Goal: Task Accomplishment & Management: Use online tool/utility

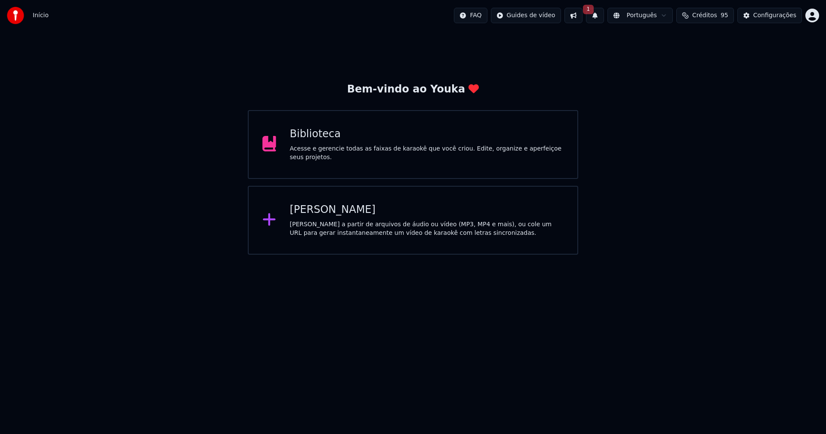
click at [602, 18] on button "1" at bounding box center [595, 15] width 18 height 15
click at [659, 43] on button "Atualizar" at bounding box center [663, 42] width 41 height 15
click at [321, 212] on div "[PERSON_NAME]" at bounding box center [427, 210] width 274 height 14
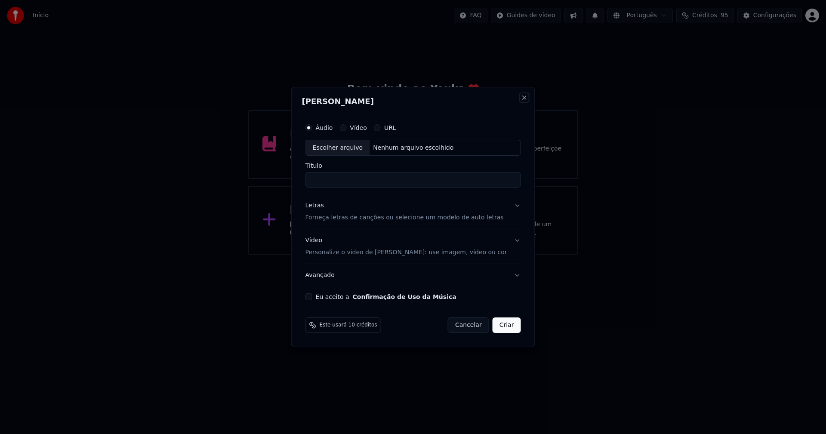
click at [520, 98] on button "Close" at bounding box center [523, 97] width 7 height 7
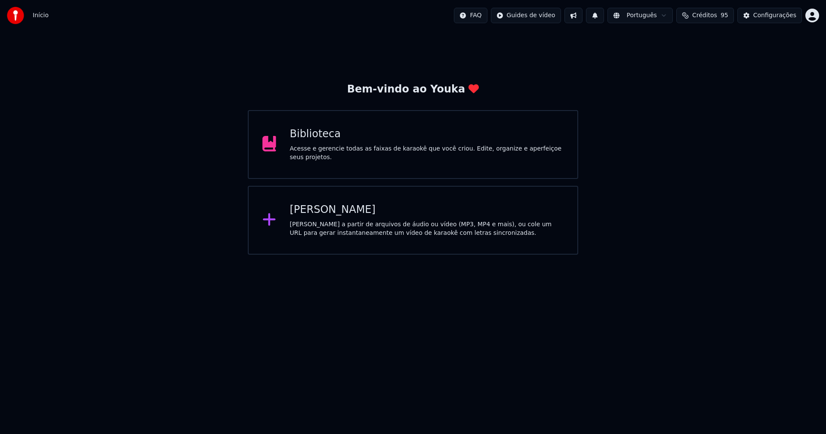
click at [311, 141] on div "Biblioteca" at bounding box center [427, 134] width 274 height 14
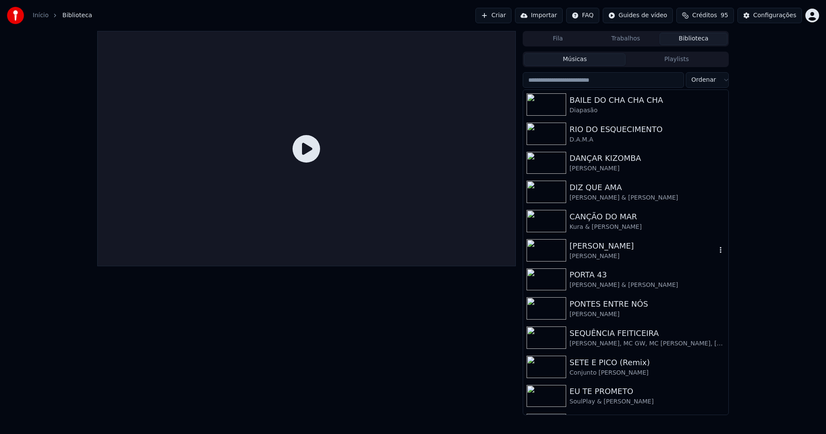
click at [594, 250] on div "LINDA LINDA" at bounding box center [642, 246] width 147 height 12
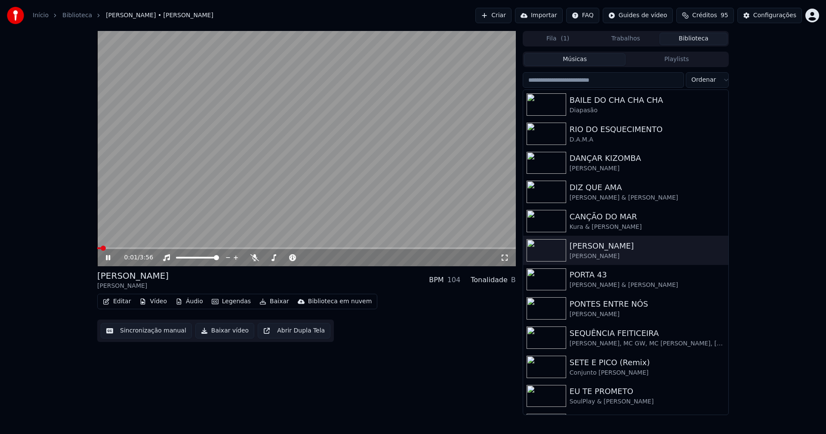
click at [106, 257] on icon at bounding box center [108, 257] width 4 height 5
click at [611, 304] on div "PONTES ENTRE NÓS" at bounding box center [642, 304] width 147 height 12
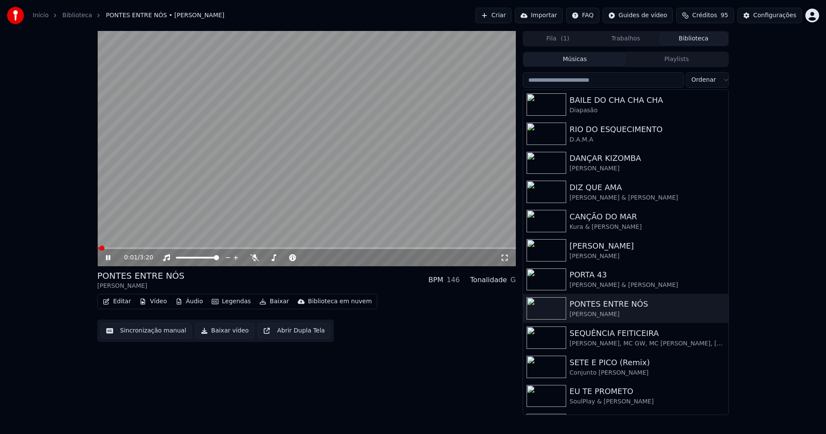
click at [507, 257] on icon at bounding box center [504, 257] width 9 height 7
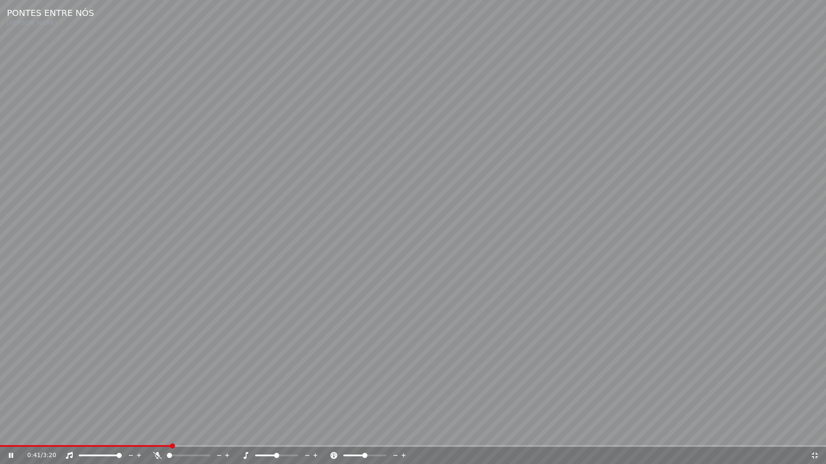
click at [816, 434] on icon at bounding box center [814, 455] width 9 height 7
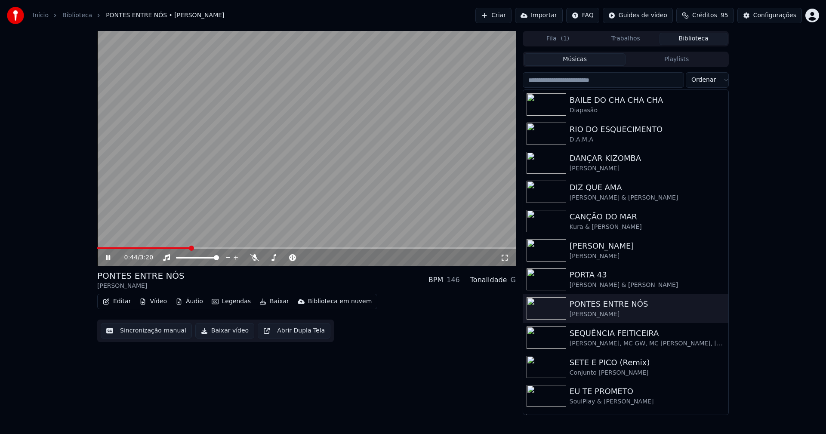
click at [109, 258] on icon at bounding box center [108, 257] width 4 height 5
click at [217, 331] on button "Baixar vídeo" at bounding box center [224, 330] width 59 height 15
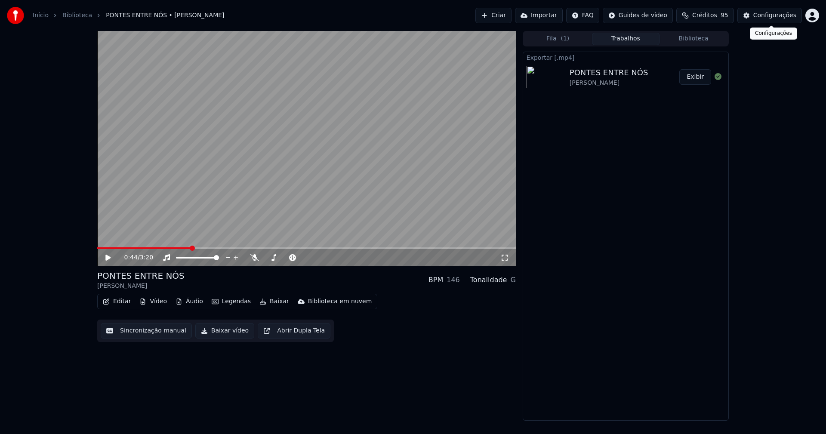
click at [775, 18] on div "Configurações" at bounding box center [774, 15] width 43 height 9
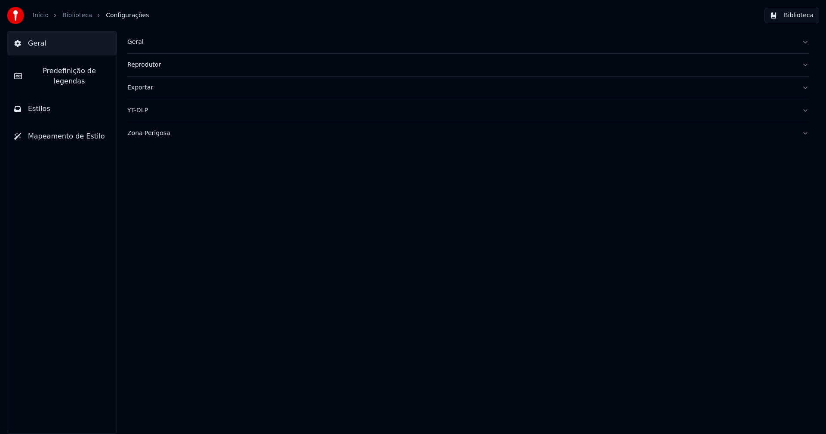
click at [140, 43] on div "Geral" at bounding box center [461, 42] width 668 height 9
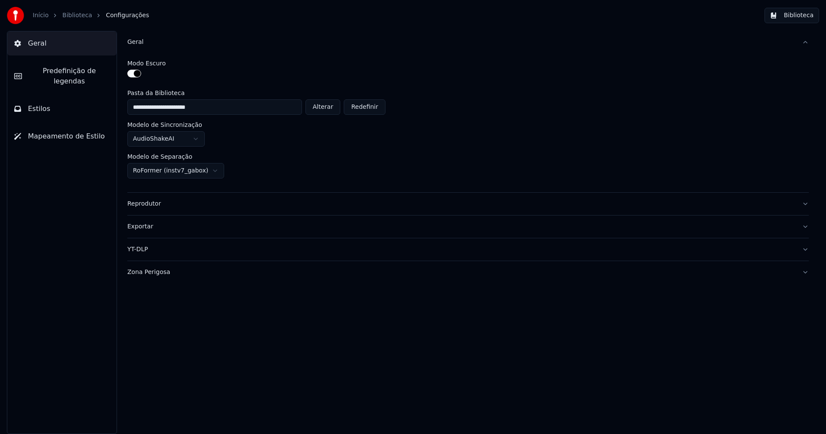
click at [156, 274] on div "Zona Perigosa" at bounding box center [461, 272] width 668 height 9
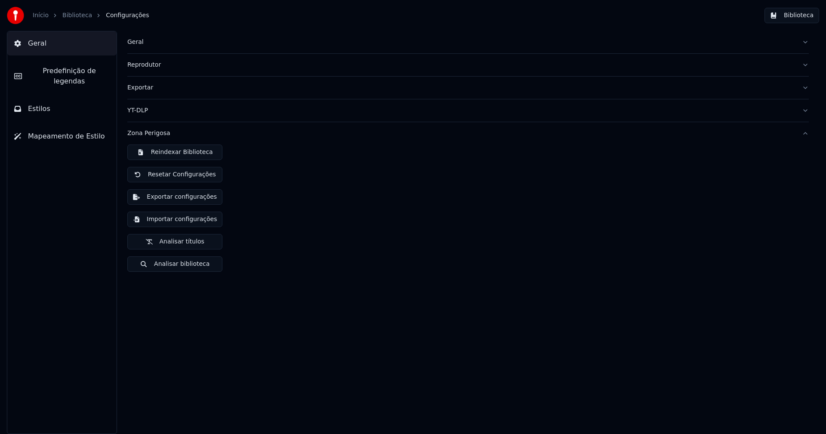
click at [205, 198] on button "Exportar configurações" at bounding box center [174, 196] width 95 height 15
click at [804, 15] on button "Biblioteca" at bounding box center [791, 15] width 55 height 15
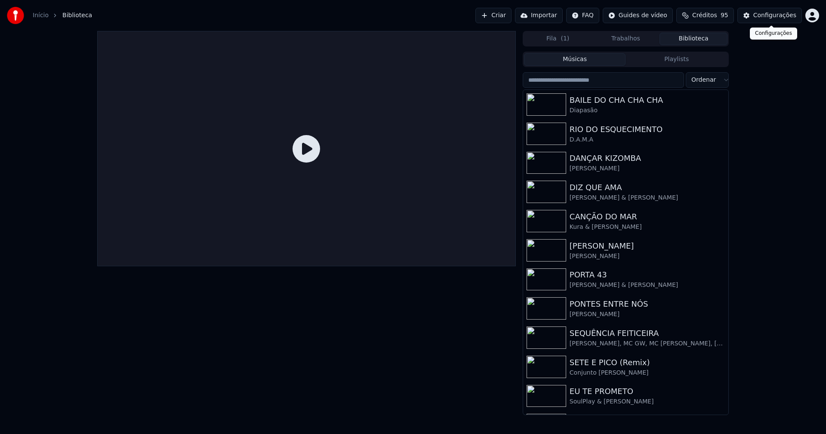
click at [782, 19] on div "Configurações" at bounding box center [774, 15] width 43 height 9
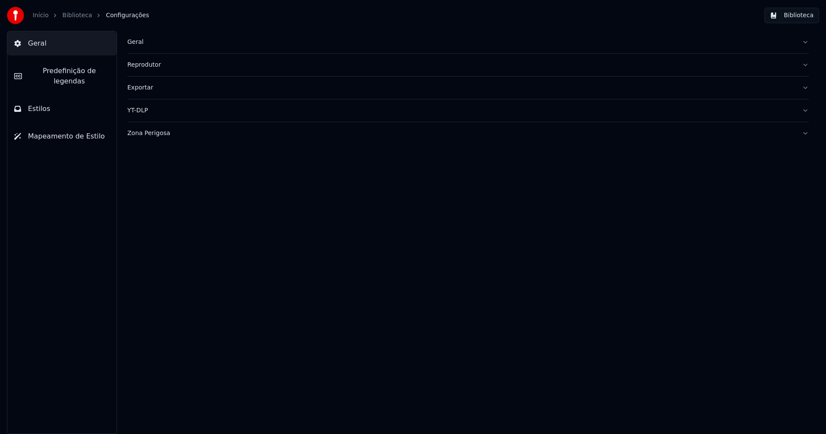
click at [78, 75] on span "Predefinição de legendas" at bounding box center [69, 76] width 81 height 21
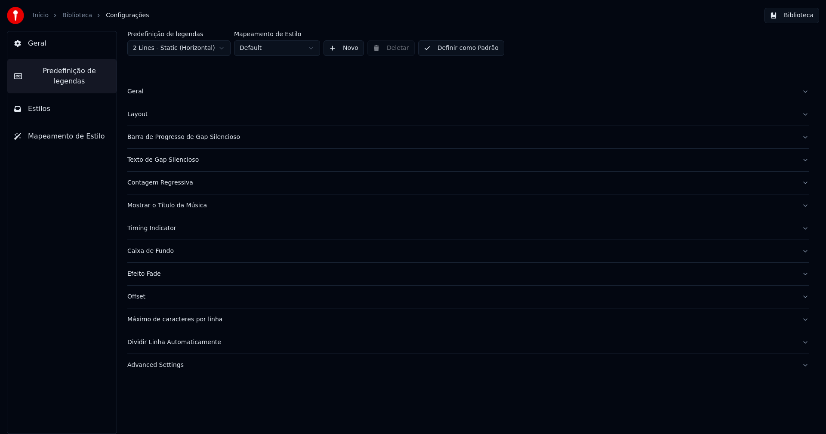
click at [192, 138] on div "Barra de Progresso de Gap Silencioso" at bounding box center [461, 137] width 668 height 9
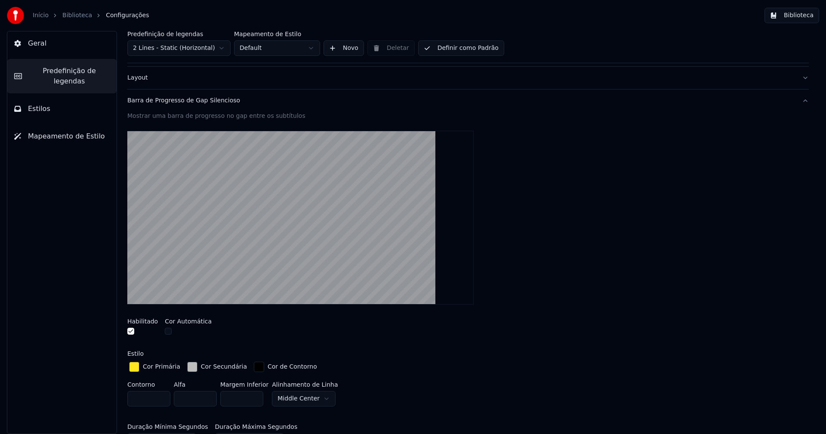
scroll to position [86, 0]
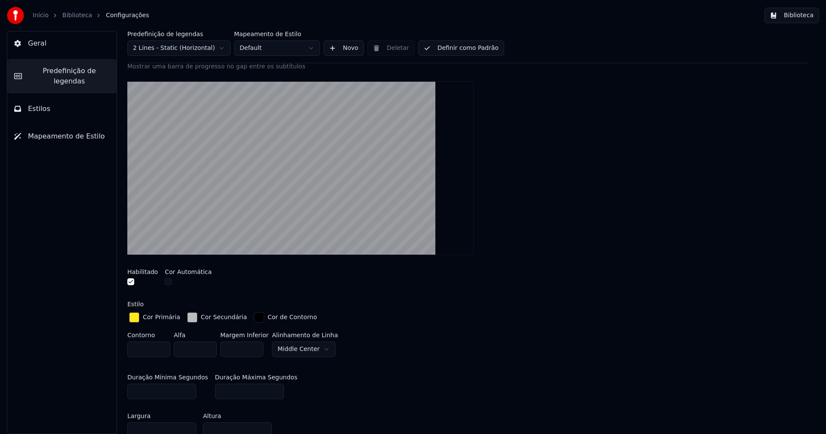
click at [188, 319] on div "button" at bounding box center [192, 317] width 10 height 10
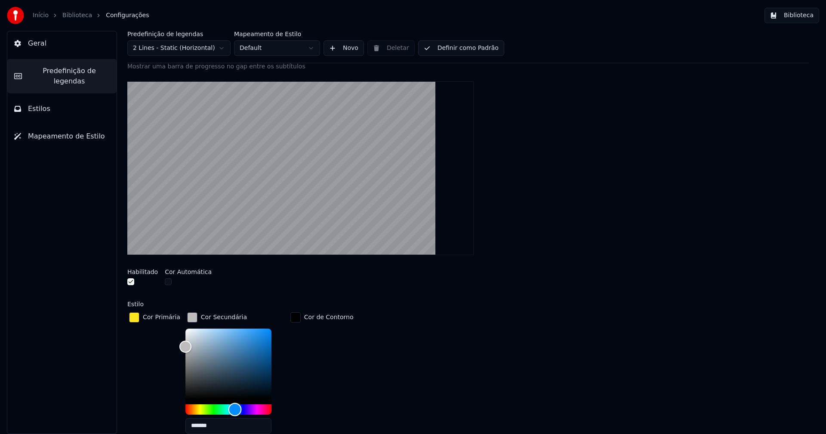
drag, startPoint x: 185, startPoint y: 406, endPoint x: 230, endPoint y: 409, distance: 44.8
click at [230, 409] on div "Hue" at bounding box center [234, 409] width 13 height 13
type input "*******"
drag, startPoint x: 181, startPoint y: 347, endPoint x: 195, endPoint y: 341, distance: 15.1
click at [195, 341] on div "Color" at bounding box center [199, 342] width 13 height 13
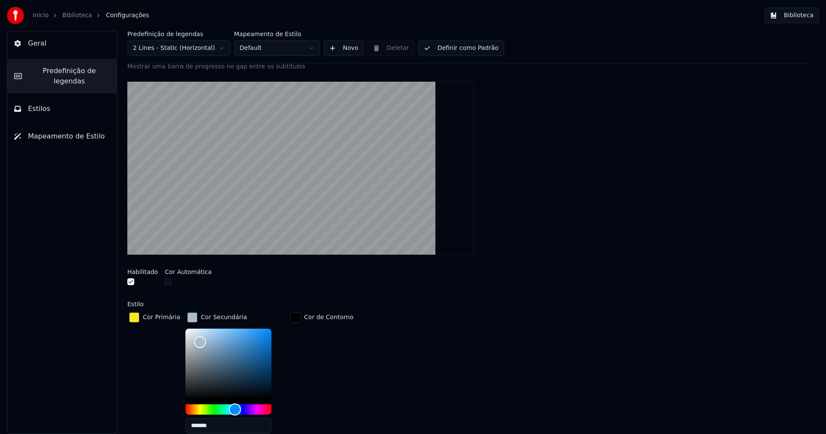
click at [580, 145] on div at bounding box center [467, 168] width 681 height 188
click at [187, 318] on div "button" at bounding box center [192, 317] width 10 height 10
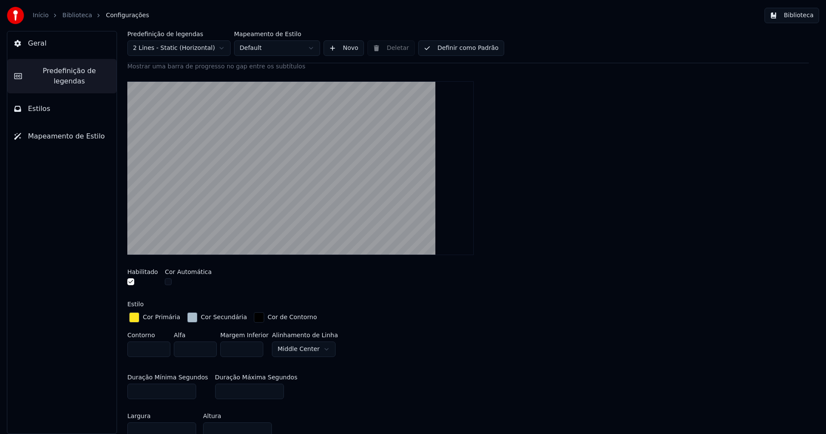
click at [799, 15] on button "Biblioteca" at bounding box center [791, 15] width 55 height 15
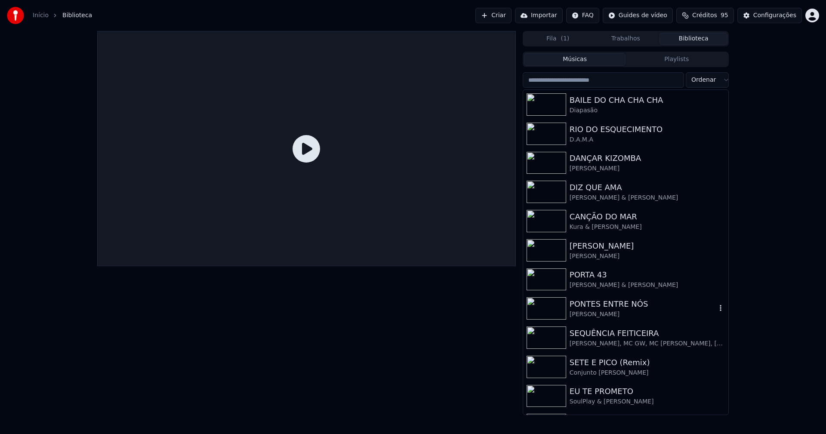
click at [605, 309] on div "PONTES ENTRE NÓS" at bounding box center [642, 304] width 147 height 12
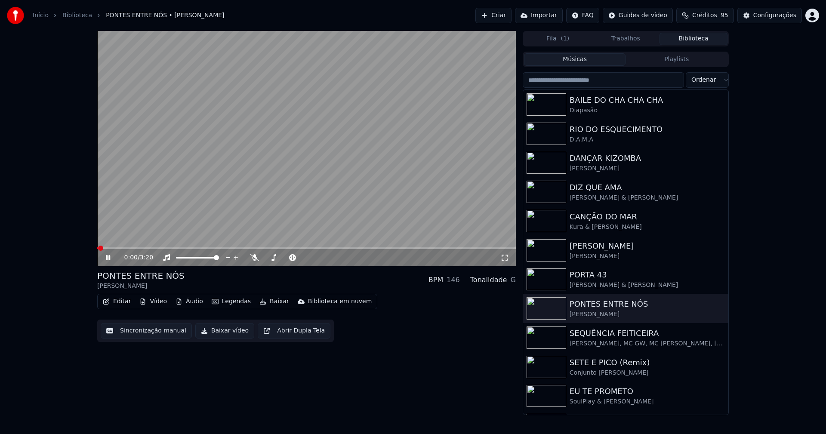
drag, startPoint x: 505, startPoint y: 258, endPoint x: 479, endPoint y: 334, distance: 79.9
click at [505, 260] on icon at bounding box center [504, 257] width 9 height 7
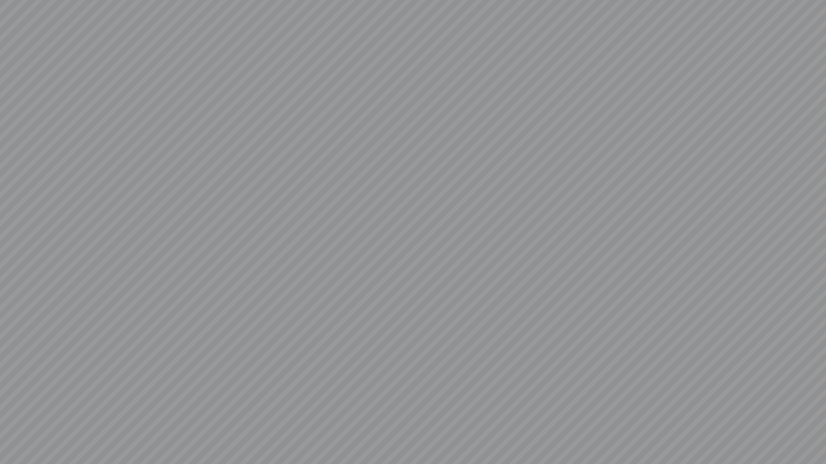
click at [812, 434] on video at bounding box center [413, 232] width 826 height 464
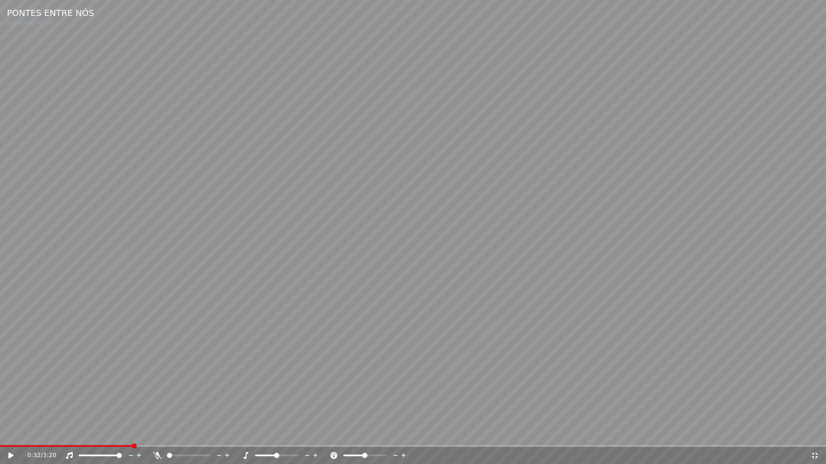
click at [812, 434] on icon at bounding box center [814, 455] width 9 height 7
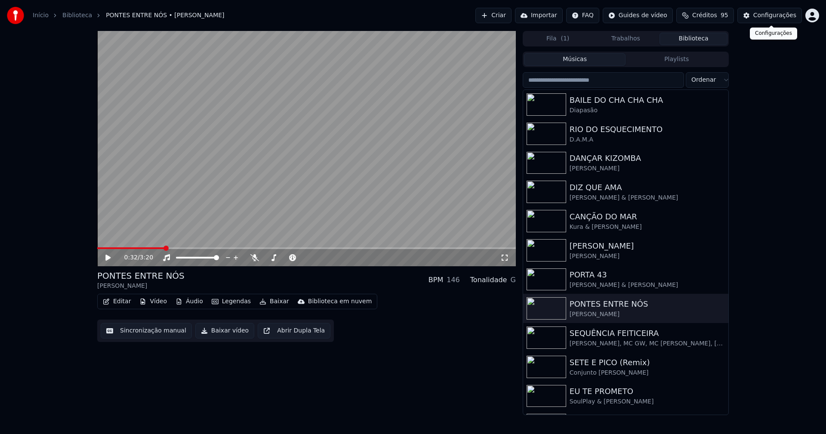
click at [770, 16] on div "Configurações" at bounding box center [774, 15] width 43 height 9
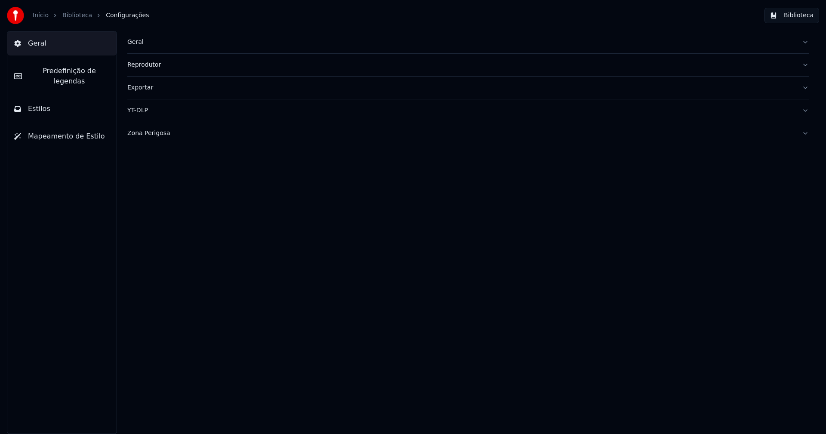
click at [71, 75] on span "Predefinição de legendas" at bounding box center [69, 76] width 81 height 21
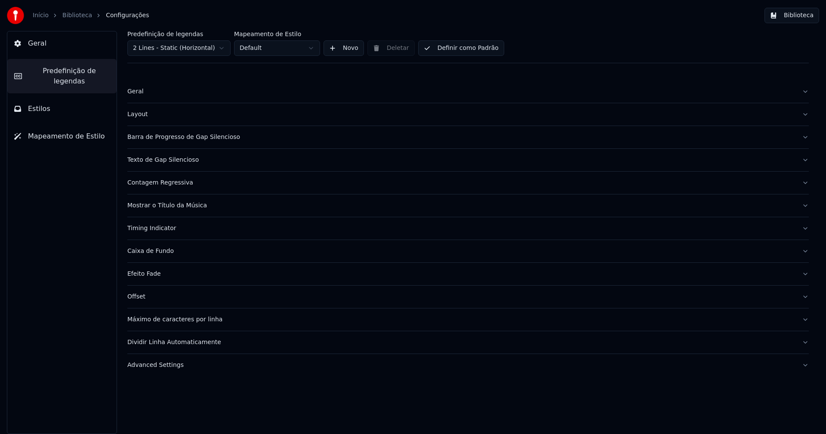
click at [207, 138] on div "Barra de Progresso de Gap Silencioso" at bounding box center [461, 137] width 668 height 9
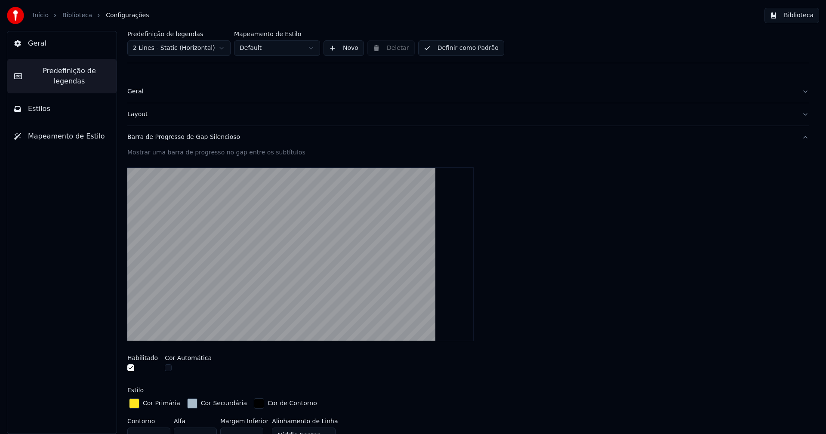
click at [187, 404] on div "button" at bounding box center [192, 403] width 10 height 10
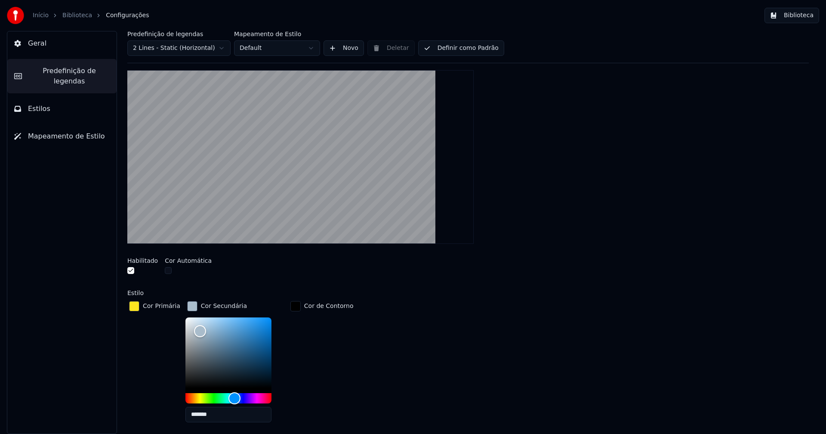
scroll to position [129, 0]
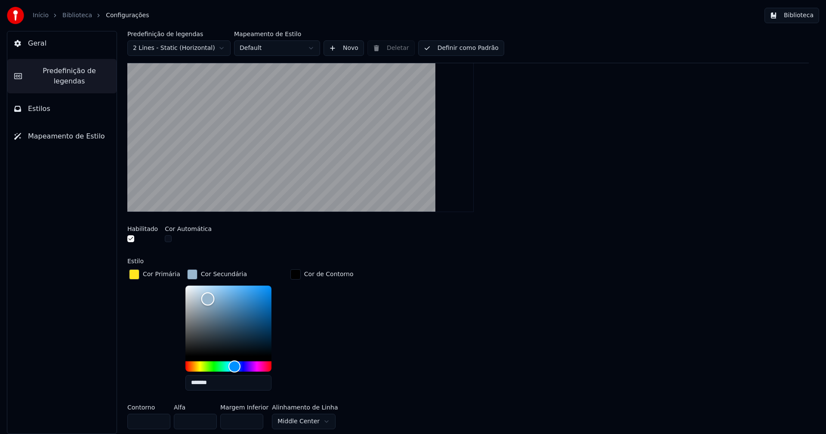
type input "*******"
drag, startPoint x: 193, startPoint y: 298, endPoint x: 205, endPoint y: 298, distance: 11.6
click at [205, 298] on div "Color" at bounding box center [209, 298] width 13 height 13
click at [189, 273] on div "button" at bounding box center [192, 274] width 10 height 10
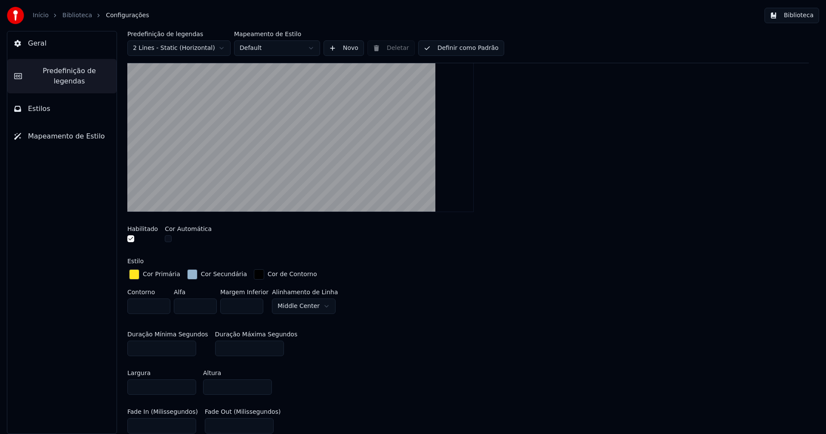
click at [809, 16] on button "Biblioteca" at bounding box center [791, 15] width 55 height 15
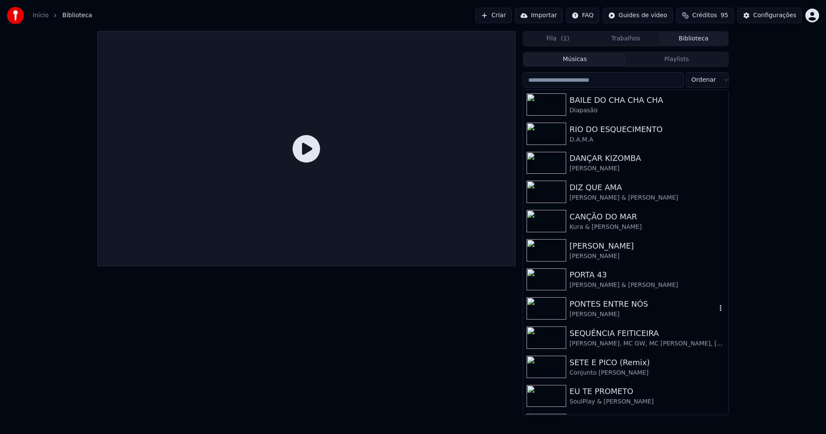
click at [613, 306] on div "PONTES ENTRE NÓS" at bounding box center [642, 304] width 147 height 12
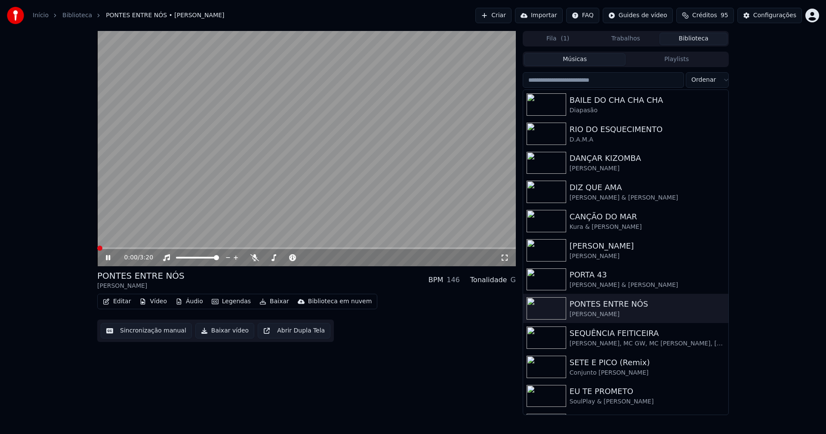
click at [504, 258] on icon at bounding box center [504, 257] width 9 height 7
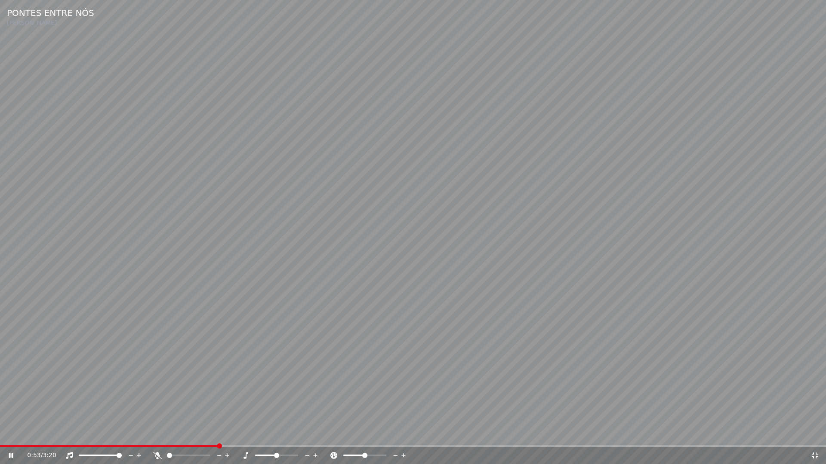
click at [812, 434] on icon at bounding box center [814, 455] width 9 height 7
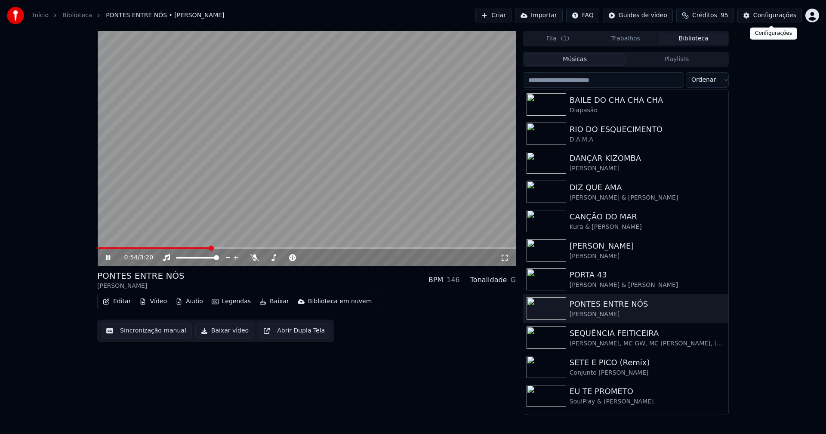
click at [784, 13] on div "Configurações" at bounding box center [774, 15] width 43 height 9
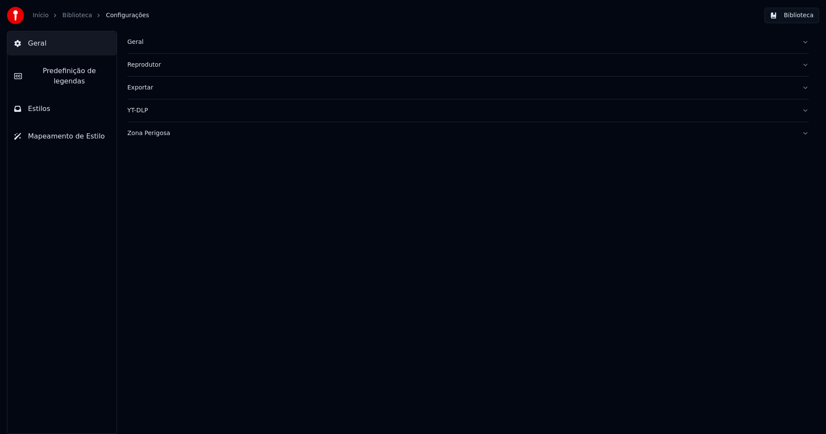
click at [99, 71] on span "Predefinição de legendas" at bounding box center [69, 76] width 81 height 21
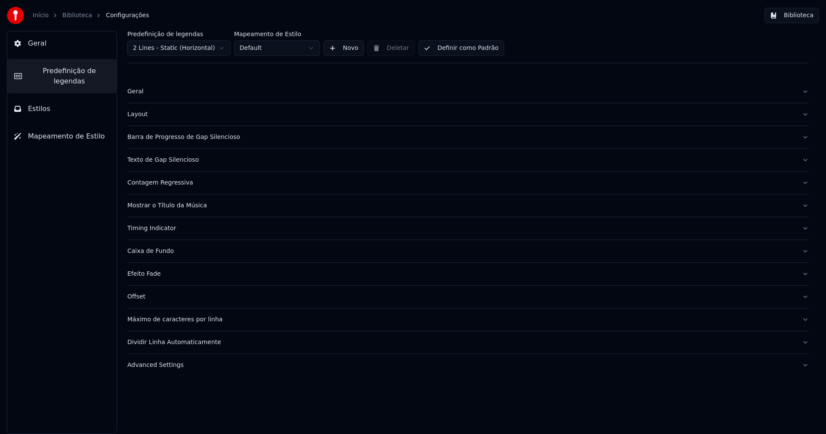
click at [165, 138] on div "Barra de Progresso de Gap Silencioso" at bounding box center [461, 137] width 668 height 9
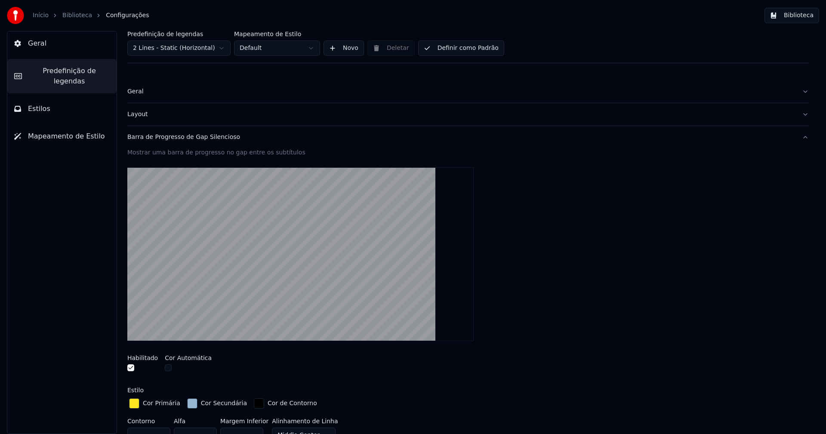
click at [188, 401] on div "button" at bounding box center [192, 403] width 10 height 10
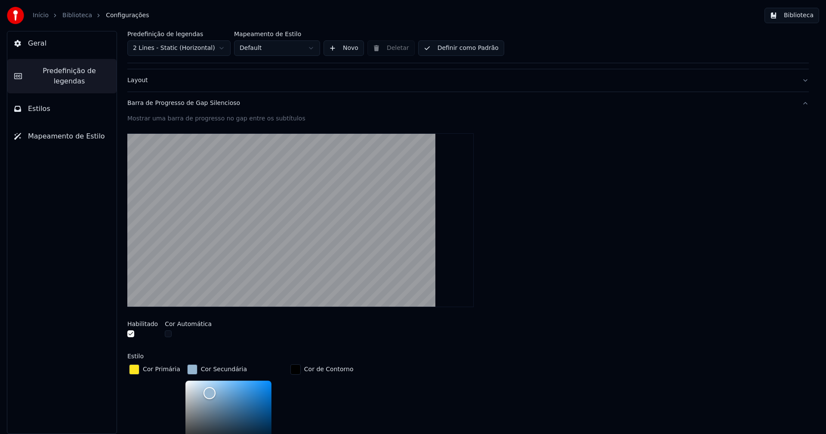
scroll to position [86, 0]
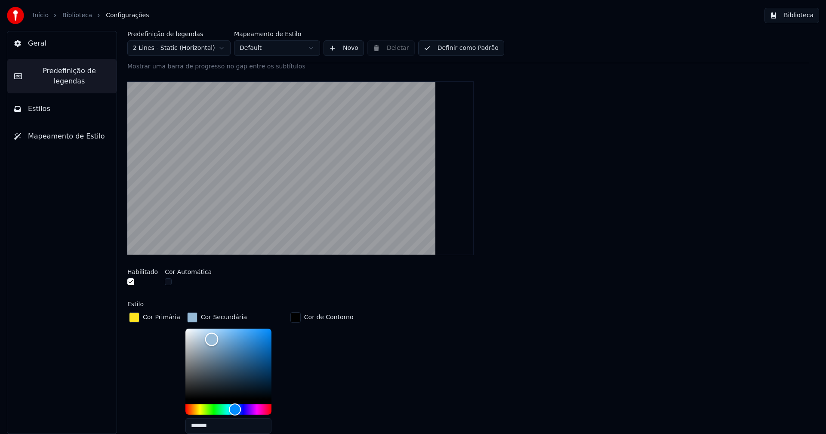
type input "*******"
click at [208, 338] on div "Color" at bounding box center [212, 339] width 13 height 13
click at [190, 320] on div "button" at bounding box center [192, 317] width 10 height 10
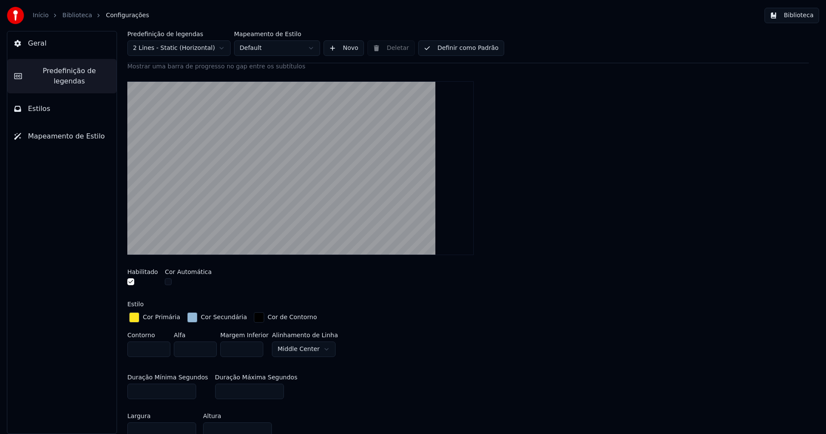
click at [806, 9] on button "Biblioteca" at bounding box center [791, 15] width 55 height 15
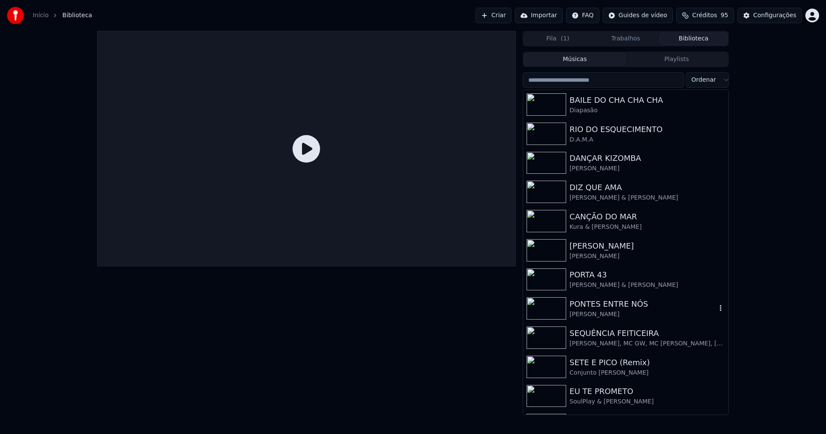
click at [620, 307] on div "PONTES ENTRE NÓS" at bounding box center [642, 304] width 147 height 12
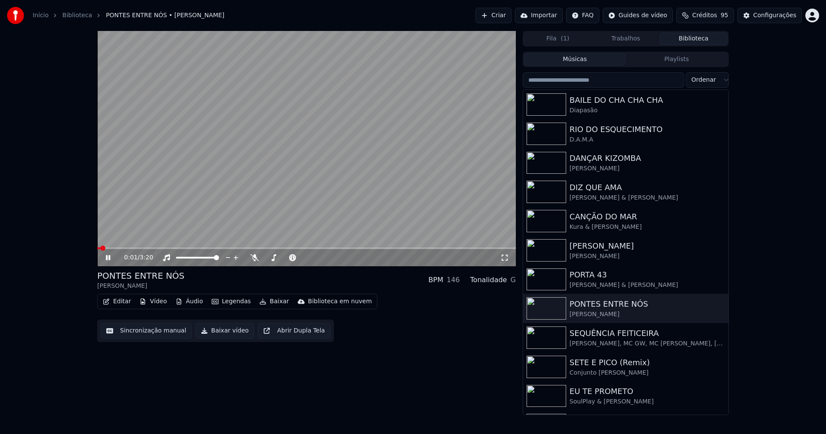
click at [505, 257] on icon at bounding box center [504, 257] width 9 height 7
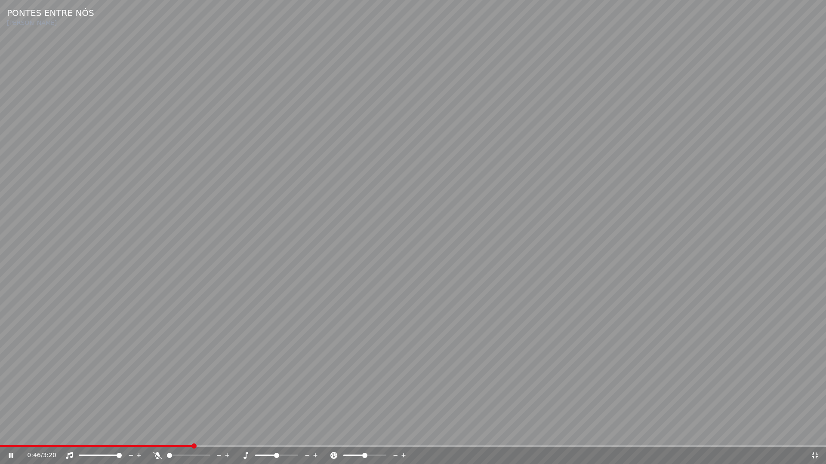
click at [25, 434] on span at bounding box center [96, 447] width 193 height 2
click at [816, 434] on icon at bounding box center [814, 455] width 9 height 7
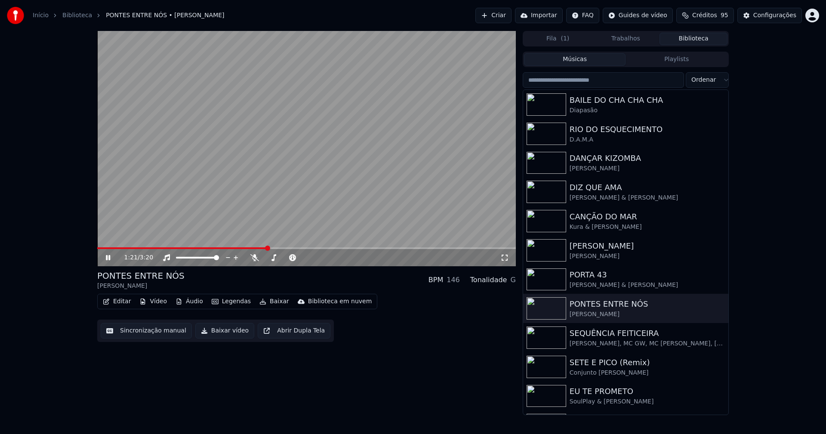
drag, startPoint x: 110, startPoint y: 257, endPoint x: 122, endPoint y: 248, distance: 15.2
click at [110, 256] on icon at bounding box center [108, 257] width 4 height 5
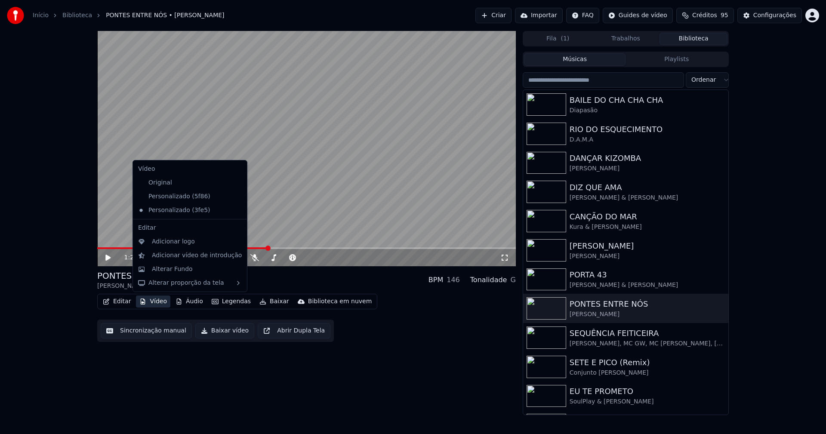
click at [153, 304] on button "Vídeo" at bounding box center [153, 301] width 34 height 12
click at [158, 242] on div "Adicionar logo" at bounding box center [173, 241] width 43 height 9
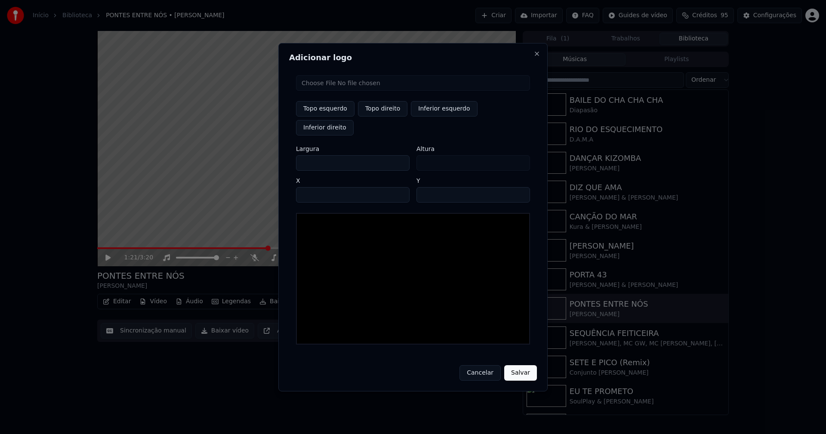
click at [327, 91] on input "file" at bounding box center [413, 82] width 234 height 15
type input "**********"
drag, startPoint x: 378, startPoint y: 118, endPoint x: 350, endPoint y: 130, distance: 30.4
click at [378, 117] on button "Topo direito" at bounding box center [382, 108] width 49 height 15
type input "****"
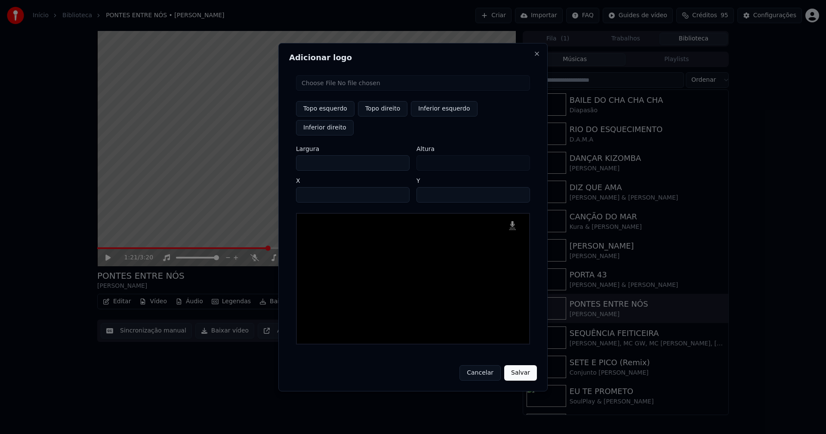
drag, startPoint x: 311, startPoint y: 154, endPoint x: 285, endPoint y: 156, distance: 25.5
click at [285, 156] on div "Adicionar logo Topo esquerdo Topo direito Inferior esquerdo Inferior direito La…" at bounding box center [412, 217] width 269 height 348
type input "**"
type input "***"
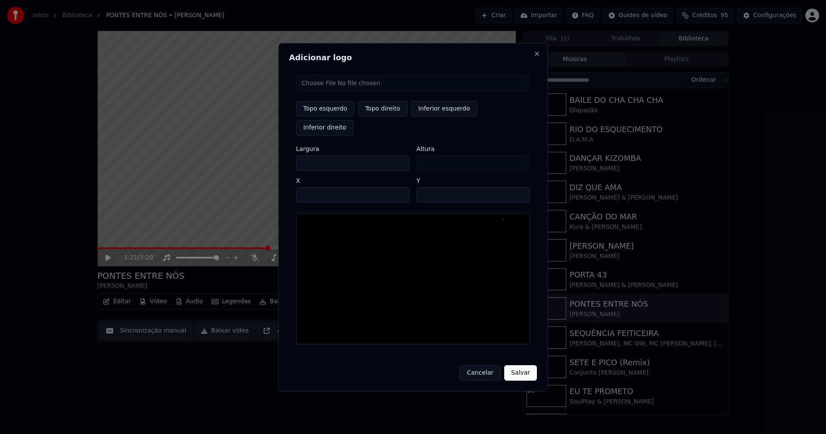
type input "***"
click at [313, 187] on input "****" at bounding box center [353, 194] width 114 height 15
type input "****"
click at [425, 187] on input "**" at bounding box center [473, 194] width 114 height 15
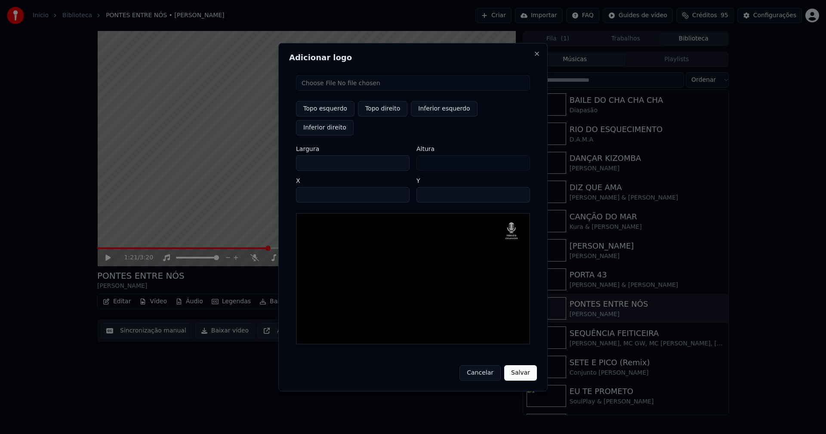
type input "**"
click at [518, 365] on button "Salvar" at bounding box center [520, 372] width 33 height 15
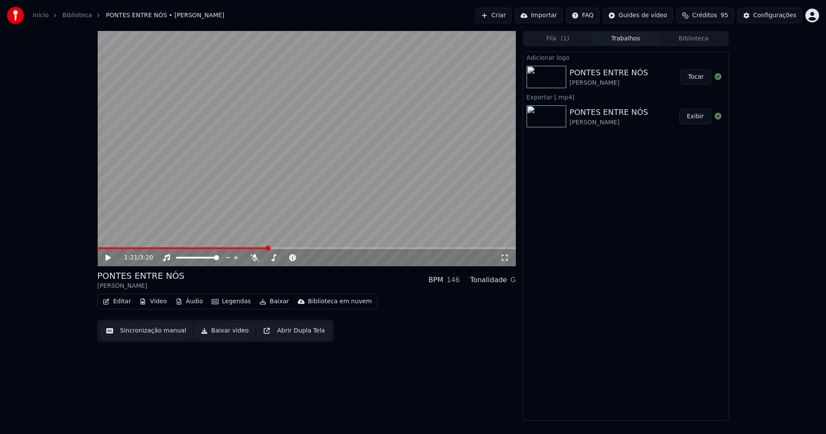
click at [698, 74] on button "Tocar" at bounding box center [695, 76] width 31 height 15
click at [506, 254] on icon at bounding box center [504, 257] width 9 height 7
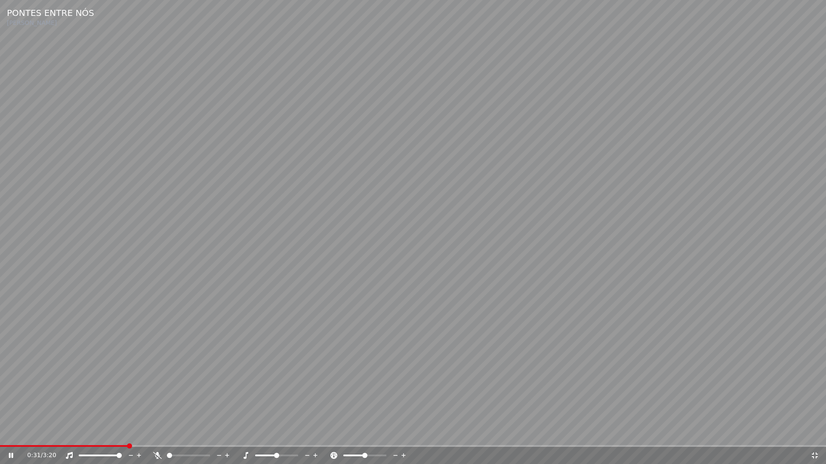
drag, startPoint x: 812, startPoint y: 455, endPoint x: 810, endPoint y: 431, distance: 24.2
click at [812, 434] on icon at bounding box center [814, 455] width 9 height 7
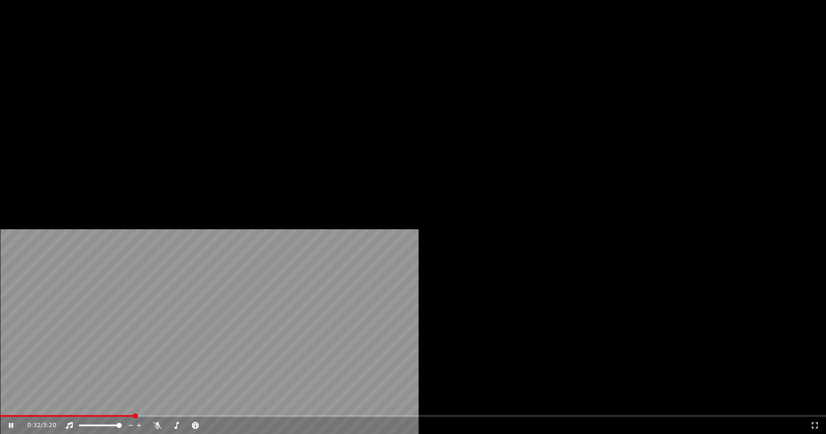
click at [153, 72] on button "Vídeo" at bounding box center [153, 66] width 34 height 12
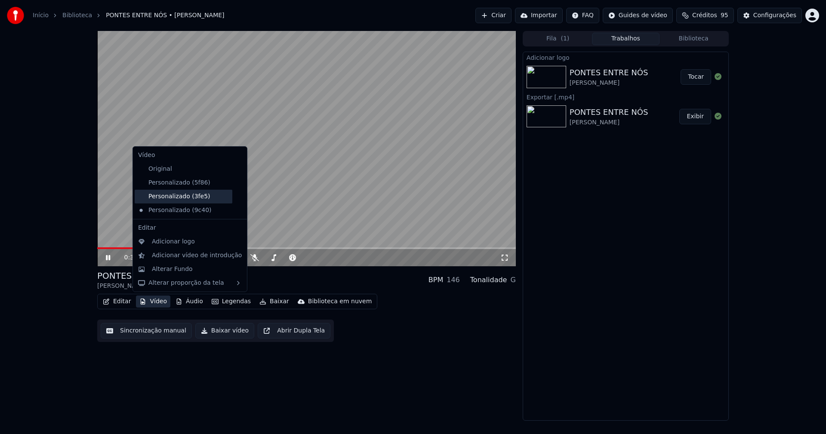
click at [172, 198] on div "Personalizado (3fe5)" at bounding box center [184, 197] width 98 height 14
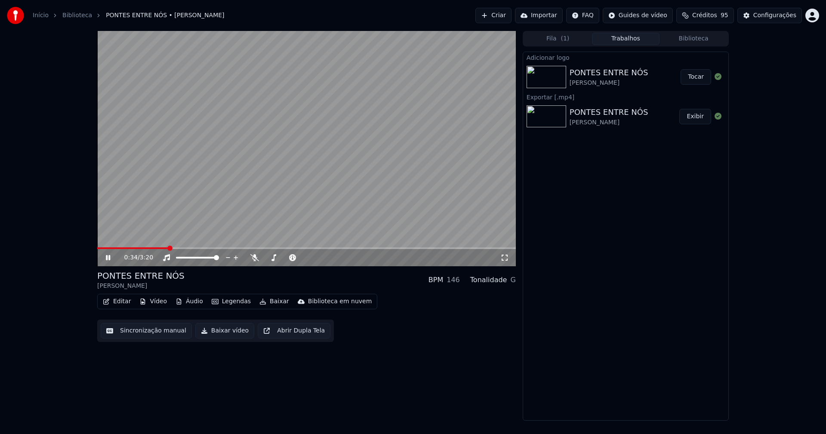
click at [154, 302] on button "Vídeo" at bounding box center [153, 301] width 34 height 12
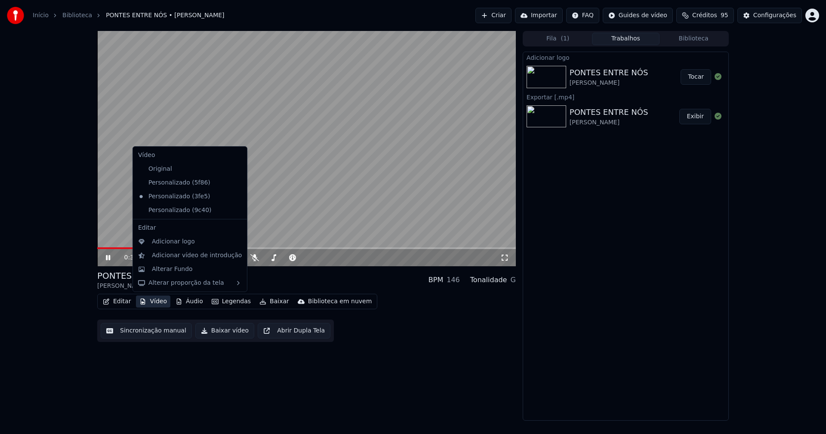
click at [236, 212] on icon at bounding box center [240, 210] width 9 height 7
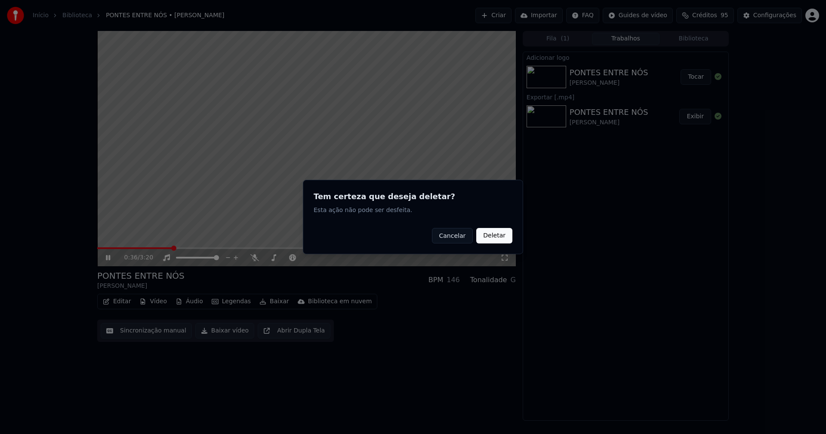
click at [501, 236] on button "Deletar" at bounding box center [494, 235] width 36 height 15
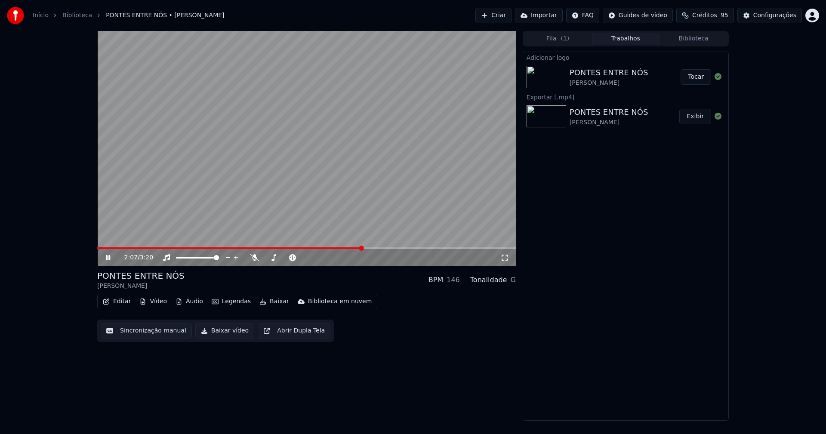
click at [154, 303] on button "Vídeo" at bounding box center [153, 301] width 34 height 12
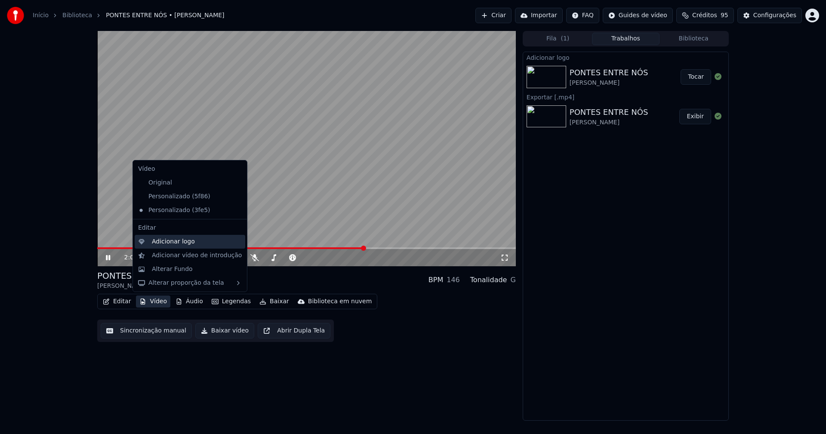
click at [161, 242] on div "Adicionar logo" at bounding box center [173, 241] width 43 height 9
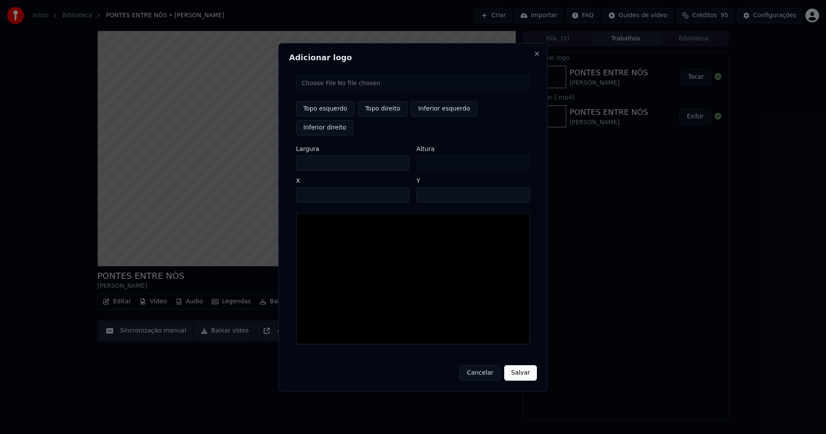
click at [322, 91] on input "file" at bounding box center [413, 82] width 234 height 15
type input "**********"
type input "***"
drag, startPoint x: 309, startPoint y: 153, endPoint x: 287, endPoint y: 154, distance: 22.0
click at [287, 154] on div "Adicionar logo Topo esquerdo Topo direito Inferior esquerdo Inferior direito La…" at bounding box center [412, 217] width 269 height 348
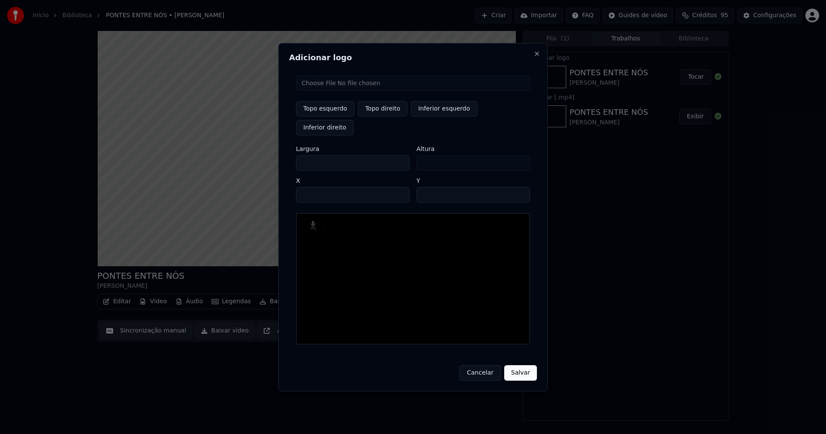
type input "**"
type input "***"
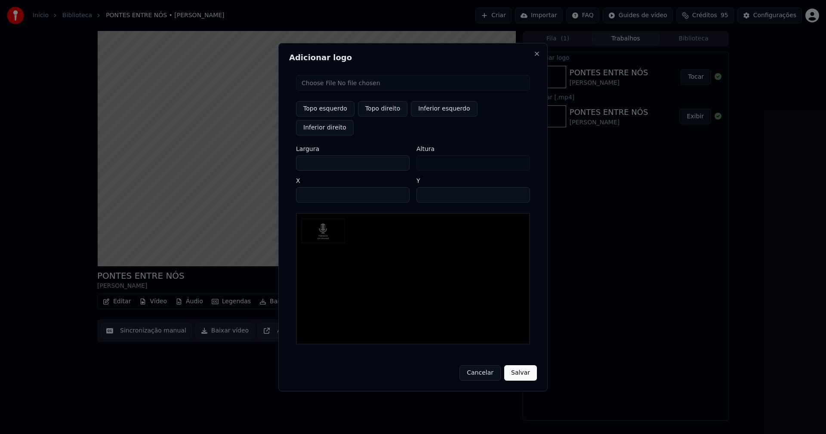
click at [306, 187] on input "**" at bounding box center [353, 194] width 114 height 15
click at [382, 115] on button "Topo direito" at bounding box center [382, 108] width 49 height 15
type input "****"
click at [314, 187] on input "****" at bounding box center [353, 194] width 114 height 15
click at [537, 57] on button "Close" at bounding box center [536, 53] width 7 height 7
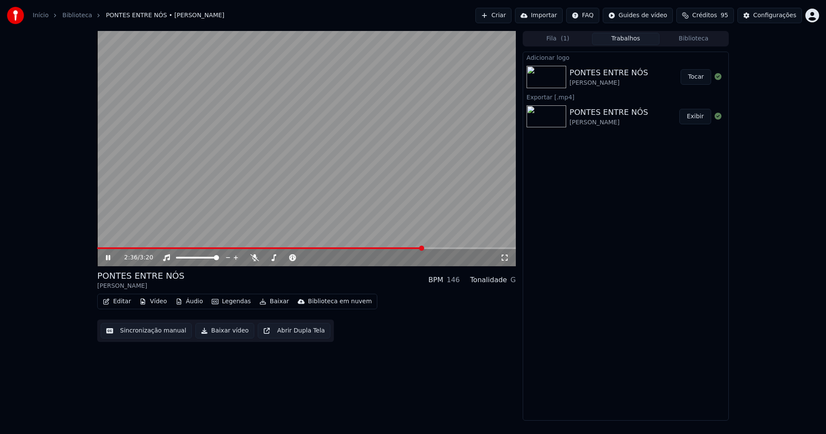
click at [155, 305] on button "Vídeo" at bounding box center [153, 301] width 34 height 12
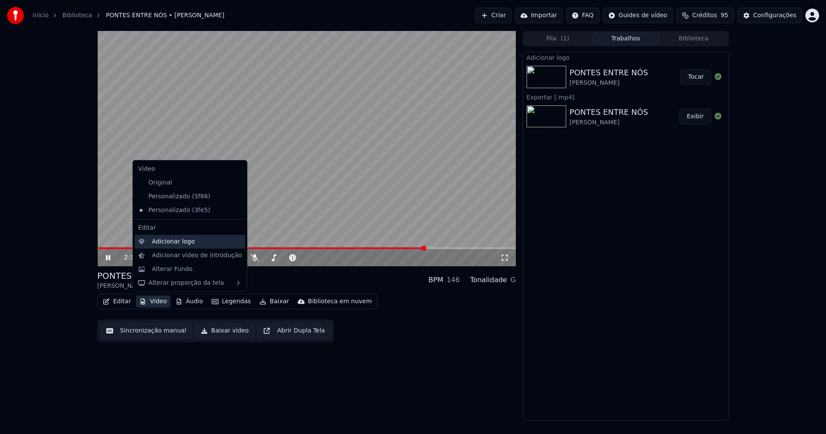
click at [169, 240] on div "Adicionar logo" at bounding box center [173, 241] width 43 height 9
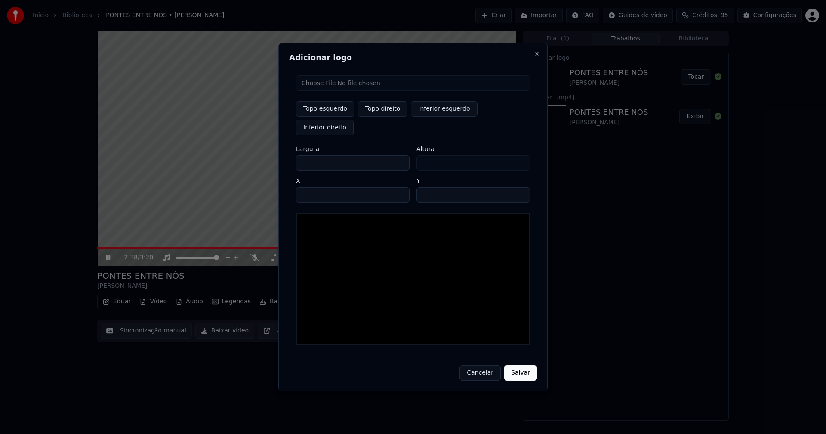
click at [321, 91] on input "file" at bounding box center [413, 82] width 234 height 15
type input "**********"
type input "***"
click at [380, 117] on button "Topo direito" at bounding box center [382, 108] width 49 height 15
click at [313, 187] on input "****" at bounding box center [353, 194] width 114 height 15
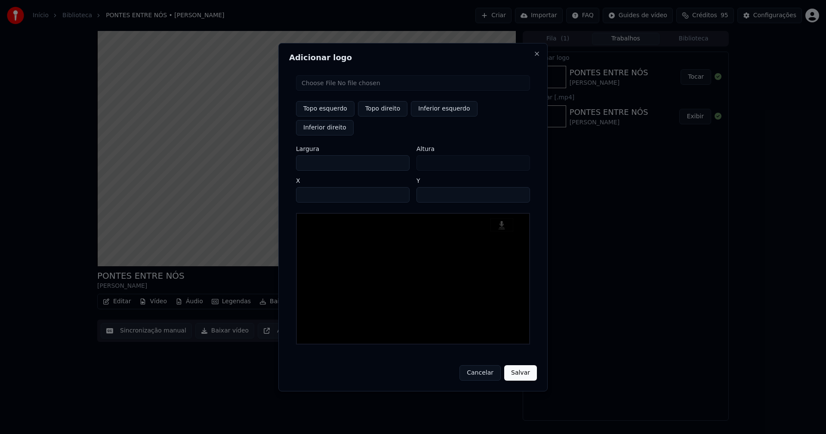
type input "****"
click at [310, 155] on input "***" at bounding box center [353, 162] width 114 height 15
type input "**"
type input "*"
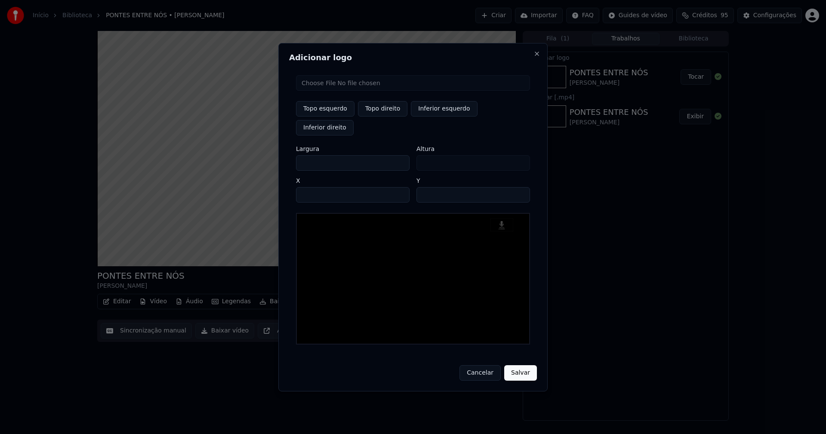
type input "*"
type input "**"
type input "***"
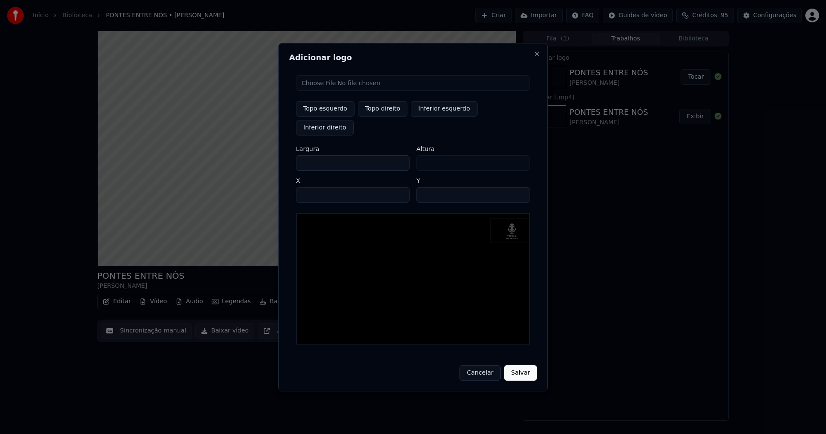
type input "***"
click at [425, 187] on input "**" at bounding box center [473, 194] width 114 height 15
type input "**"
click at [504, 365] on button "Salvar" at bounding box center [520, 372] width 33 height 15
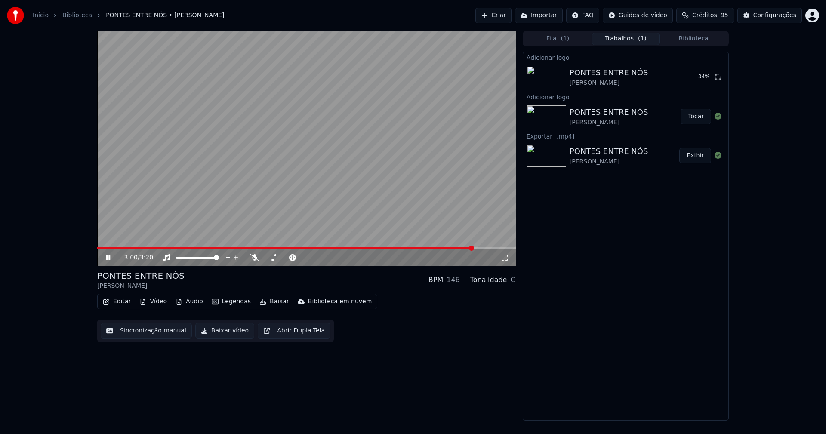
click at [505, 259] on icon at bounding box center [504, 257] width 9 height 7
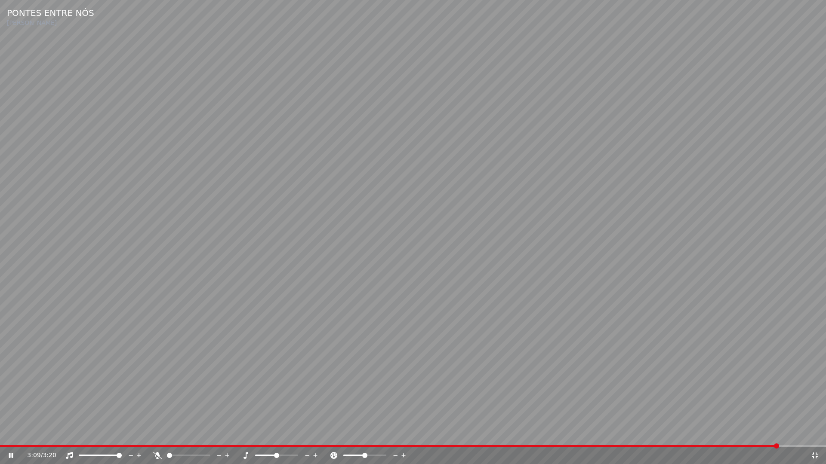
click at [50, 434] on div "3:09 / 3:20" at bounding box center [413, 455] width 826 height 17
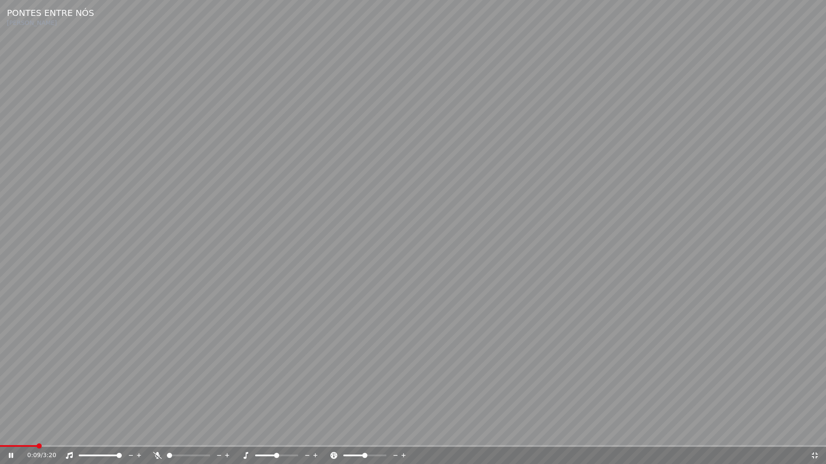
click at [36, 434] on span at bounding box center [18, 447] width 37 height 2
click at [812, 434] on icon at bounding box center [814, 455] width 9 height 7
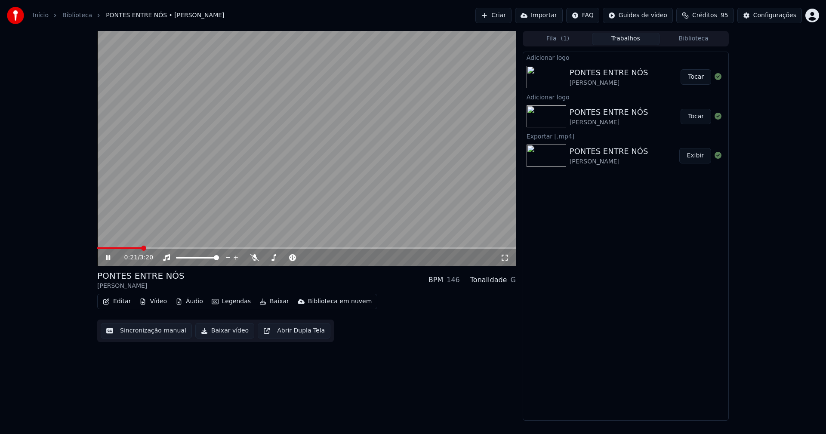
drag, startPoint x: 690, startPoint y: 81, endPoint x: 602, endPoint y: 86, distance: 88.7
click at [691, 80] on button "Tocar" at bounding box center [695, 76] width 31 height 15
click at [507, 257] on icon at bounding box center [504, 257] width 9 height 7
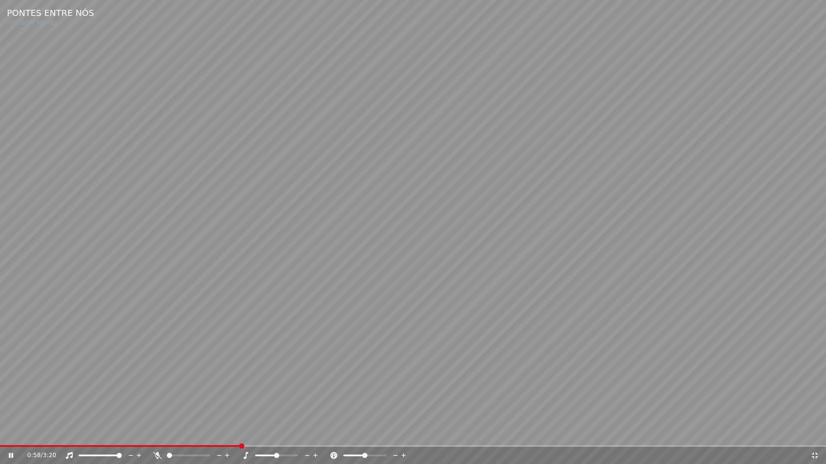
click at [815, 434] on icon at bounding box center [814, 455] width 9 height 7
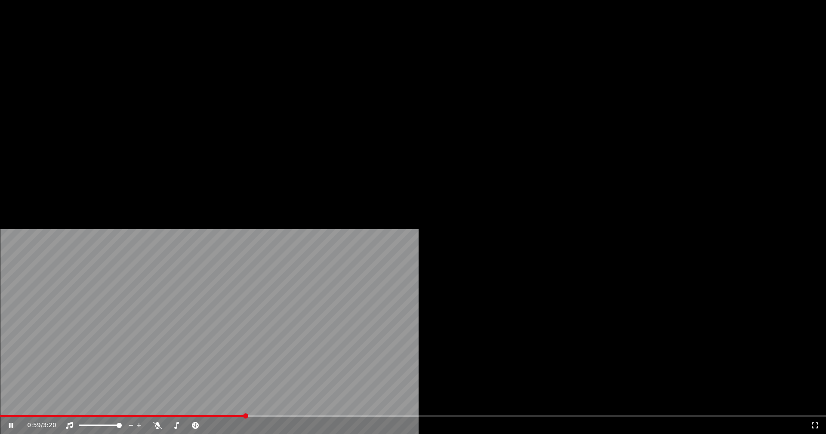
click at [152, 72] on button "Vídeo" at bounding box center [153, 66] width 34 height 12
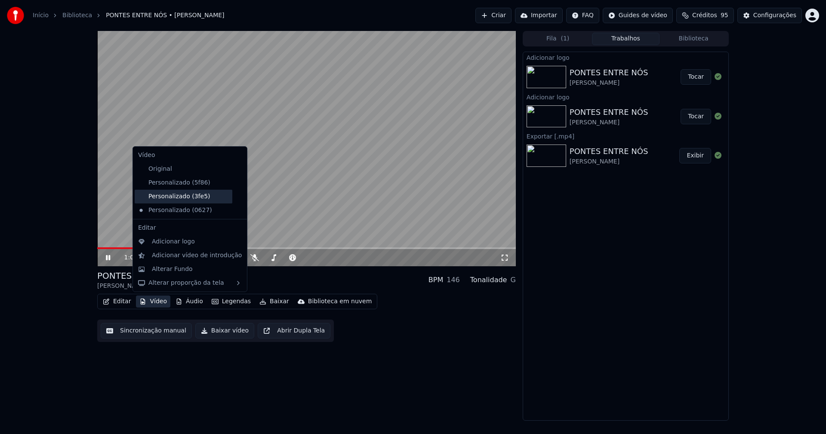
click at [175, 196] on div "Personalizado (3fe5)" at bounding box center [184, 197] width 98 height 14
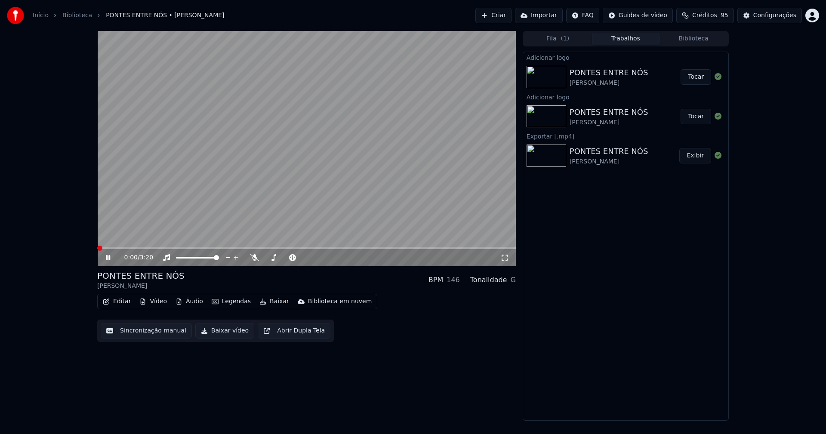
click at [156, 304] on button "Vídeo" at bounding box center [153, 301] width 34 height 12
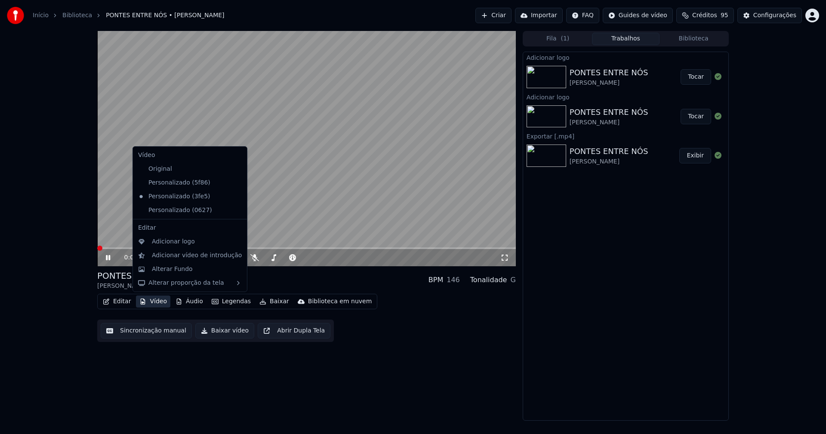
click at [236, 209] on icon at bounding box center [240, 210] width 9 height 7
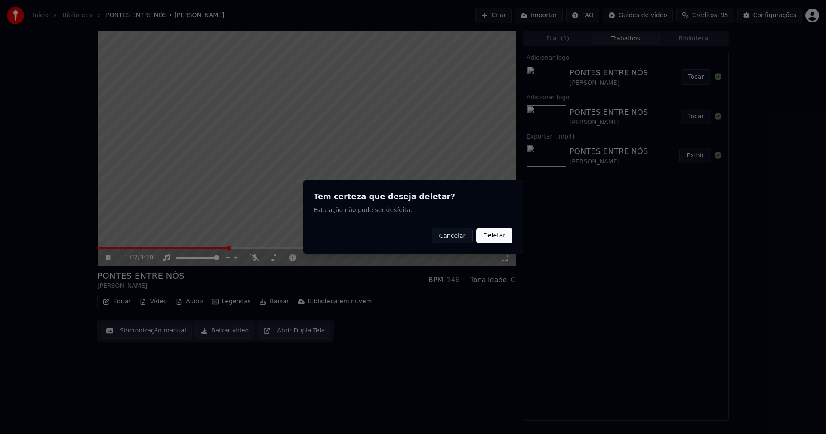
drag, startPoint x: 486, startPoint y: 236, endPoint x: 486, endPoint y: 245, distance: 9.0
click at [486, 236] on button "Deletar" at bounding box center [494, 235] width 36 height 15
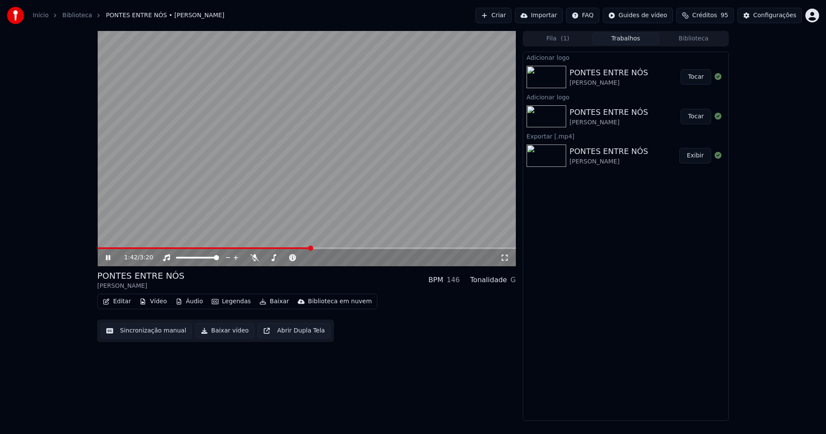
click at [149, 301] on button "Vídeo" at bounding box center [153, 301] width 34 height 12
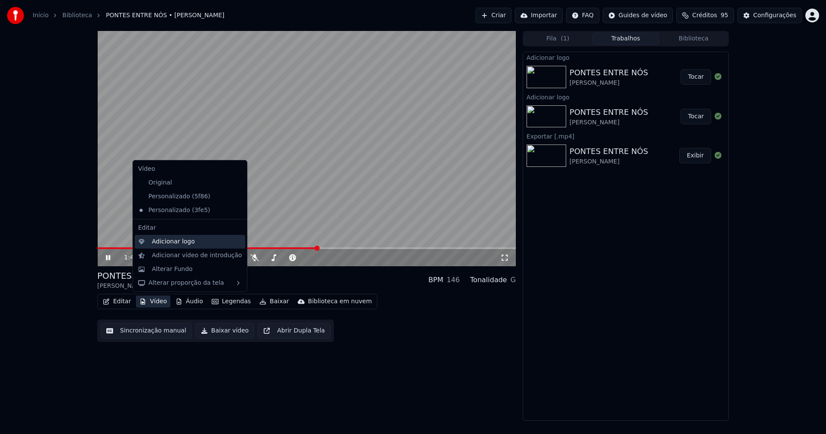
click at [166, 241] on div "Adicionar logo" at bounding box center [173, 241] width 43 height 9
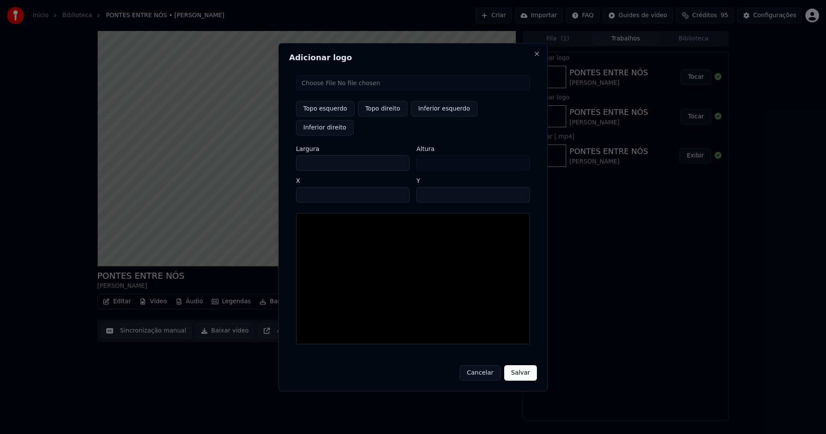
click at [328, 91] on input "file" at bounding box center [413, 82] width 234 height 15
type input "**********"
type input "***"
click at [392, 117] on button "Topo direito" at bounding box center [382, 108] width 49 height 15
type input "****"
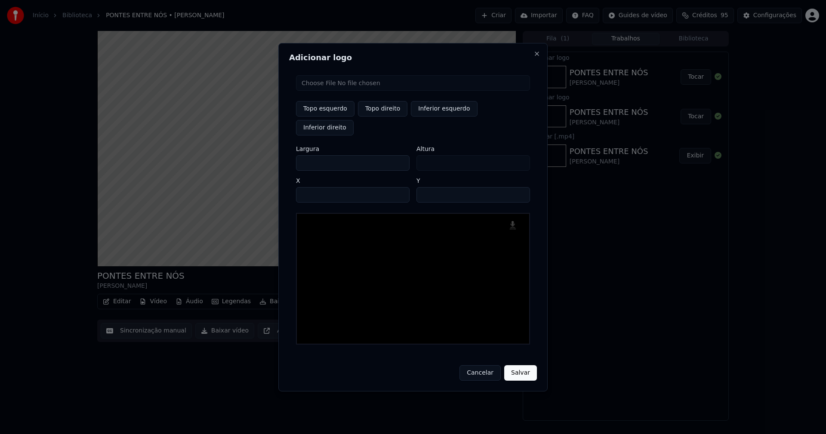
drag, startPoint x: 309, startPoint y: 154, endPoint x: 287, endPoint y: 154, distance: 21.9
click at [287, 154] on div "Adicionar logo Topo esquerdo Topo direito Inferior esquerdo Inferior direito La…" at bounding box center [412, 217] width 269 height 348
type input "**"
type input "***"
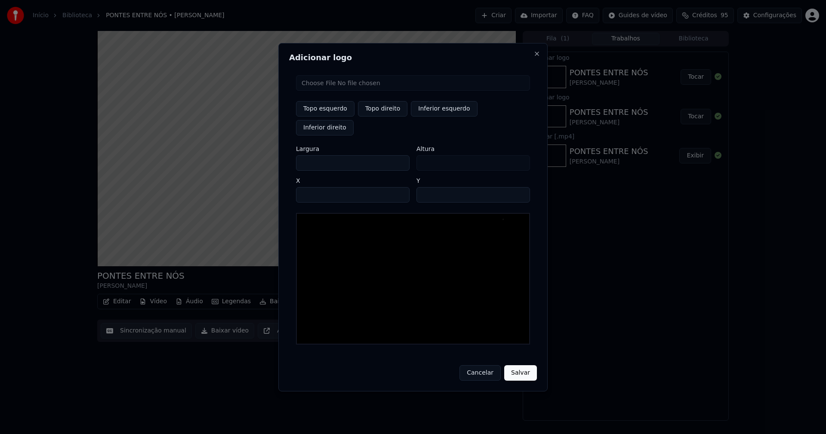
type input "***"
click at [313, 187] on input "****" at bounding box center [353, 194] width 114 height 15
type input "****"
click at [425, 187] on input "**" at bounding box center [473, 194] width 114 height 15
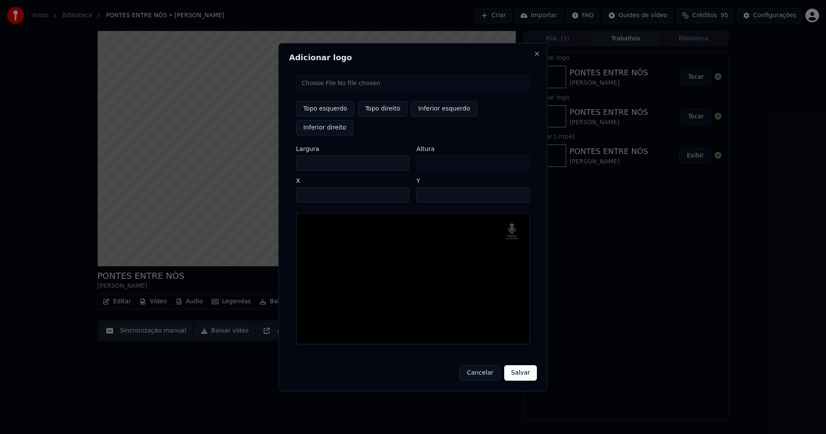
drag, startPoint x: 526, startPoint y: 367, endPoint x: 578, endPoint y: 348, distance: 54.8
click at [526, 366] on button "Salvar" at bounding box center [520, 372] width 33 height 15
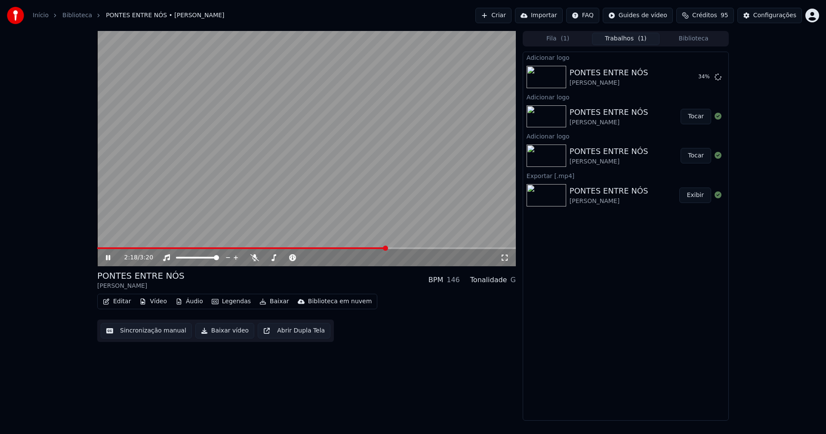
drag, startPoint x: 504, startPoint y: 259, endPoint x: 502, endPoint y: 283, distance: 24.1
click at [504, 260] on icon at bounding box center [504, 257] width 9 height 7
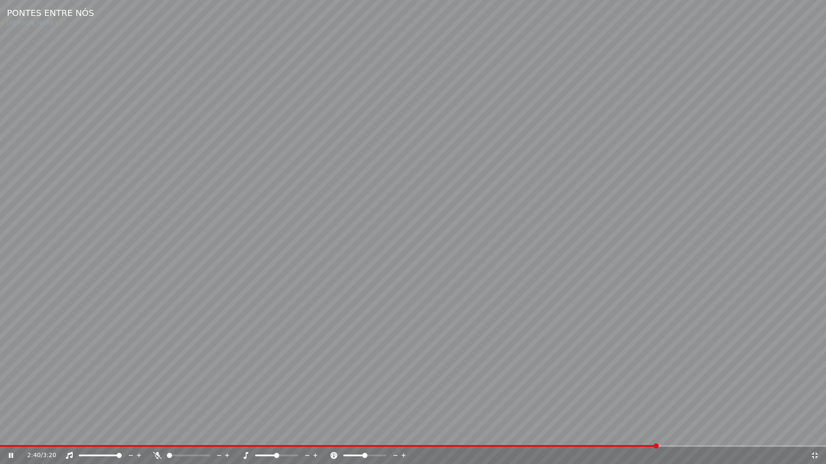
click at [816, 434] on icon at bounding box center [815, 456] width 6 height 6
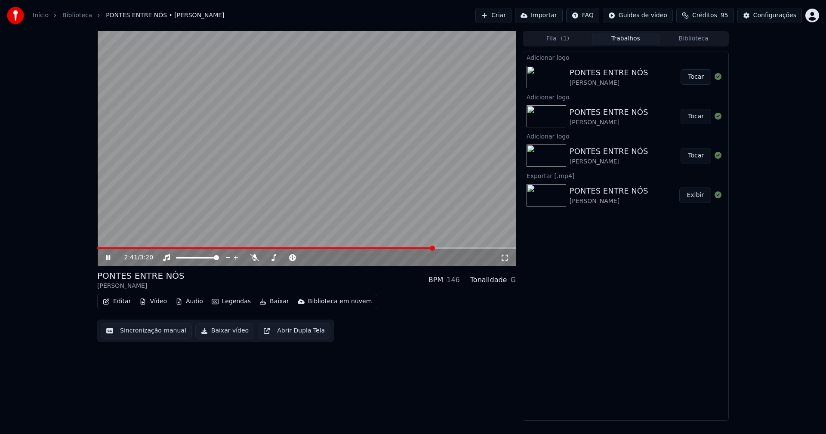
click at [695, 80] on button "Tocar" at bounding box center [695, 76] width 31 height 15
click at [502, 256] on icon at bounding box center [504, 258] width 6 height 6
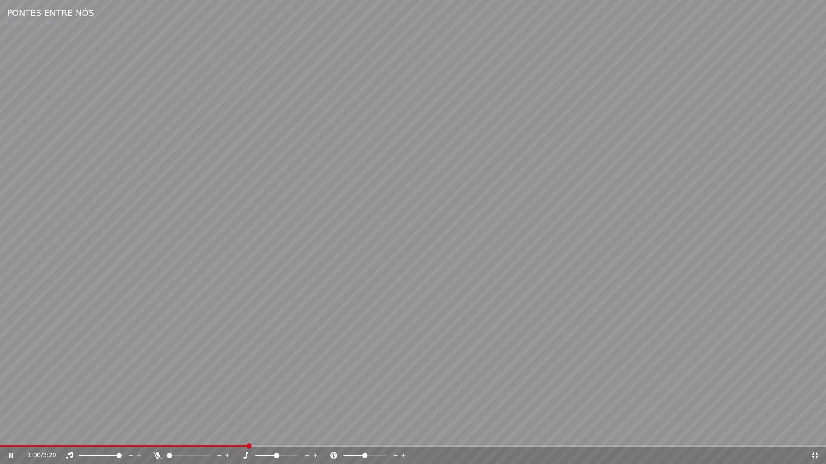
click at [815, 434] on icon at bounding box center [814, 455] width 9 height 7
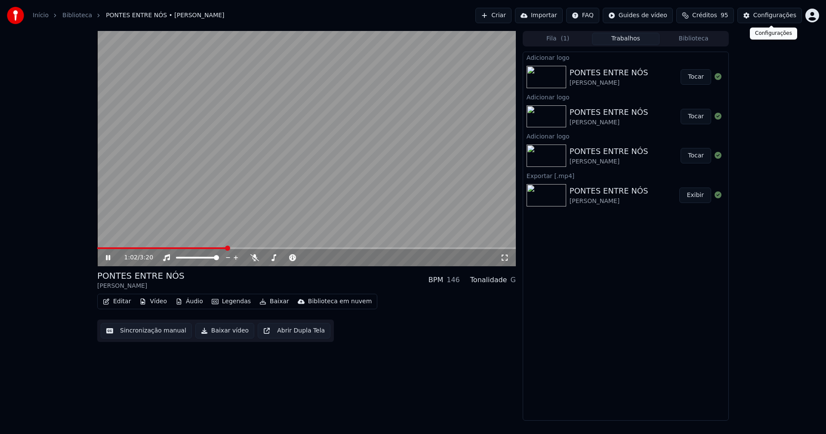
click at [772, 17] on div "Configurações" at bounding box center [774, 15] width 43 height 9
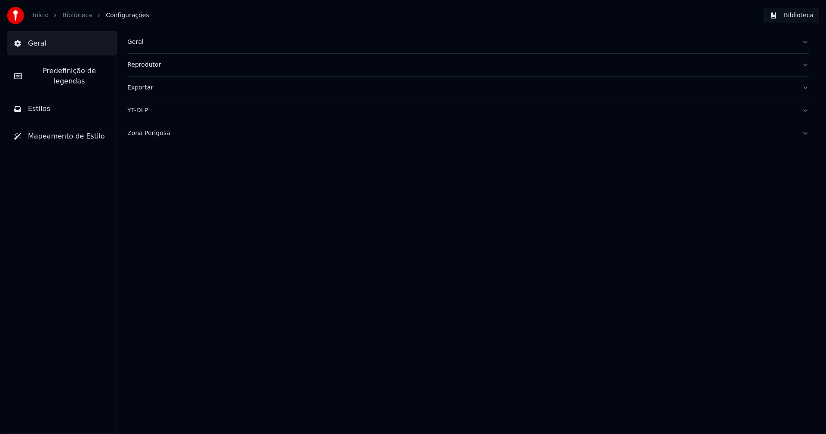
click at [53, 97] on button "Estilos" at bounding box center [61, 109] width 109 height 24
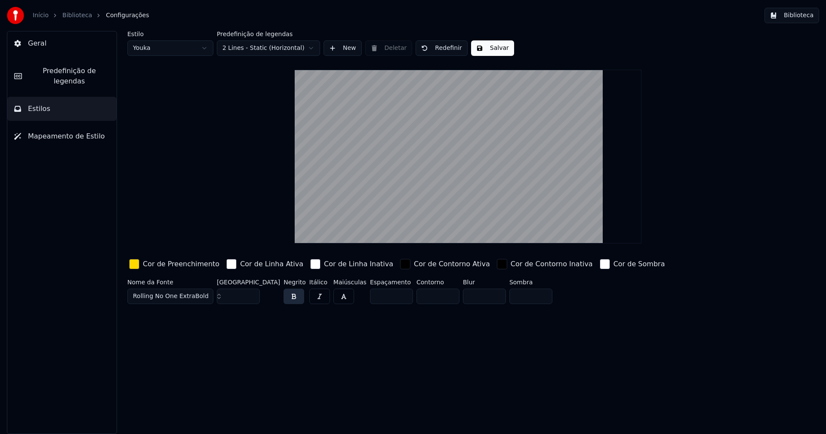
type input "*"
click at [433, 293] on input "*" at bounding box center [437, 296] width 43 height 15
click at [500, 49] on button "Salvar" at bounding box center [492, 47] width 43 height 15
click at [798, 15] on button "Biblioteca" at bounding box center [791, 15] width 55 height 15
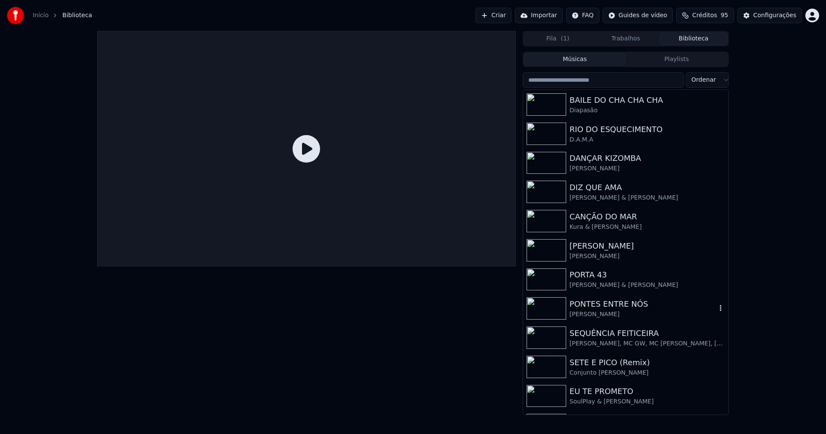
click at [597, 314] on div "Pedro Abrunhosa" at bounding box center [642, 314] width 147 height 9
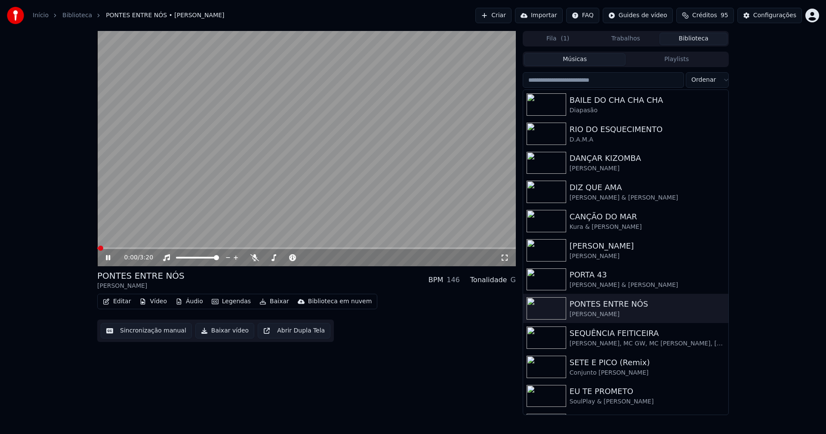
click at [505, 257] on icon at bounding box center [504, 257] width 9 height 7
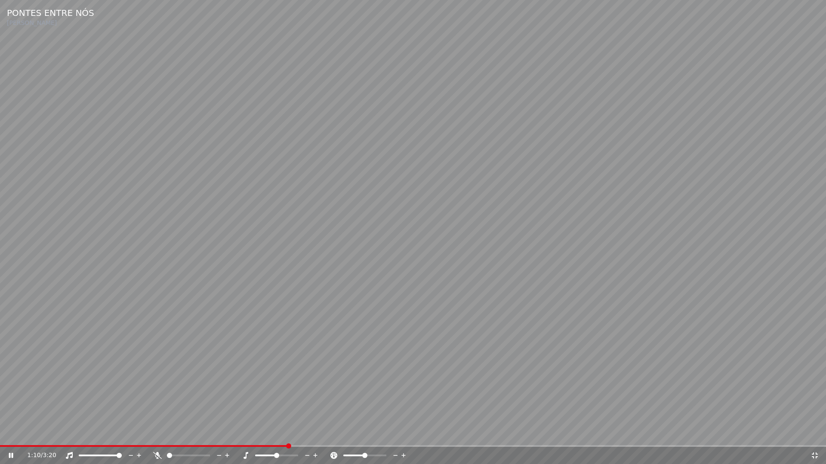
click at [813, 434] on icon at bounding box center [814, 455] width 9 height 7
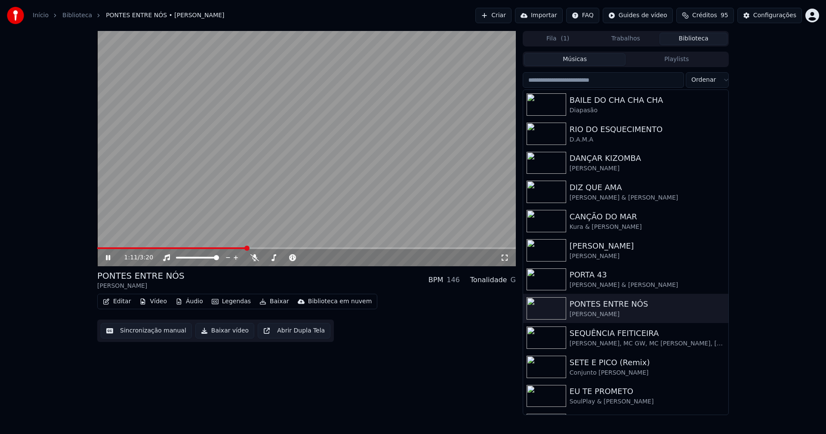
click at [107, 259] on icon at bounding box center [108, 257] width 4 height 5
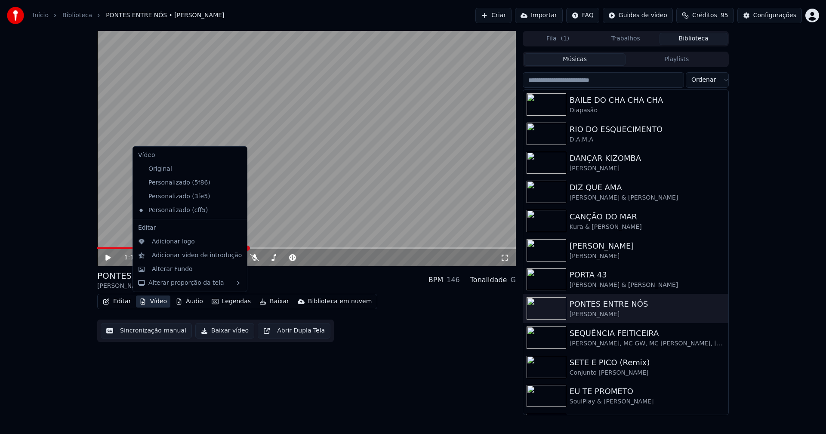
click at [151, 303] on button "Vídeo" at bounding box center [153, 301] width 34 height 12
click at [162, 268] on div "Alterar Fundo" at bounding box center [172, 269] width 41 height 9
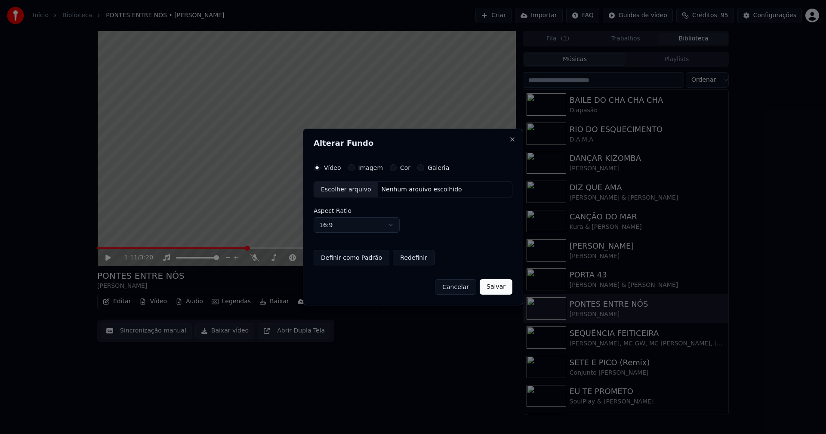
click at [335, 191] on div "Escolher arquivo" at bounding box center [346, 189] width 64 height 15
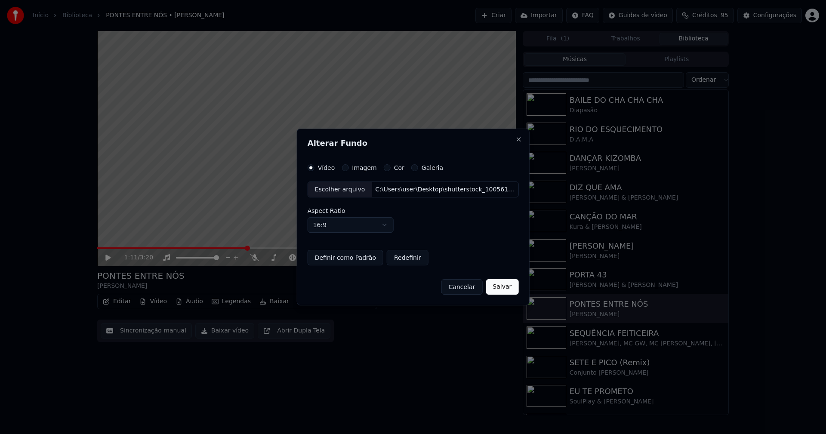
click at [493, 287] on button "Salvar" at bounding box center [502, 286] width 33 height 15
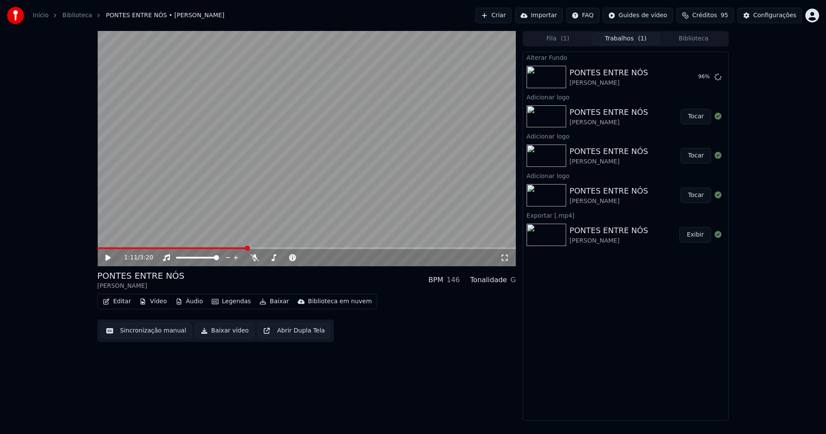
click at [108, 259] on icon at bounding box center [107, 258] width 5 height 6
click at [156, 304] on button "Vídeo" at bounding box center [153, 301] width 34 height 12
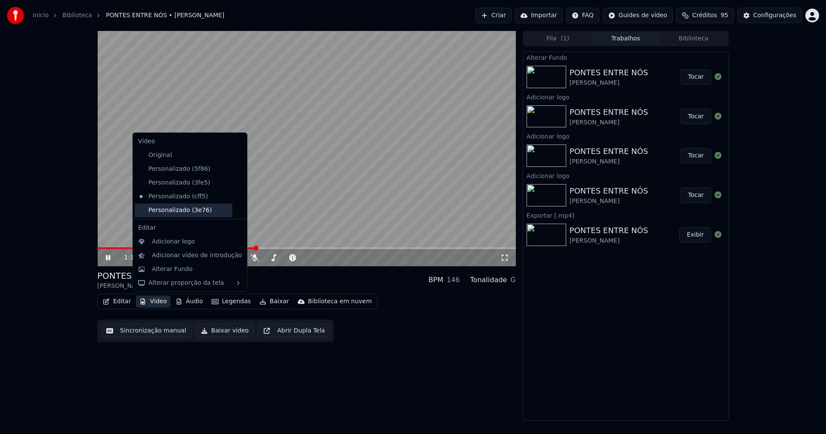
click at [175, 213] on div "Personalizado (3e76)" at bounding box center [184, 210] width 98 height 14
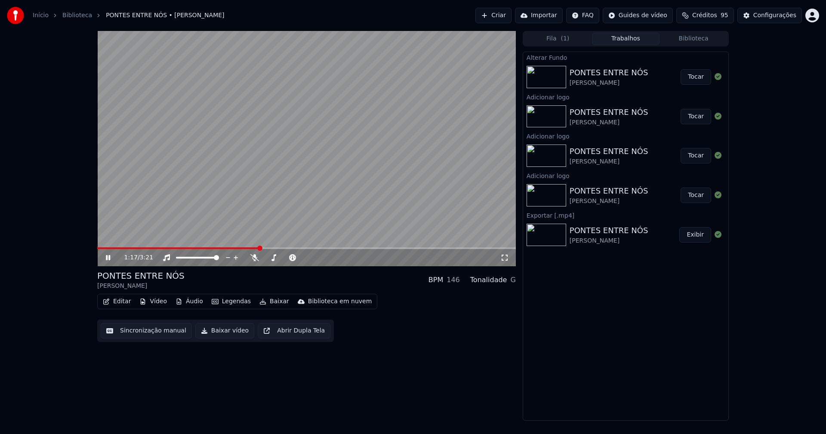
click at [506, 258] on icon at bounding box center [504, 257] width 9 height 7
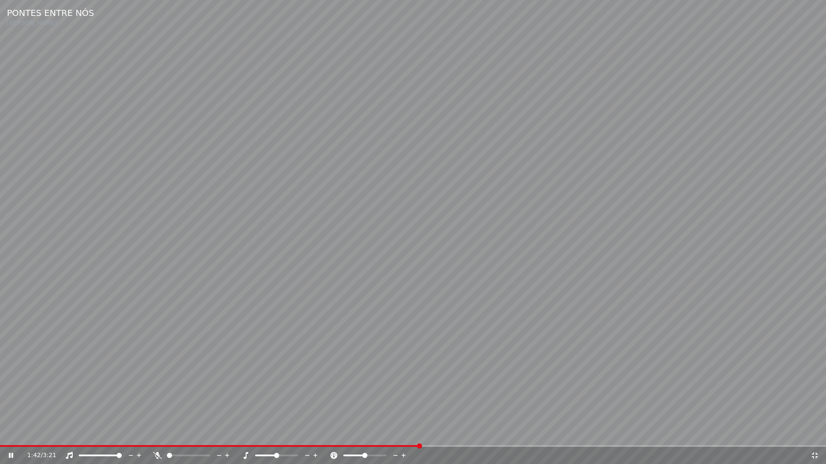
click at [13, 434] on icon at bounding box center [17, 455] width 20 height 7
click at [812, 434] on icon at bounding box center [814, 455] width 9 height 7
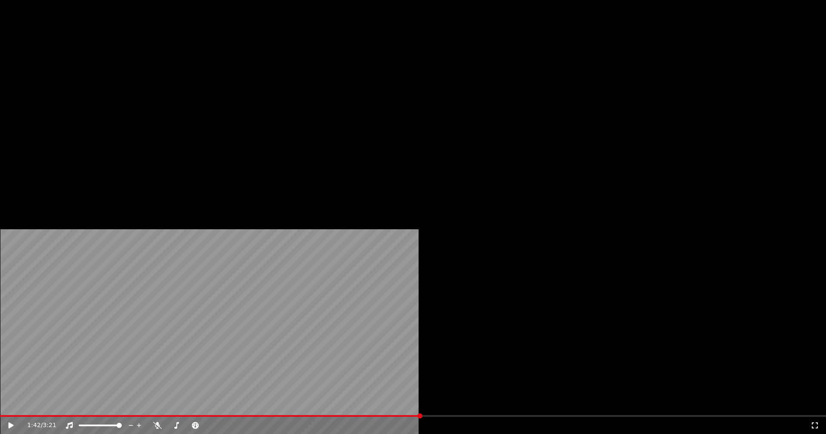
click at [188, 72] on button "Áudio" at bounding box center [189, 66] width 34 height 12
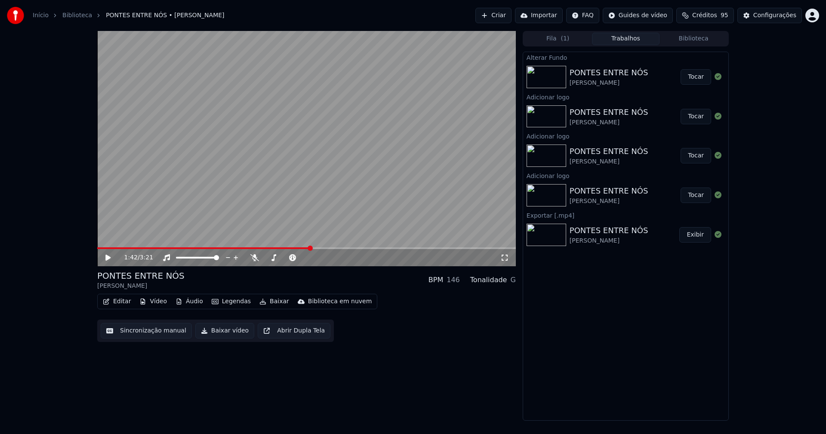
click at [221, 332] on button "Baixar vídeo" at bounding box center [224, 330] width 59 height 15
click at [159, 300] on button "Vídeo" at bounding box center [153, 301] width 34 height 12
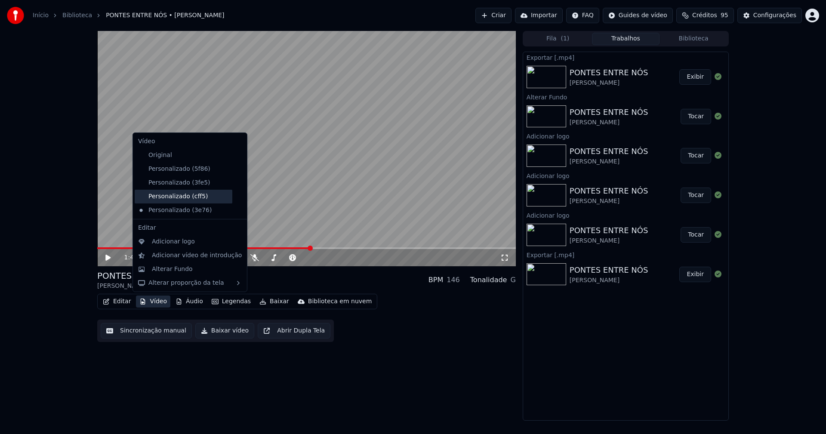
click at [170, 196] on div "Personalizado (cff5)" at bounding box center [184, 197] width 98 height 14
click at [158, 305] on button "Vídeo" at bounding box center [153, 301] width 34 height 12
click at [236, 211] on icon at bounding box center [240, 210] width 9 height 7
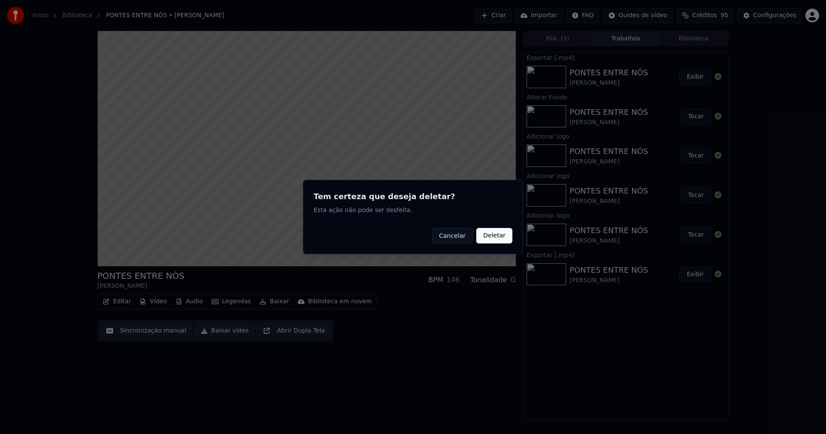
click at [505, 237] on button "Deletar" at bounding box center [494, 235] width 36 height 15
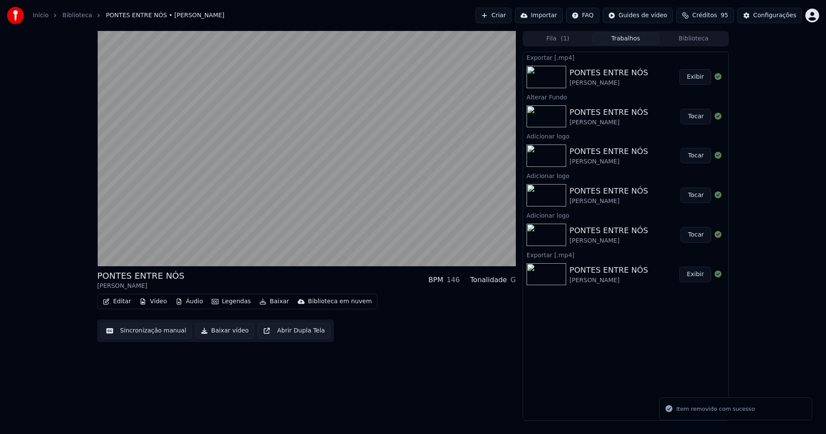
click at [158, 304] on button "Vídeo" at bounding box center [153, 301] width 34 height 12
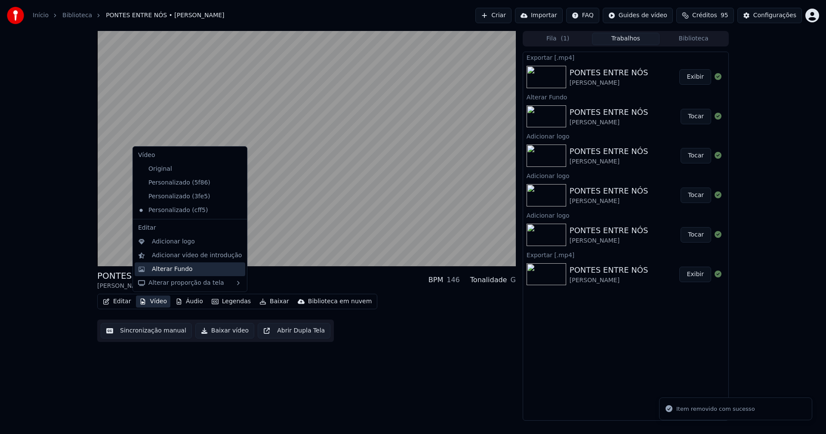
click at [163, 270] on div "Alterar Fundo" at bounding box center [172, 269] width 41 height 9
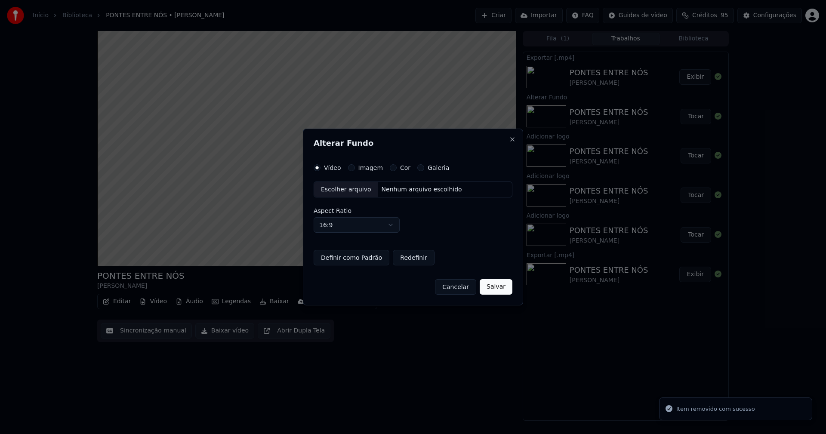
click at [344, 185] on div "Escolher arquivo" at bounding box center [346, 189] width 64 height 15
click at [496, 287] on button "Salvar" at bounding box center [496, 286] width 33 height 15
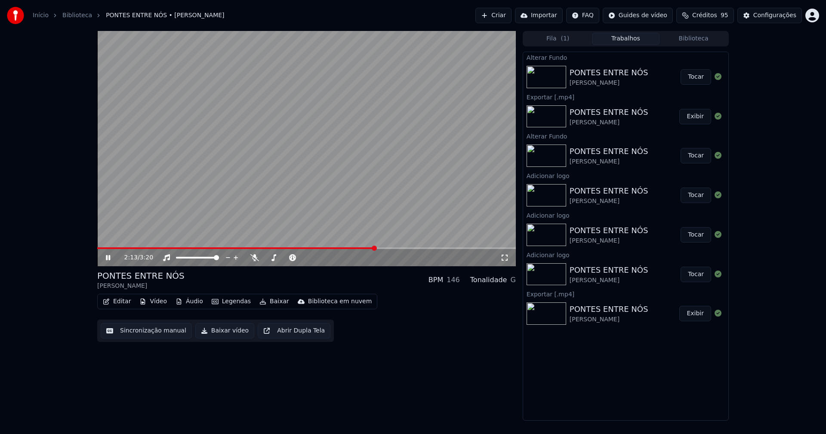
click at [703, 78] on button "Tocar" at bounding box center [695, 76] width 31 height 15
click at [503, 255] on icon at bounding box center [504, 258] width 6 height 6
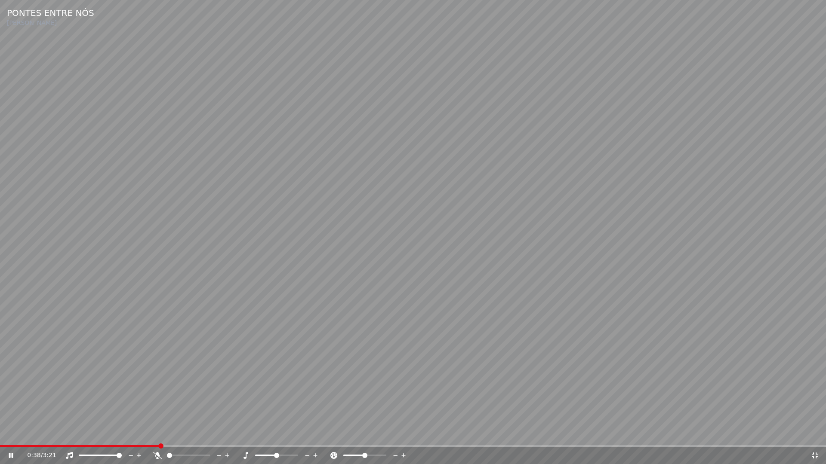
click at [816, 434] on icon at bounding box center [815, 456] width 6 height 6
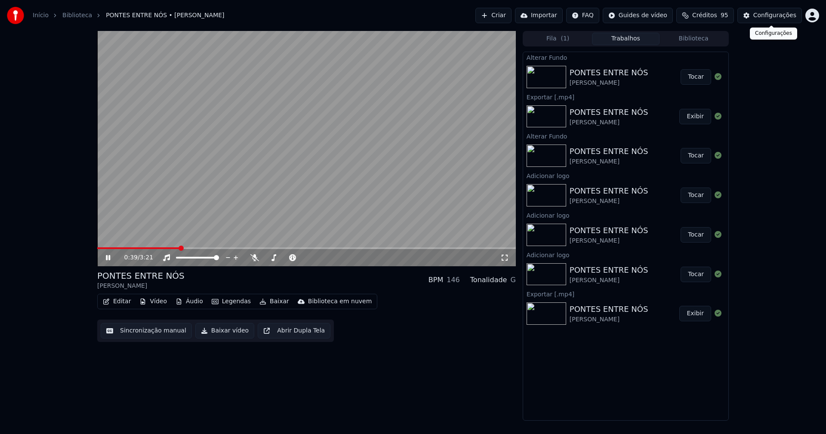
click at [782, 16] on div "Configurações" at bounding box center [774, 15] width 43 height 9
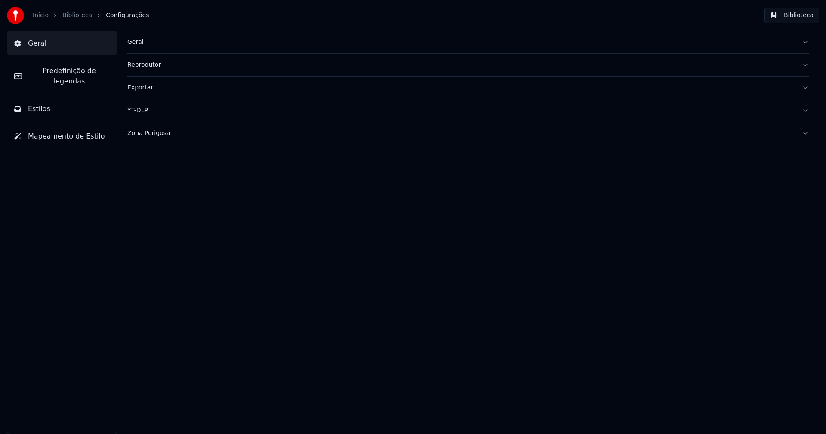
click at [52, 100] on button "Estilos" at bounding box center [61, 109] width 109 height 24
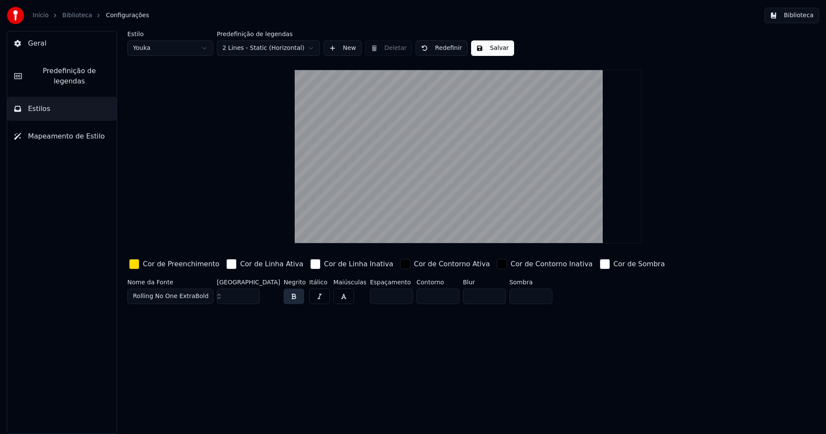
type input "***"
click at [252, 293] on input "***" at bounding box center [238, 296] width 43 height 15
click at [496, 54] on button "Salvar" at bounding box center [492, 47] width 43 height 15
type input "*"
click at [432, 299] on input "*" at bounding box center [437, 296] width 43 height 15
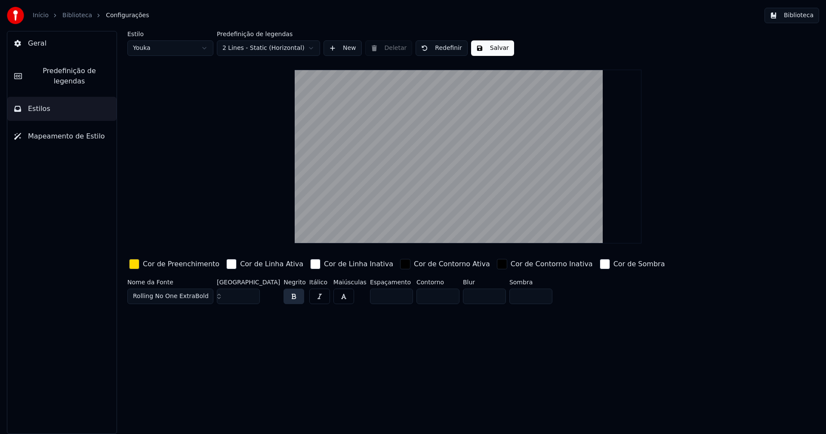
drag, startPoint x: 495, startPoint y: 47, endPoint x: 512, endPoint y: 42, distance: 17.8
click at [495, 47] on button "Salvar" at bounding box center [492, 47] width 43 height 15
click at [802, 14] on button "Biblioteca" at bounding box center [791, 15] width 55 height 15
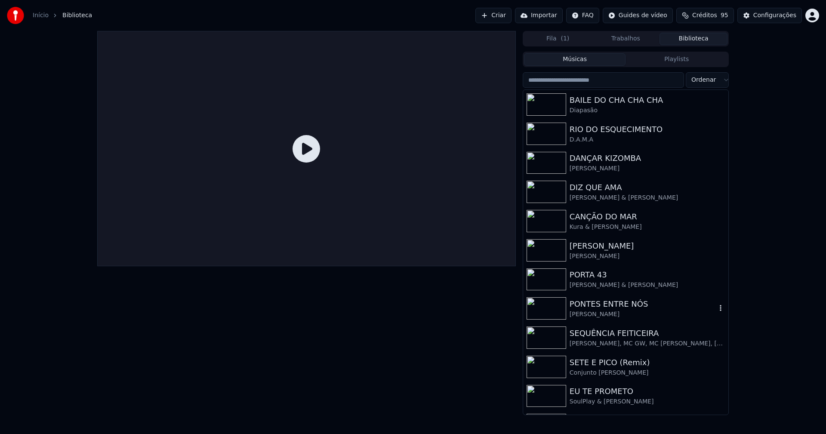
click at [607, 301] on div "PONTES ENTRE NÓS" at bounding box center [642, 304] width 147 height 12
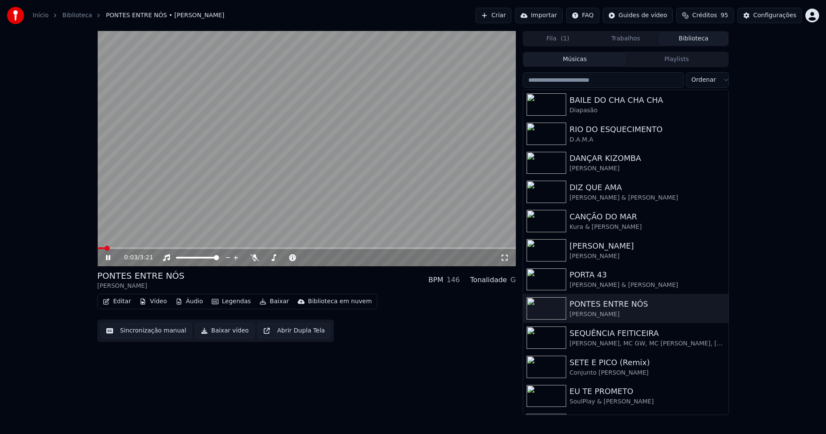
click at [505, 257] on icon at bounding box center [504, 257] width 9 height 7
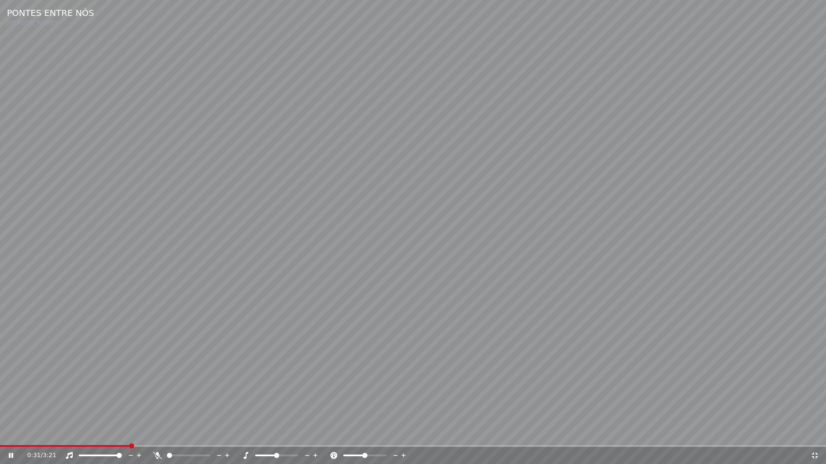
click at [817, 434] on icon at bounding box center [814, 455] width 9 height 7
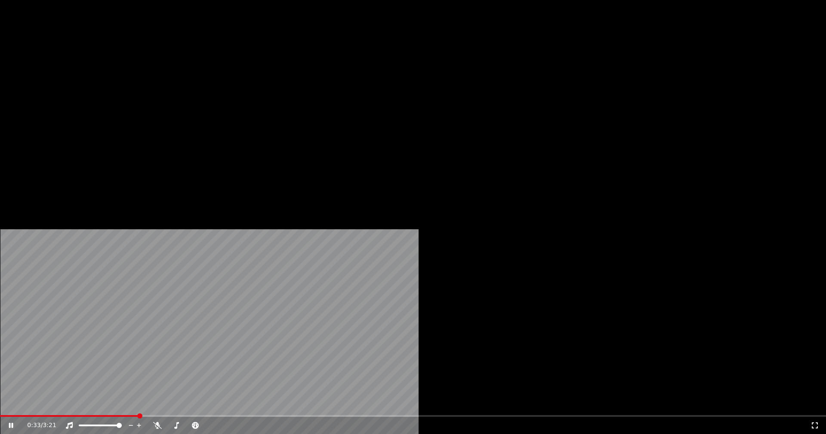
click at [128, 72] on button "Editar" at bounding box center [116, 66] width 35 height 12
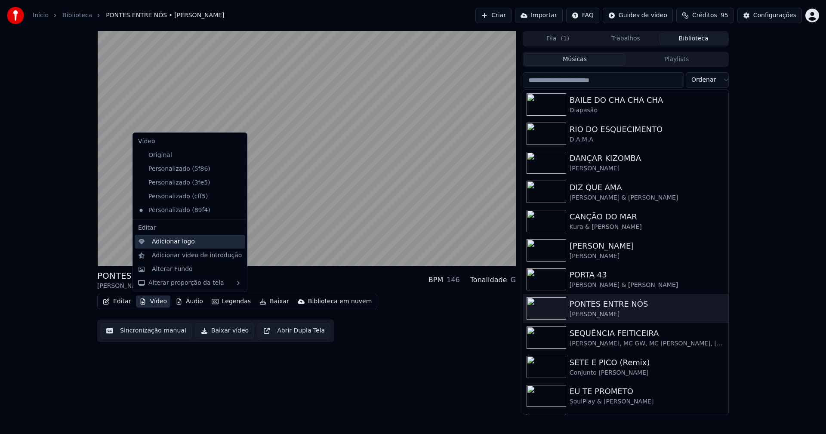
click at [171, 242] on div "Adicionar logo" at bounding box center [173, 241] width 43 height 9
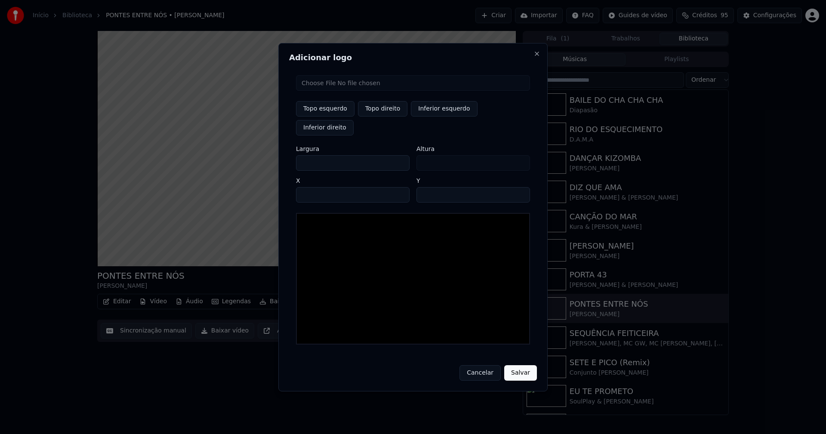
click at [325, 91] on input "file" at bounding box center [413, 82] width 234 height 15
type input "**********"
type input "***"
drag, startPoint x: 372, startPoint y: 121, endPoint x: 327, endPoint y: 138, distance: 47.4
click at [372, 117] on button "Topo direito" at bounding box center [382, 108] width 49 height 15
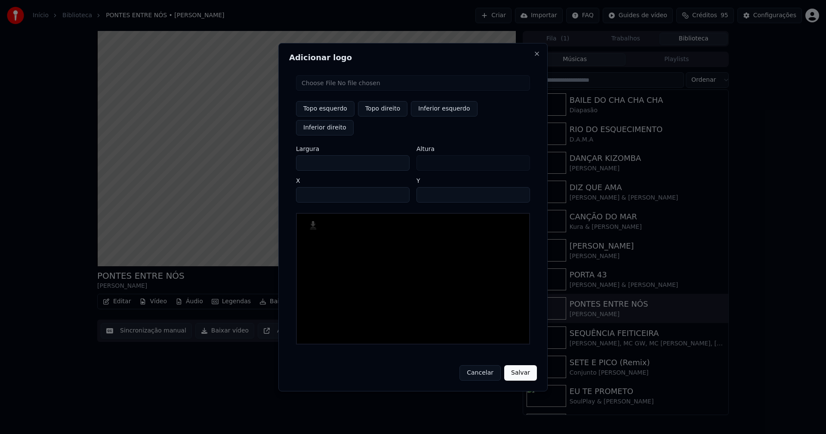
type input "****"
drag, startPoint x: 310, startPoint y: 154, endPoint x: 297, endPoint y: 153, distance: 12.9
click at [298, 155] on input "***" at bounding box center [353, 162] width 114 height 15
type input "**"
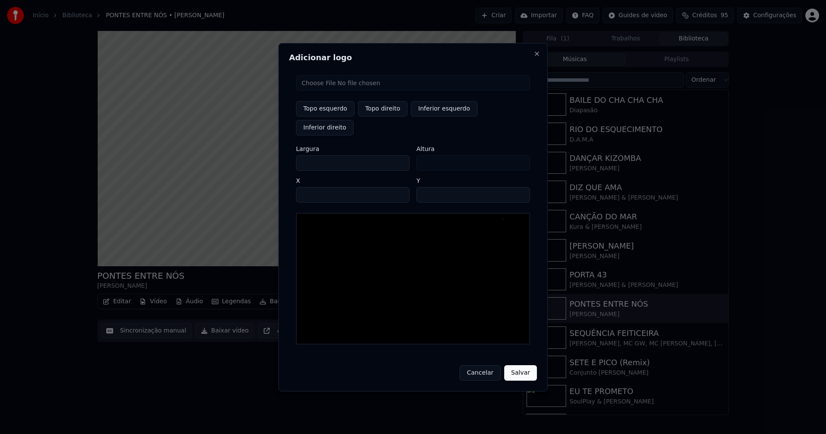
type input "***"
click at [313, 187] on input "****" at bounding box center [353, 194] width 114 height 15
type input "****"
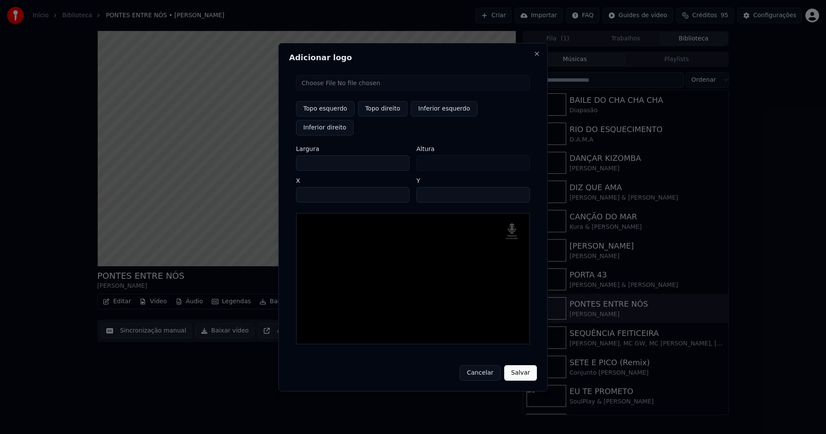
click at [521, 366] on button "Salvar" at bounding box center [520, 372] width 33 height 15
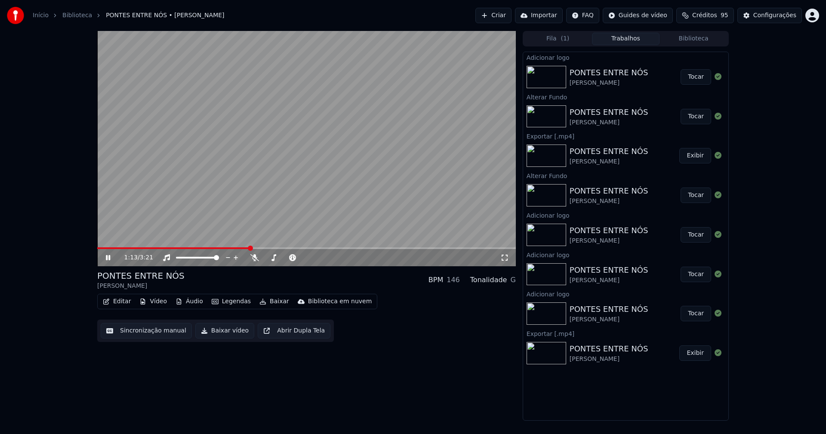
click at [694, 77] on button "Tocar" at bounding box center [695, 76] width 31 height 15
click at [111, 257] on icon at bounding box center [114, 257] width 20 height 7
click at [227, 334] on button "Baixar vídeo" at bounding box center [224, 330] width 59 height 15
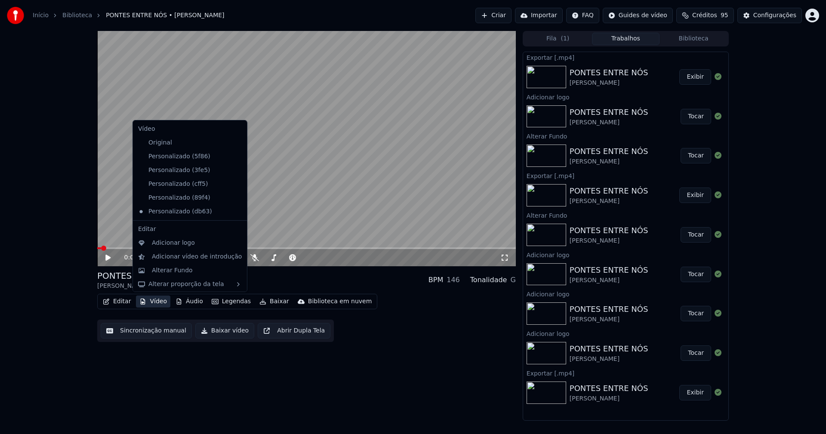
click at [160, 303] on button "Vídeo" at bounding box center [153, 301] width 34 height 12
click at [184, 198] on div "Personalizado (89f4)" at bounding box center [184, 198] width 98 height 14
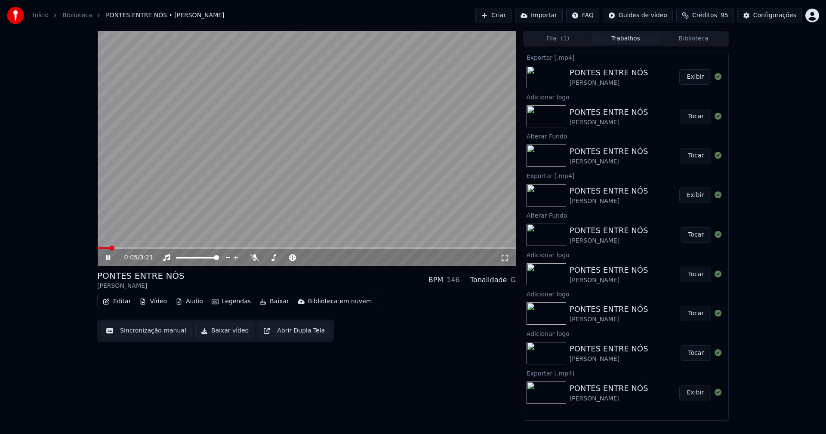
click at [161, 301] on button "Vídeo" at bounding box center [153, 301] width 34 height 12
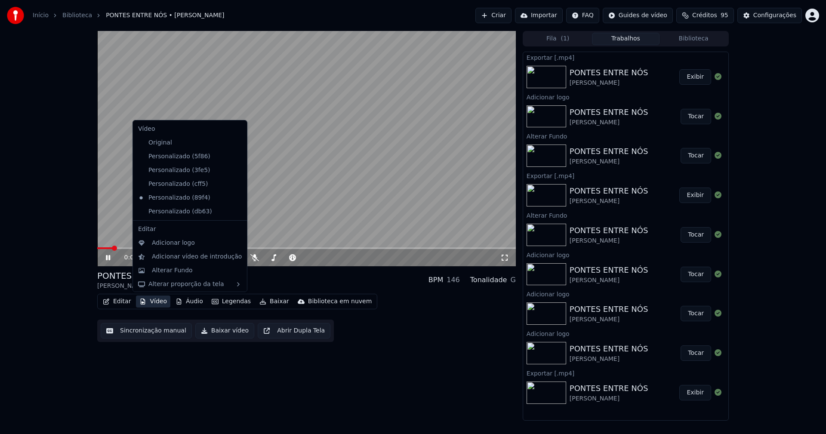
click at [236, 212] on icon at bounding box center [240, 211] width 9 height 7
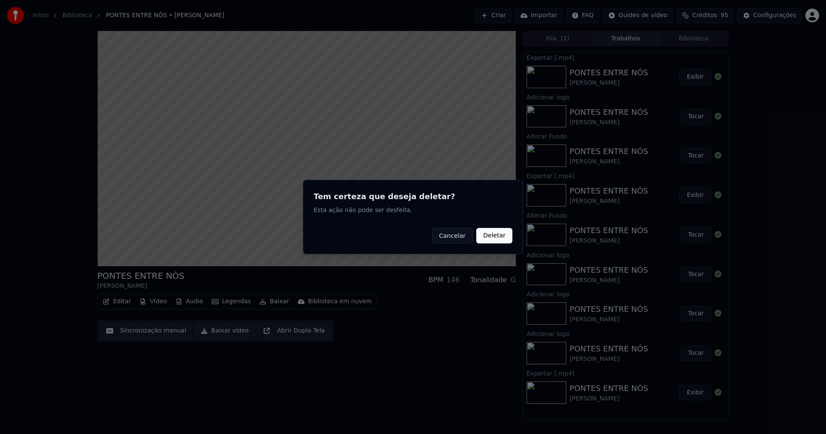
click at [495, 237] on button "Deletar" at bounding box center [494, 235] width 36 height 15
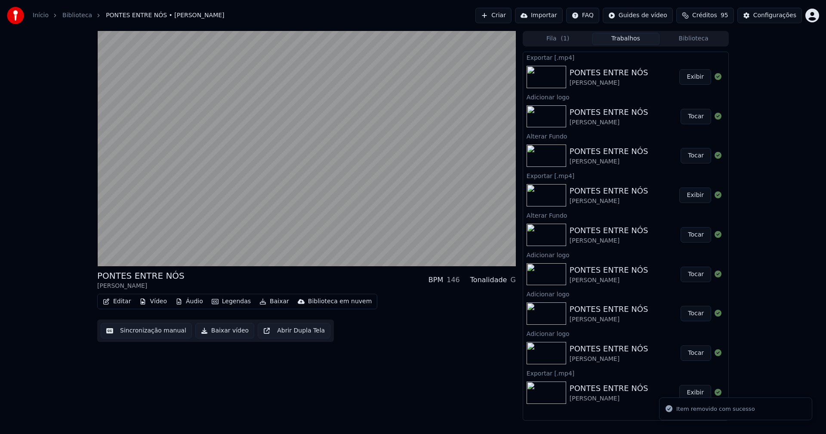
click at [157, 301] on button "Vídeo" at bounding box center [153, 301] width 34 height 12
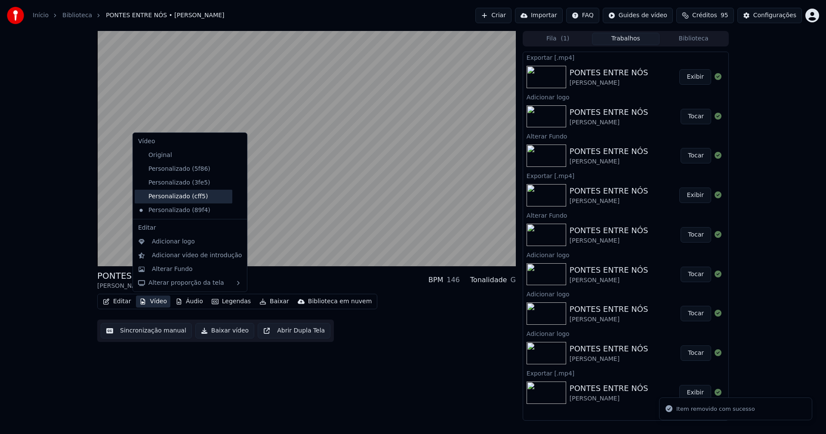
click at [193, 198] on div "Personalizado (cff5)" at bounding box center [184, 197] width 98 height 14
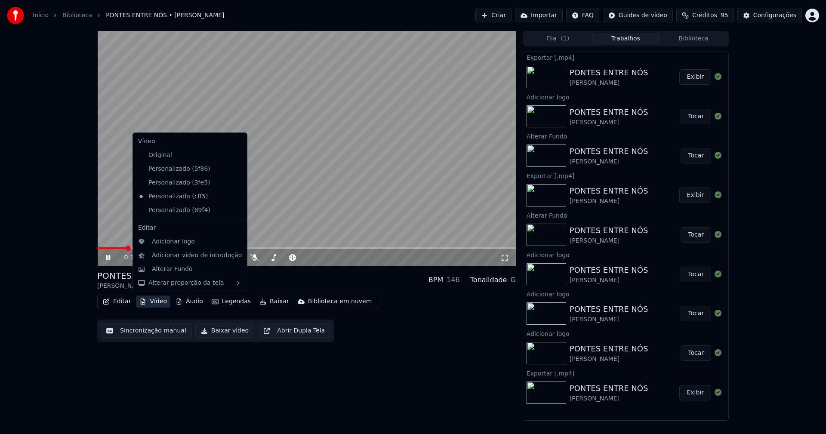
click at [158, 303] on button "Vídeo" at bounding box center [153, 301] width 34 height 12
click at [236, 210] on icon at bounding box center [239, 210] width 6 height 7
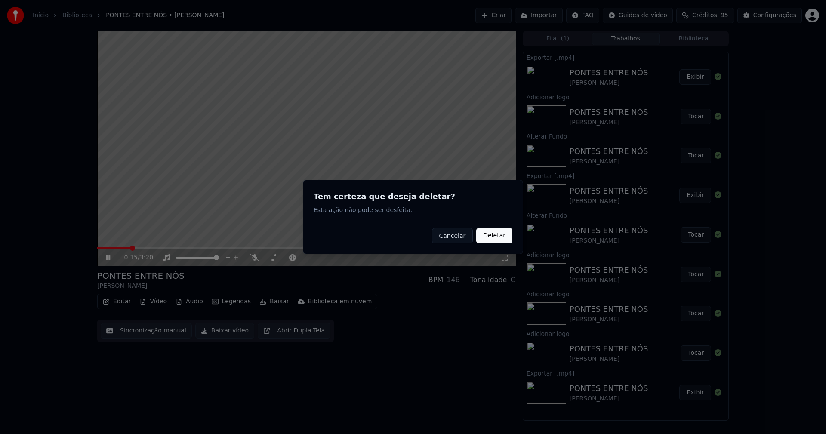
click at [502, 234] on button "Deletar" at bounding box center [494, 235] width 36 height 15
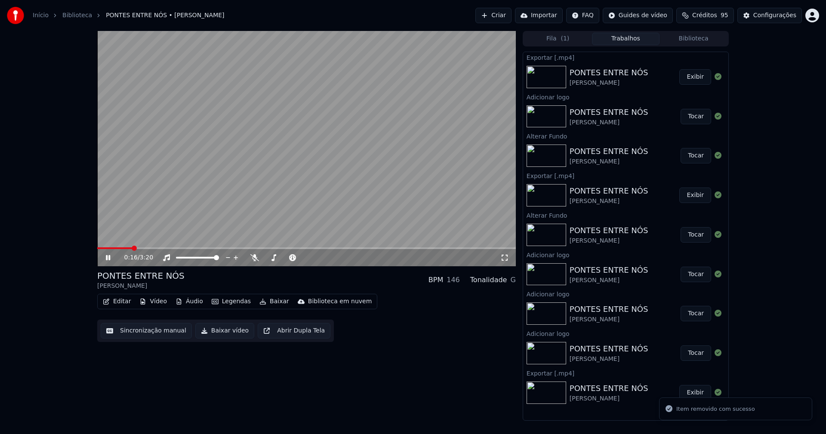
click at [501, 257] on icon at bounding box center [504, 257] width 9 height 7
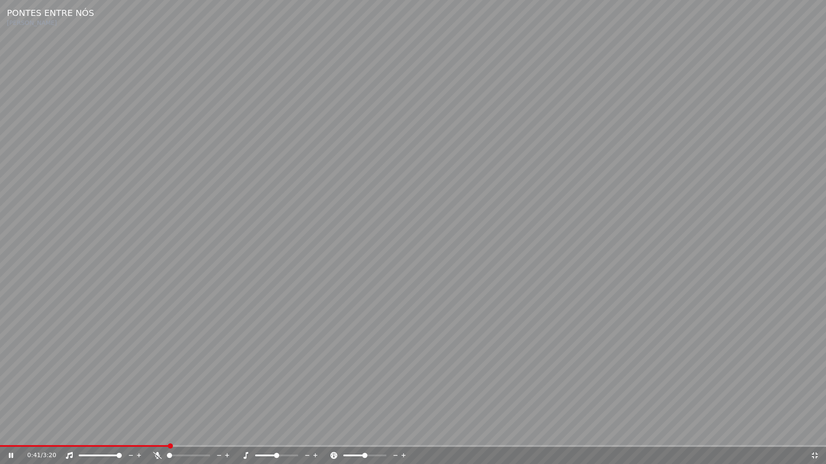
click at [813, 434] on icon at bounding box center [814, 455] width 9 height 7
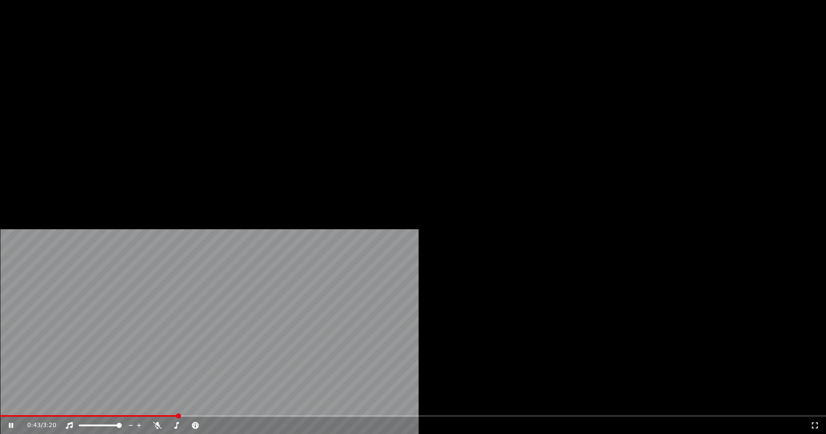
click at [157, 72] on button "Vídeo" at bounding box center [153, 66] width 34 height 12
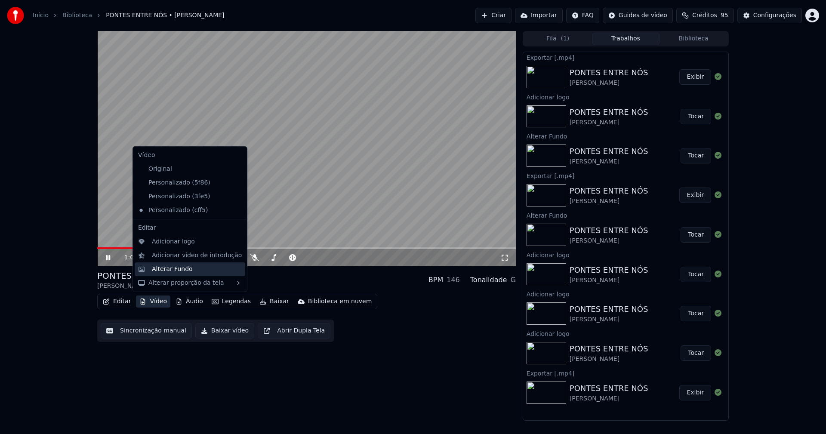
click at [170, 268] on div "Alterar Fundo" at bounding box center [172, 269] width 41 height 9
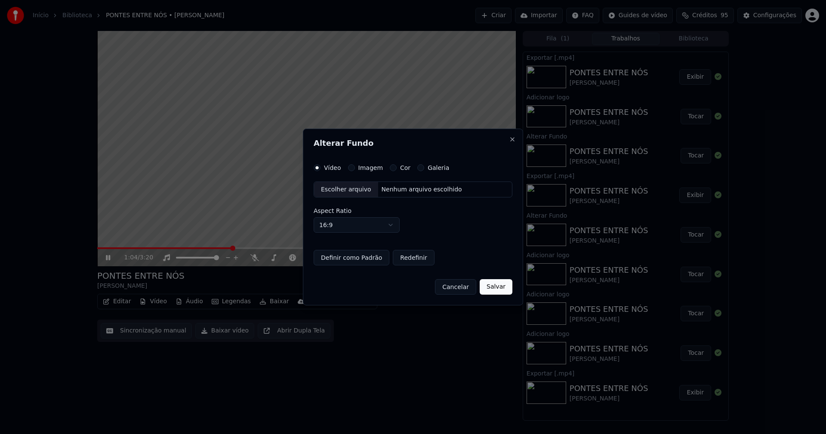
click at [324, 191] on div "Escolher arquivo" at bounding box center [346, 189] width 64 height 15
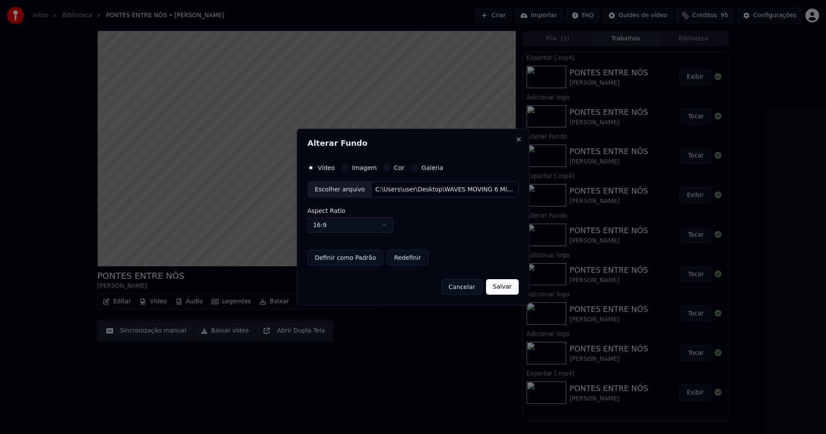
click at [500, 290] on button "Salvar" at bounding box center [502, 286] width 33 height 15
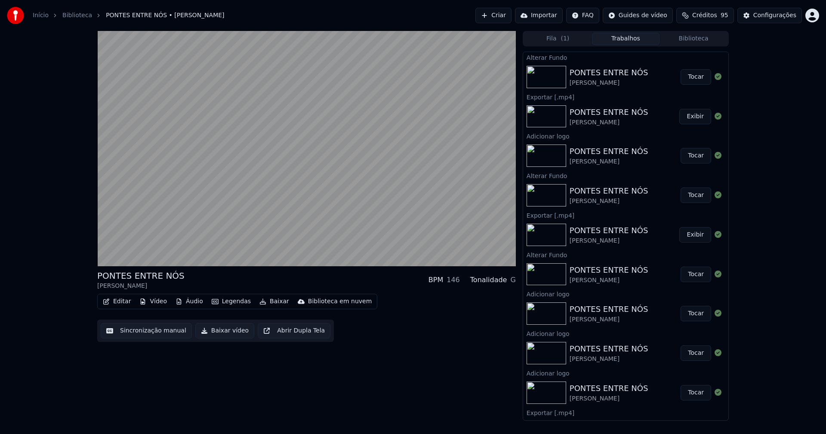
click at [695, 77] on button "Tocar" at bounding box center [695, 76] width 31 height 15
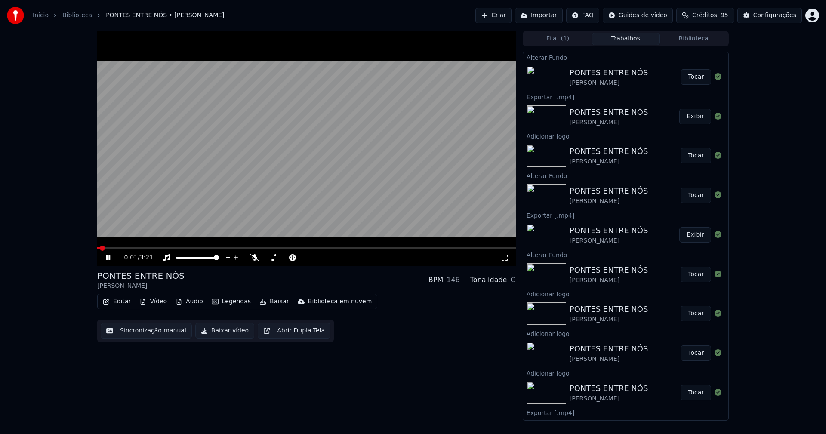
click at [504, 255] on icon at bounding box center [504, 257] width 9 height 7
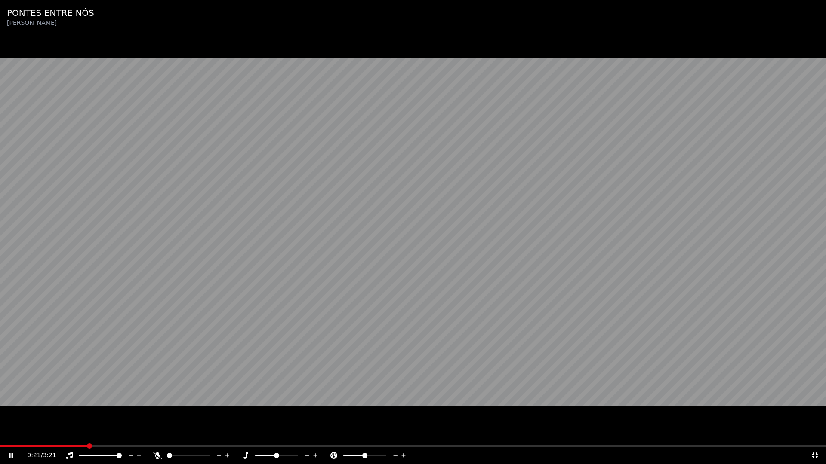
click at [815, 434] on icon at bounding box center [814, 455] width 9 height 7
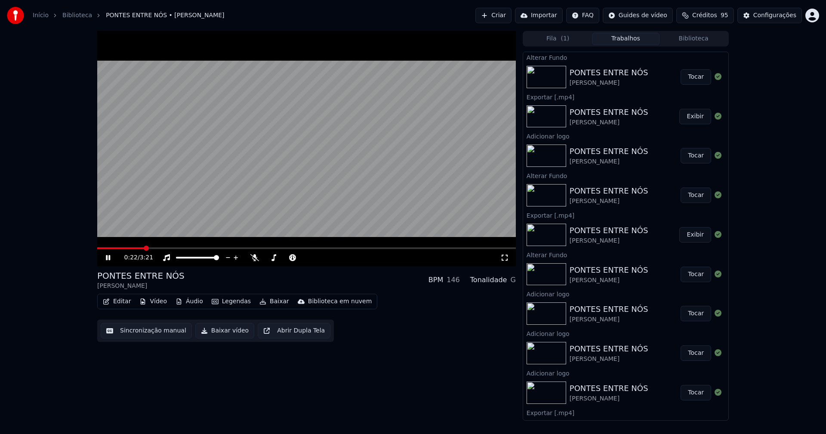
click at [223, 337] on button "Baixar vídeo" at bounding box center [224, 330] width 59 height 15
drag, startPoint x: 106, startPoint y: 258, endPoint x: 164, endPoint y: 206, distance: 78.6
click at [107, 258] on icon at bounding box center [114, 257] width 20 height 7
click at [158, 300] on button "Vídeo" at bounding box center [153, 301] width 34 height 12
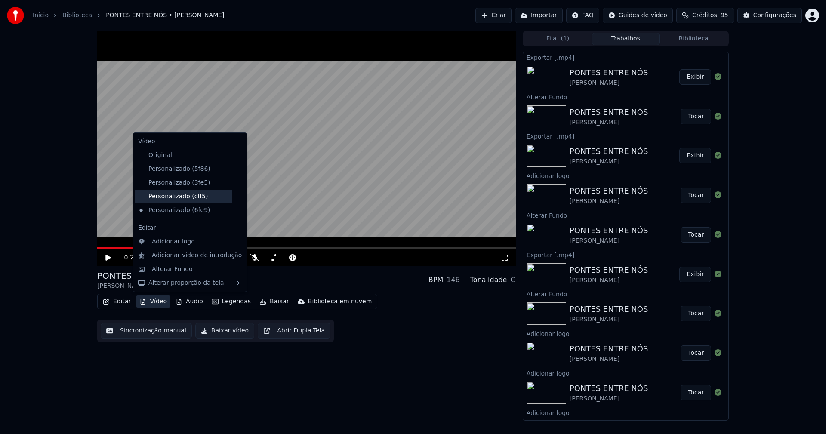
click at [174, 200] on div "Personalizado (cff5)" at bounding box center [184, 197] width 98 height 14
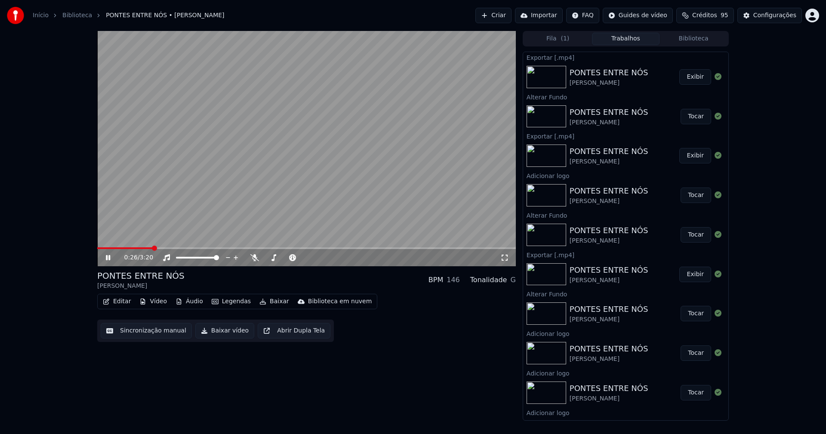
click at [156, 303] on button "Vídeo" at bounding box center [153, 301] width 34 height 12
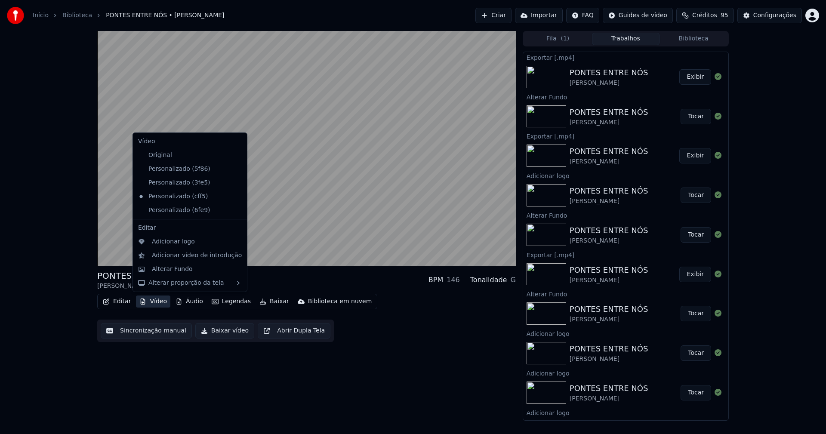
click at [236, 210] on icon at bounding box center [240, 210] width 9 height 7
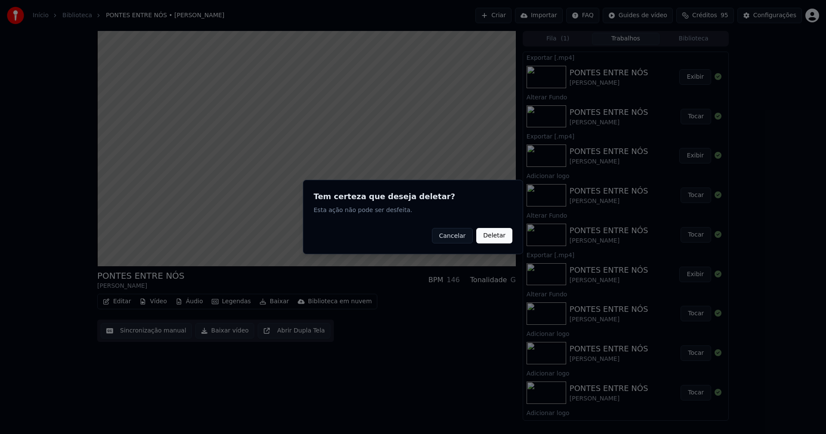
click at [497, 236] on button "Deletar" at bounding box center [494, 235] width 36 height 15
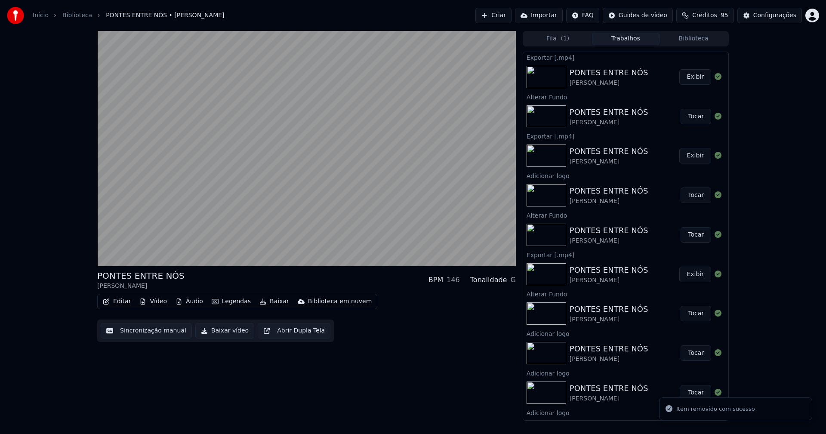
click at [151, 301] on button "Vídeo" at bounding box center [153, 301] width 34 height 12
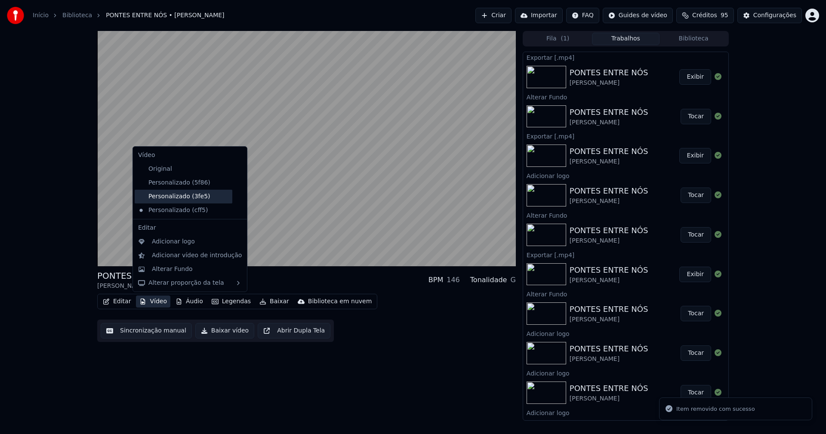
click at [177, 198] on div "Personalizado (3fe5)" at bounding box center [184, 197] width 98 height 14
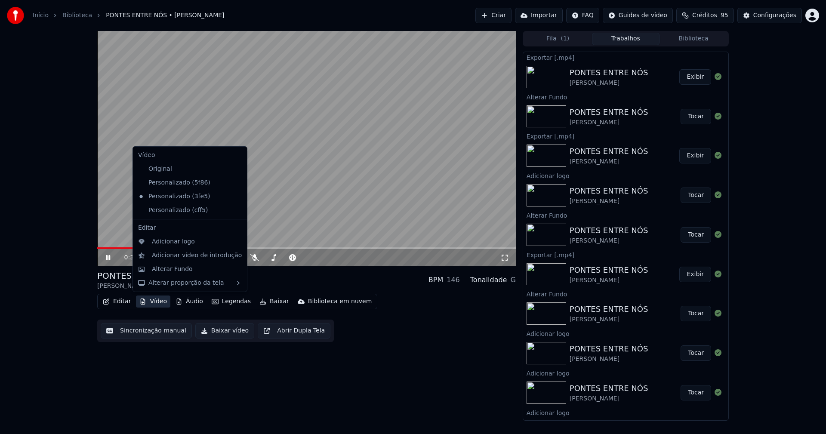
click at [157, 298] on button "Vídeo" at bounding box center [153, 301] width 34 height 12
click at [185, 209] on div "Personalizado (cff5)" at bounding box center [184, 210] width 98 height 14
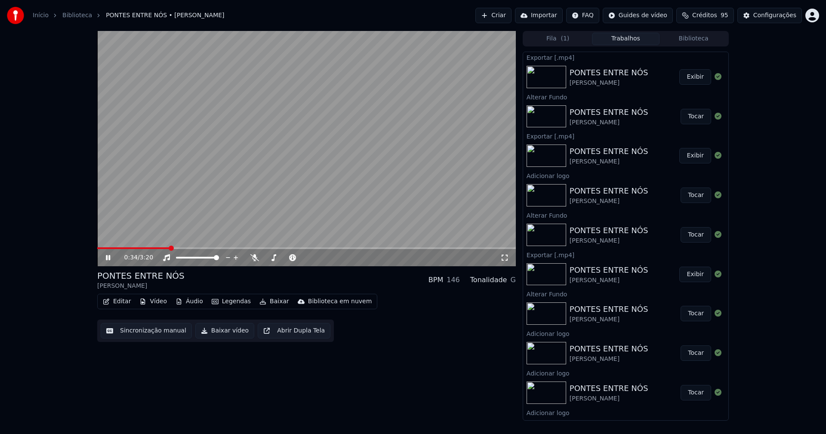
click at [158, 301] on button "Vídeo" at bounding box center [153, 301] width 34 height 12
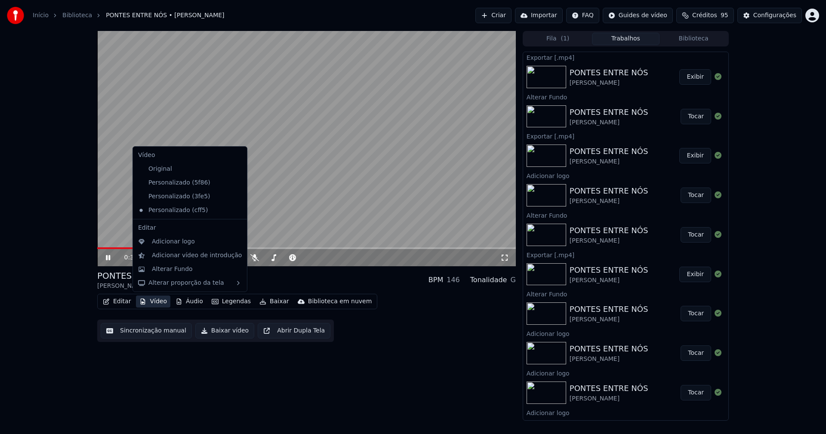
click at [236, 196] on icon at bounding box center [240, 196] width 9 height 7
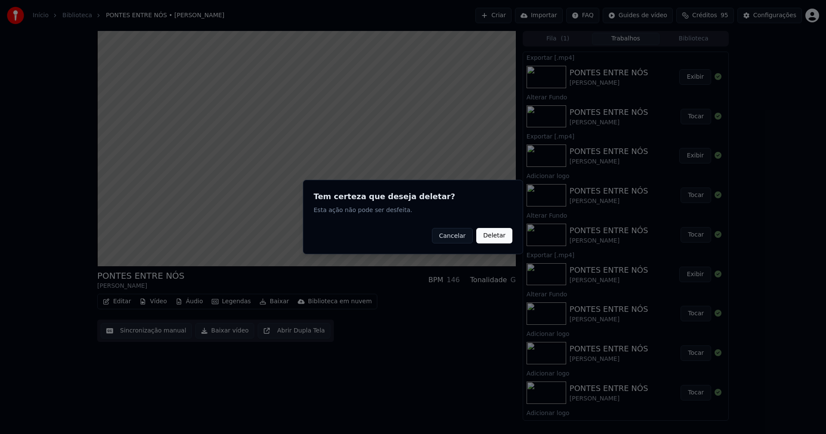
click at [498, 237] on button "Deletar" at bounding box center [494, 235] width 36 height 15
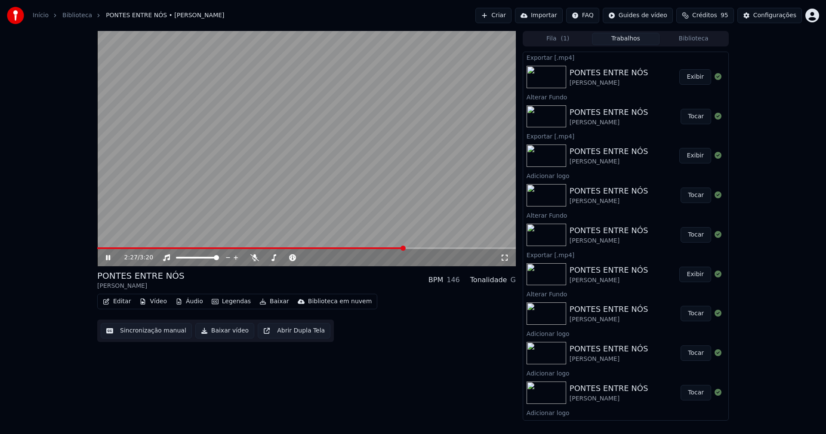
click at [149, 305] on button "Vídeo" at bounding box center [153, 301] width 34 height 12
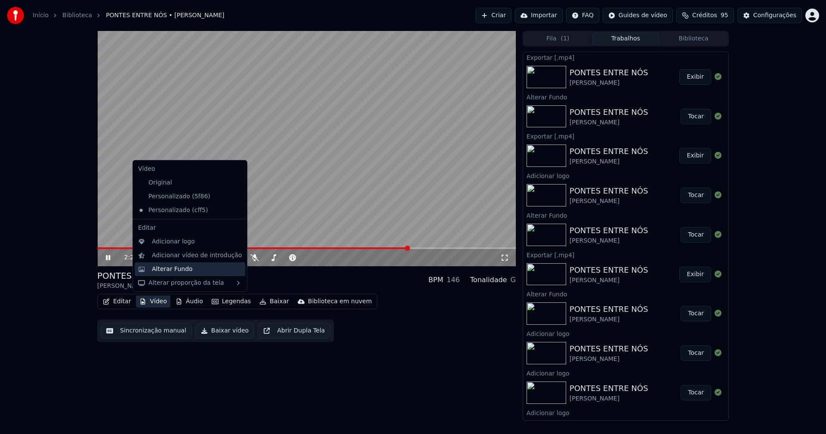
click at [163, 268] on div "Alterar Fundo" at bounding box center [172, 269] width 41 height 9
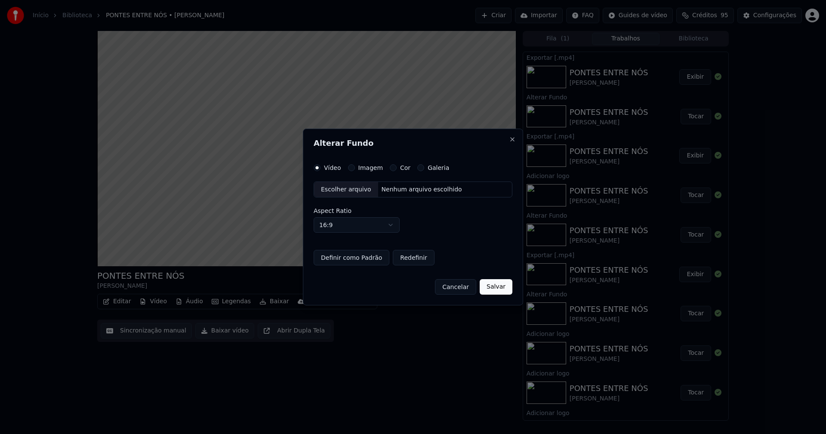
click at [339, 189] on div "Escolher arquivo" at bounding box center [346, 189] width 64 height 15
click at [349, 168] on button "Imagem" at bounding box center [351, 167] width 7 height 7
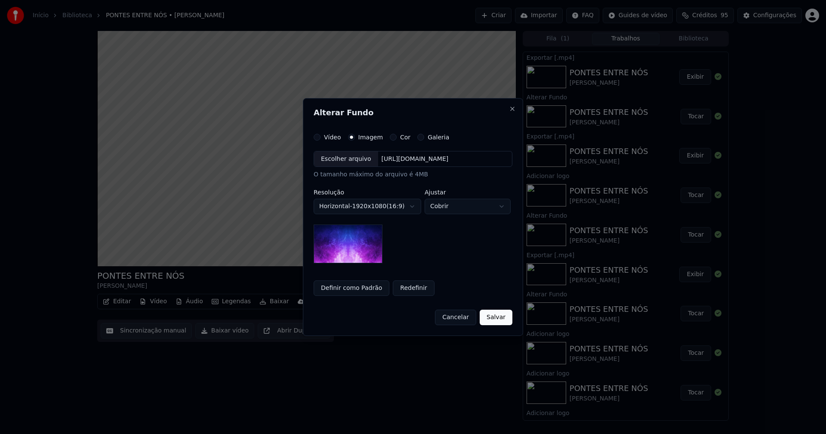
click at [345, 163] on div "Escolher arquivo" at bounding box center [346, 158] width 64 height 15
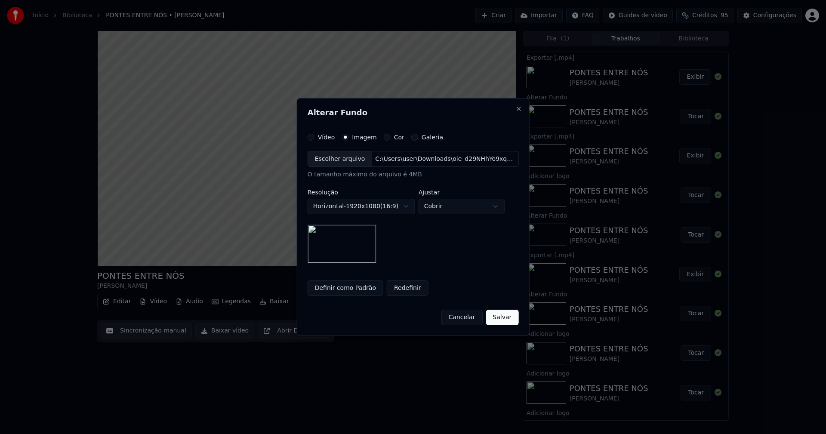
click at [503, 319] on button "Salvar" at bounding box center [502, 317] width 33 height 15
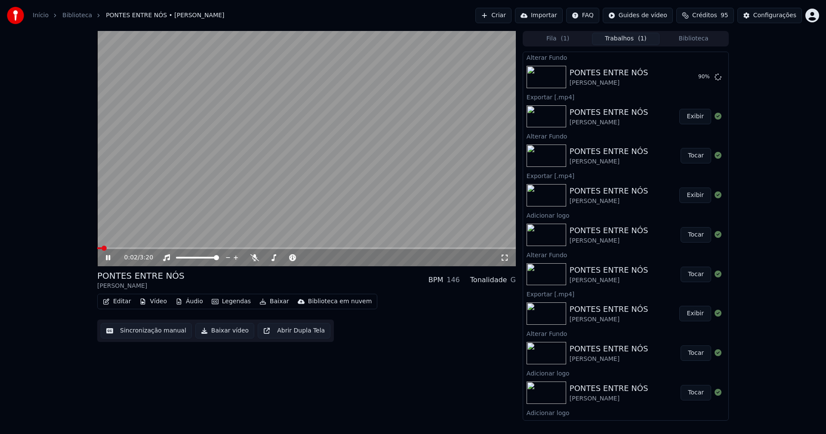
click at [101, 247] on span at bounding box center [99, 248] width 4 height 2
click at [689, 79] on button "Tocar" at bounding box center [695, 76] width 31 height 15
click at [508, 258] on icon at bounding box center [504, 257] width 9 height 7
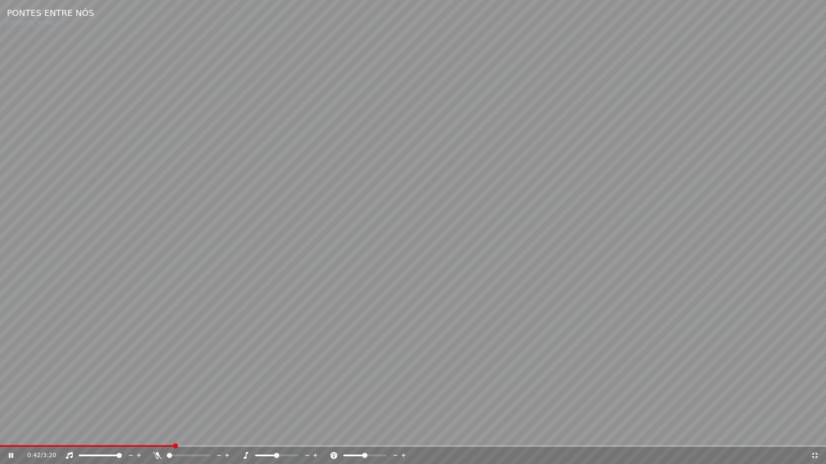
click at [814, 434] on icon at bounding box center [814, 455] width 9 height 7
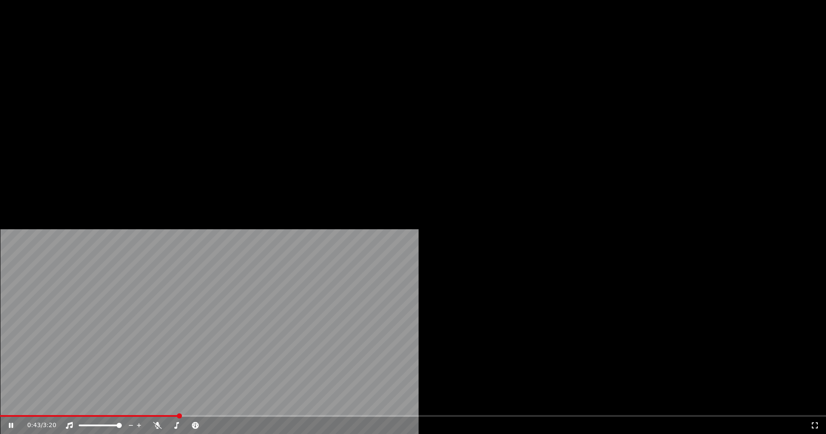
click at [165, 72] on button "Vídeo" at bounding box center [153, 66] width 34 height 12
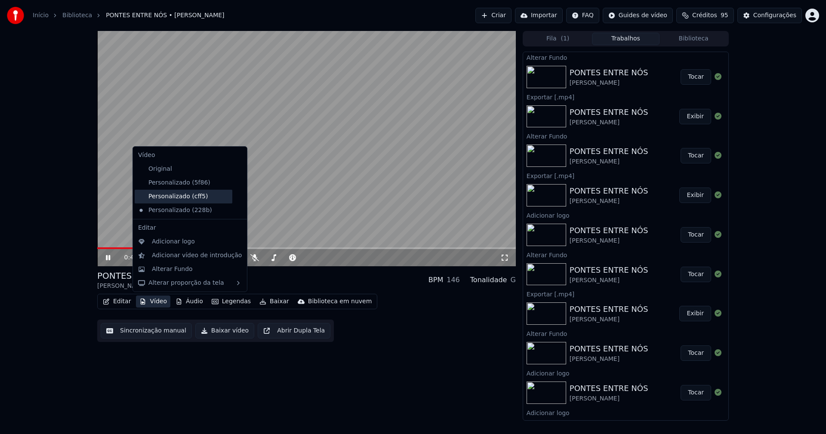
click at [175, 196] on div "Personalizado (cff5)" at bounding box center [184, 197] width 98 height 14
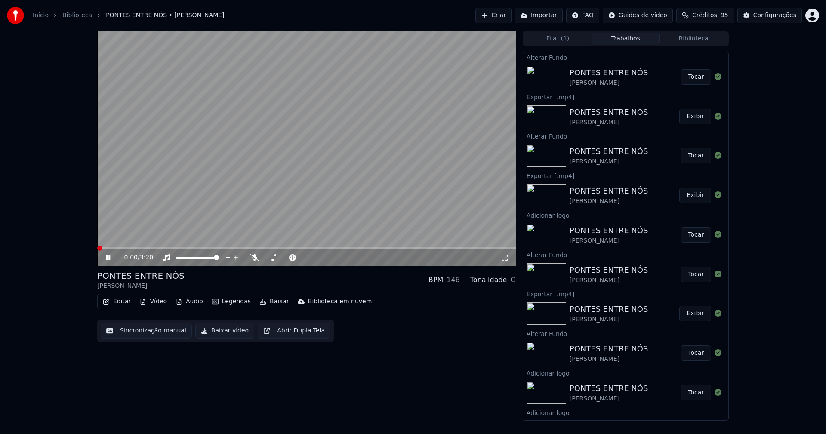
drag, startPoint x: 504, startPoint y: 258, endPoint x: 467, endPoint y: 270, distance: 39.0
click at [504, 258] on icon at bounding box center [504, 257] width 9 height 7
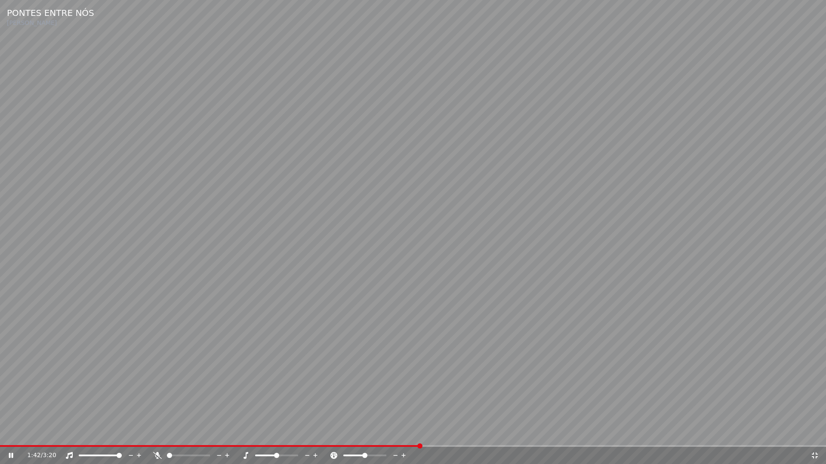
click at [814, 434] on icon at bounding box center [814, 455] width 9 height 7
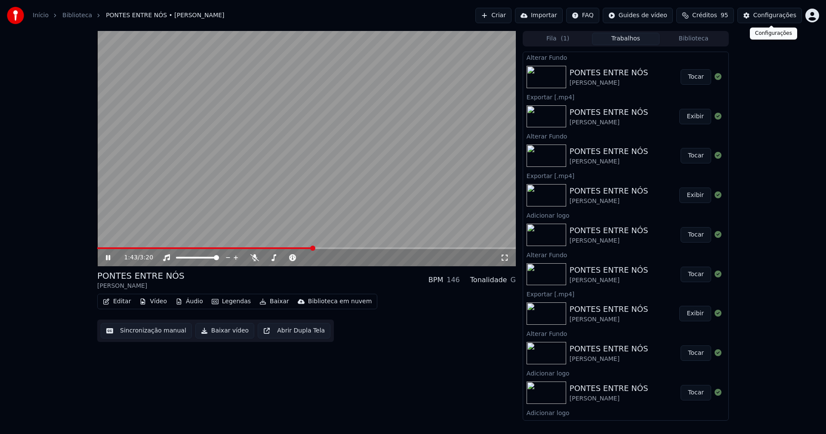
click at [773, 19] on button "Configurações" at bounding box center [769, 15] width 65 height 15
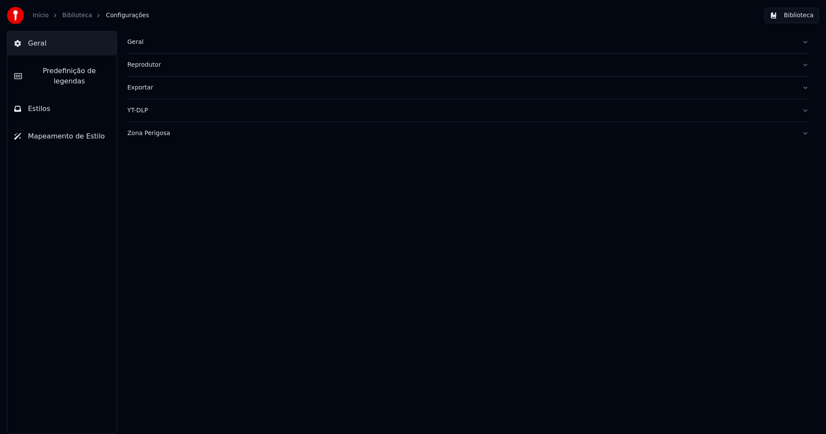
click at [52, 97] on button "Estilos" at bounding box center [61, 109] width 109 height 24
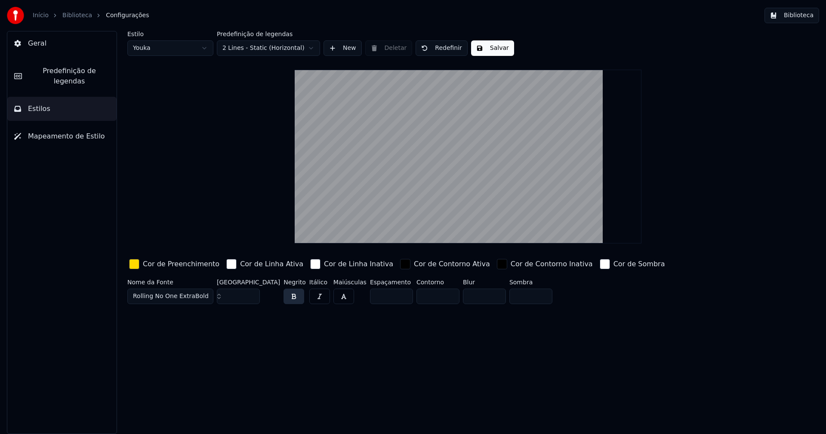
click at [250, 292] on input "***" at bounding box center [238, 296] width 43 height 15
type input "***"
click at [250, 292] on input "***" at bounding box center [238, 296] width 43 height 15
drag, startPoint x: 485, startPoint y: 46, endPoint x: 525, endPoint y: 43, distance: 39.7
click at [486, 46] on button "Salvar" at bounding box center [492, 47] width 43 height 15
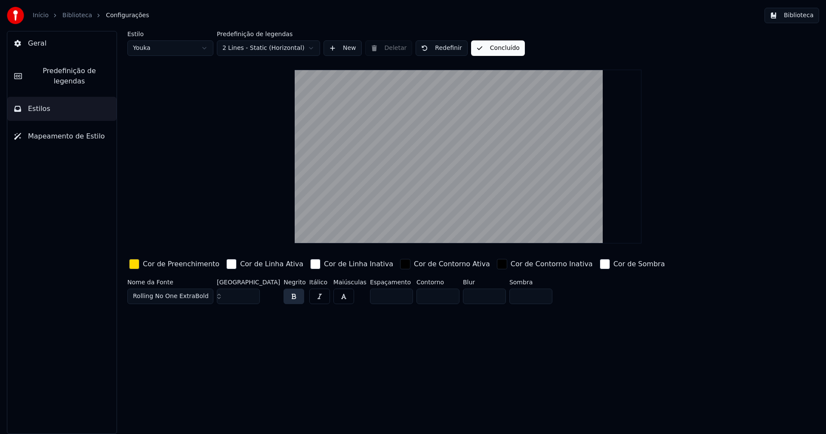
click at [800, 15] on button "Biblioteca" at bounding box center [791, 15] width 55 height 15
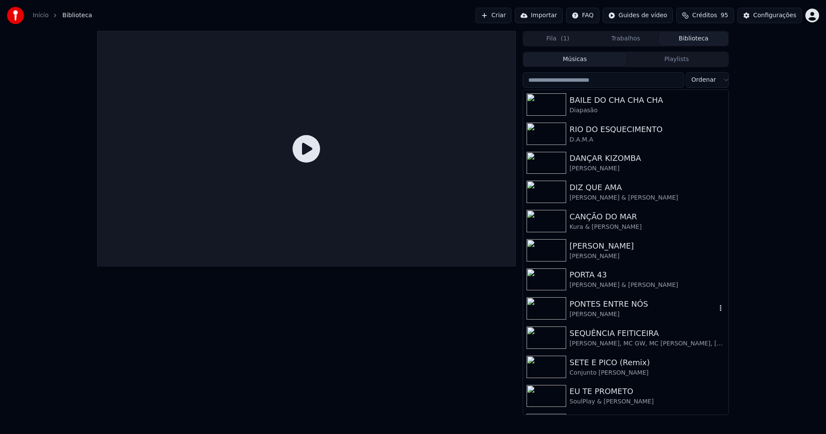
click at [616, 308] on div "PONTES ENTRE NÓS" at bounding box center [642, 304] width 147 height 12
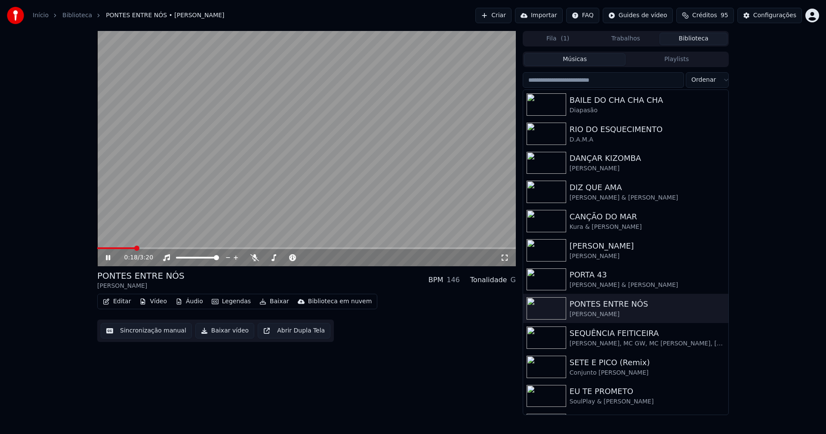
click at [134, 248] on span at bounding box center [306, 248] width 418 height 2
click at [503, 257] on icon at bounding box center [504, 257] width 9 height 7
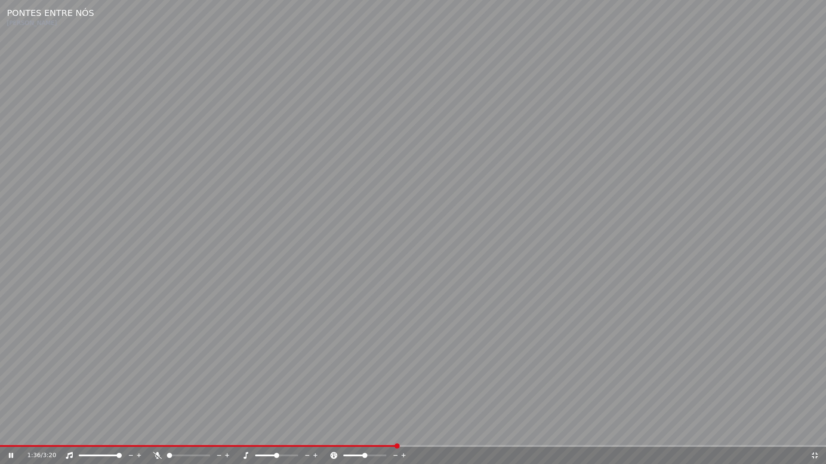
click at [812, 434] on icon at bounding box center [814, 455] width 9 height 7
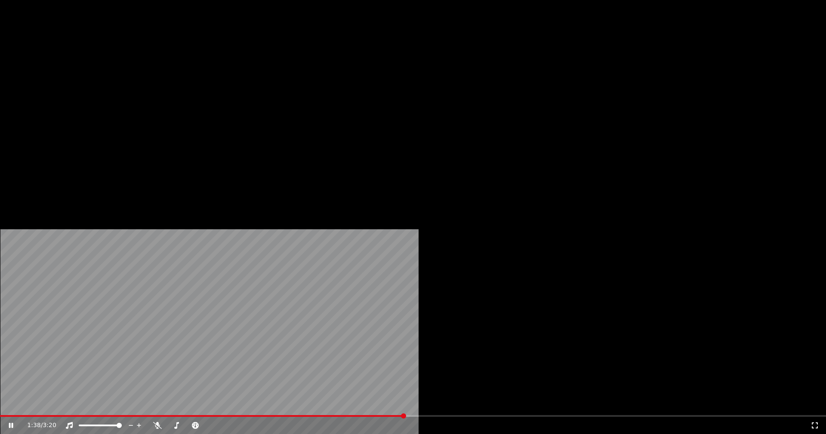
click at [159, 72] on button "Vídeo" at bounding box center [153, 66] width 34 height 12
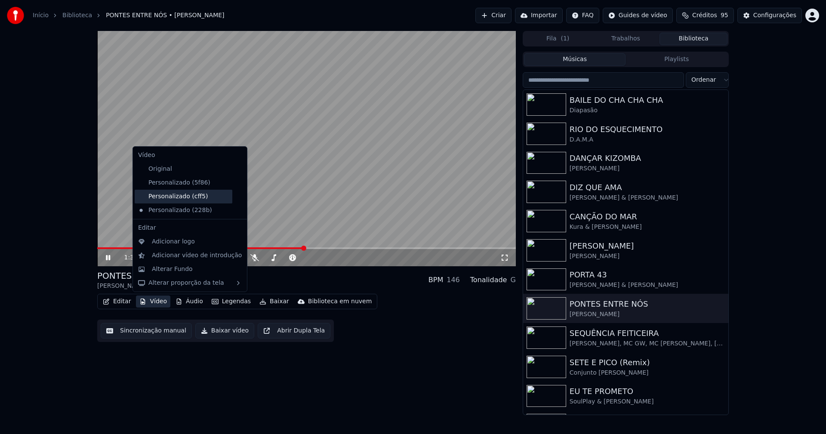
click at [173, 199] on div "Personalizado (cff5)" at bounding box center [184, 197] width 98 height 14
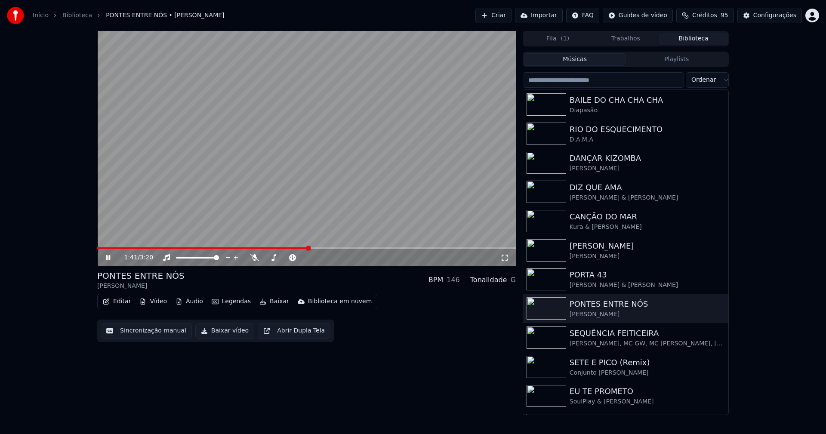
click at [506, 258] on icon at bounding box center [504, 257] width 9 height 7
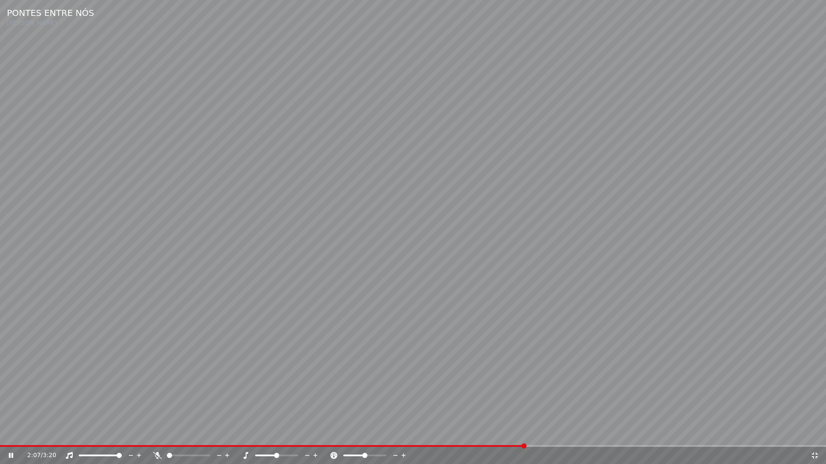
drag, startPoint x: 814, startPoint y: 456, endPoint x: 800, endPoint y: 147, distance: 310.0
click at [814, 434] on icon at bounding box center [814, 455] width 9 height 7
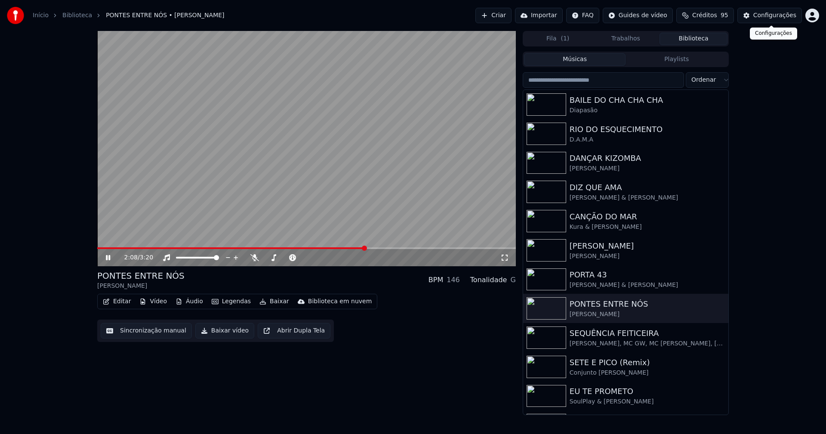
click at [762, 15] on div "Configurações" at bounding box center [774, 15] width 43 height 9
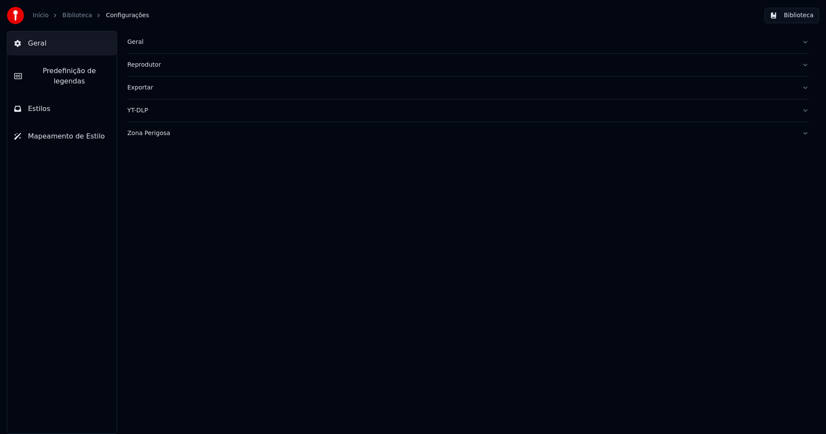
click at [91, 75] on span "Predefinição de legendas" at bounding box center [69, 76] width 81 height 21
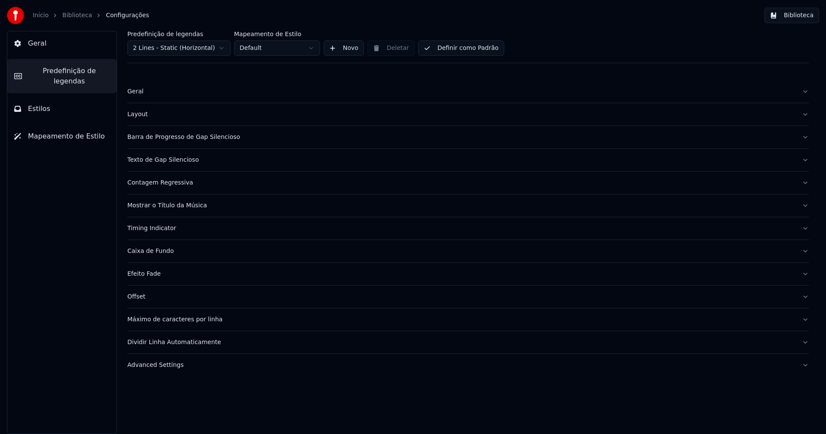
click at [188, 138] on div "Barra de Progresso de Gap Silencioso" at bounding box center [461, 137] width 668 height 9
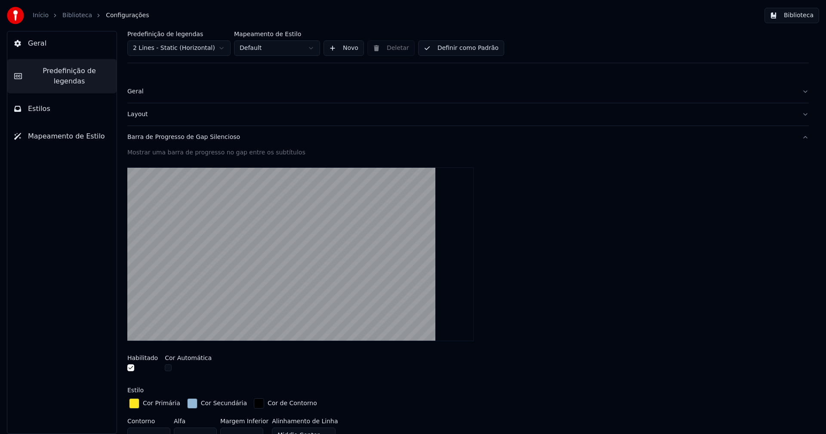
click at [190, 405] on div "button" at bounding box center [192, 403] width 10 height 10
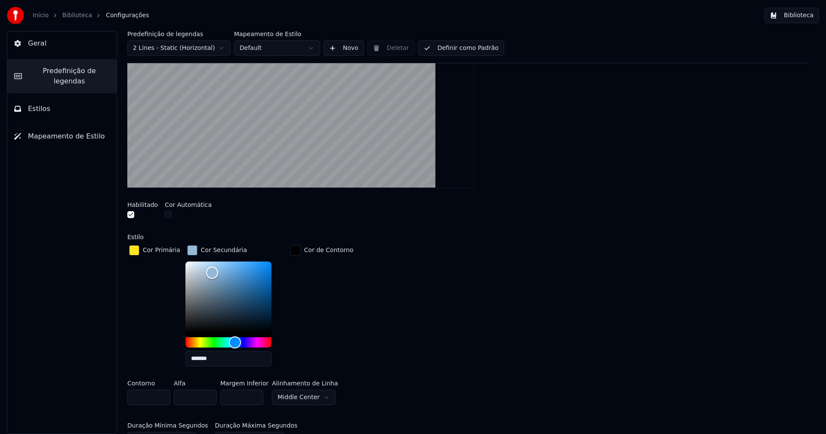
scroll to position [172, 0]
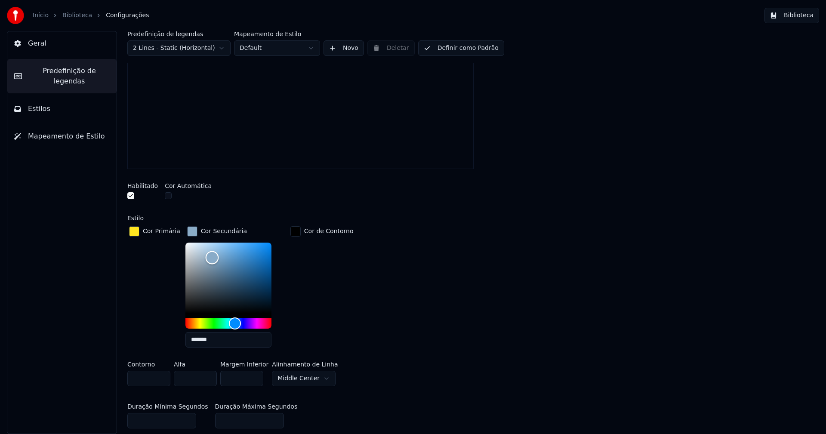
type input "*******"
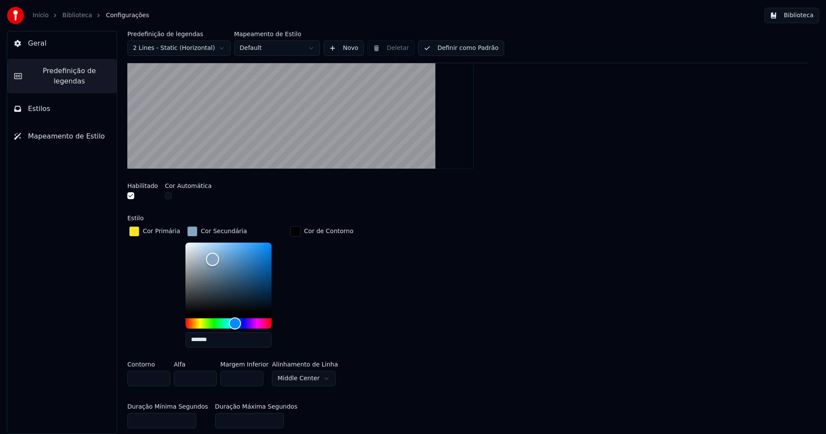
drag, startPoint x: 207, startPoint y: 254, endPoint x: 208, endPoint y: 258, distance: 4.4
click at [208, 258] on div "Color" at bounding box center [212, 259] width 13 height 13
click at [187, 231] on div "button" at bounding box center [192, 231] width 10 height 10
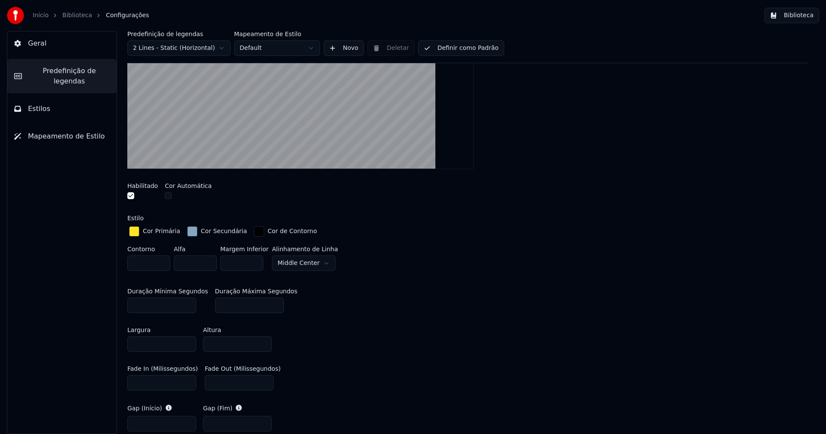
click at [807, 18] on button "Biblioteca" at bounding box center [791, 15] width 55 height 15
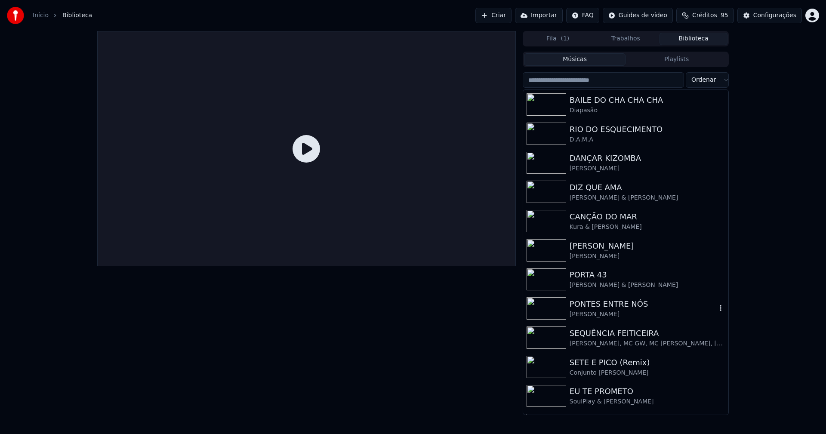
click at [596, 303] on div "PONTES ENTRE NÓS" at bounding box center [642, 304] width 147 height 12
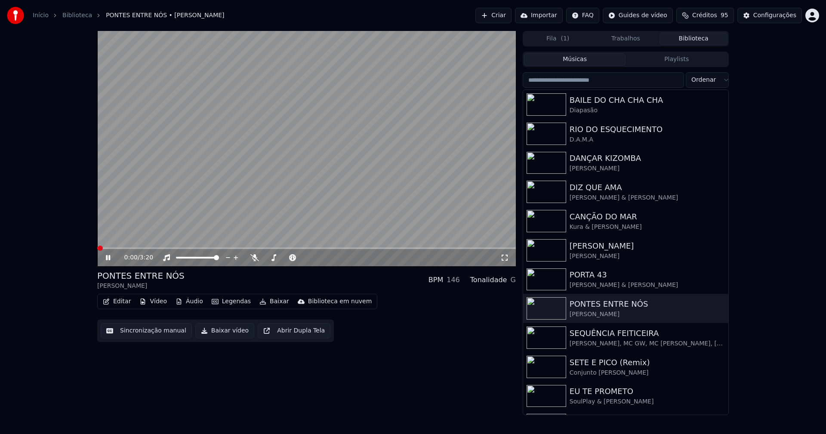
click at [506, 255] on icon at bounding box center [504, 258] width 6 height 6
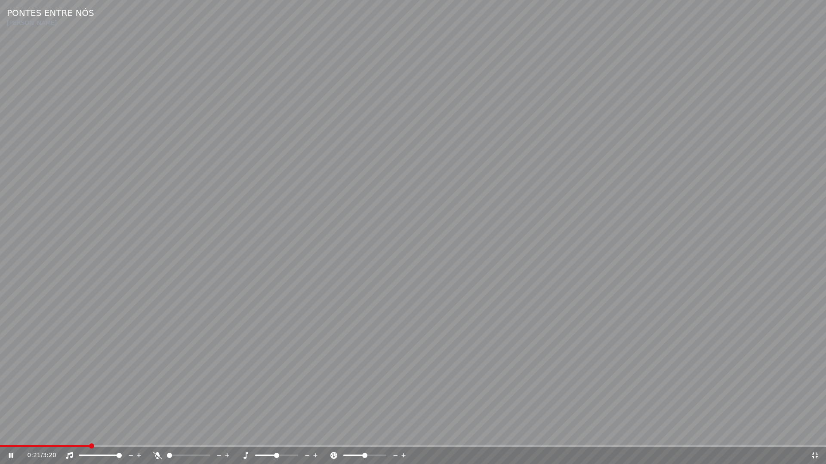
click at [815, 434] on icon at bounding box center [814, 455] width 9 height 7
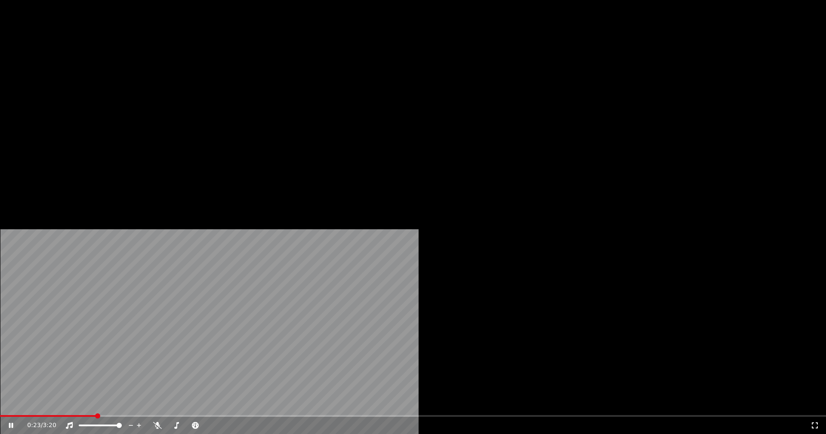
click at [162, 72] on button "Vídeo" at bounding box center [153, 66] width 34 height 12
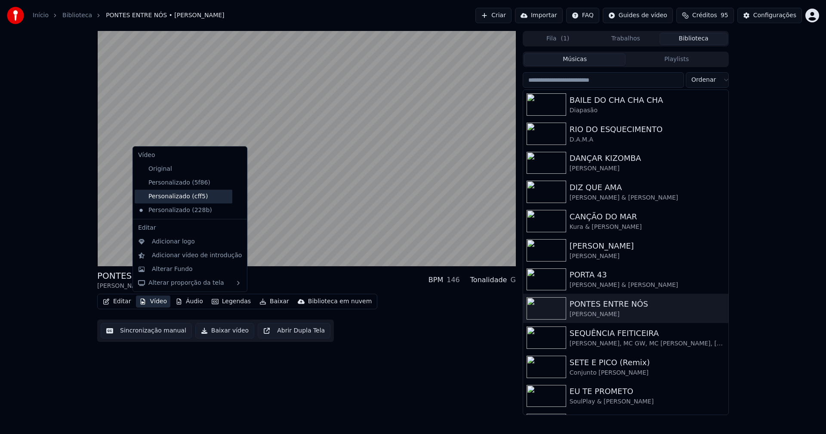
click at [165, 197] on div "Personalizado (cff5)" at bounding box center [184, 197] width 98 height 14
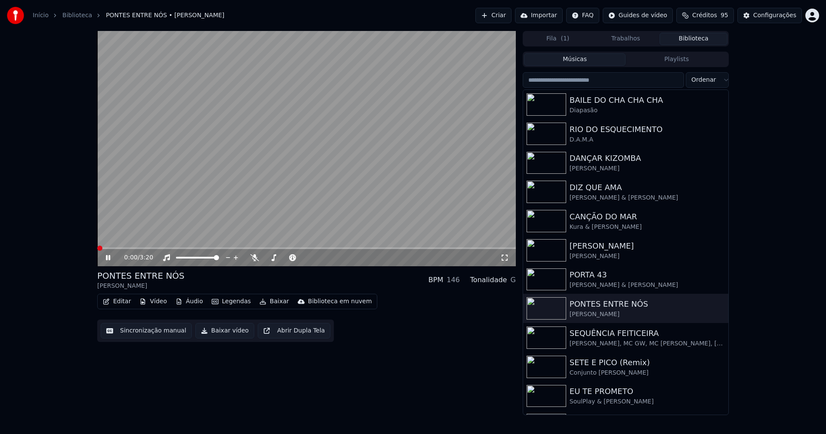
click at [158, 303] on button "Vídeo" at bounding box center [153, 301] width 34 height 12
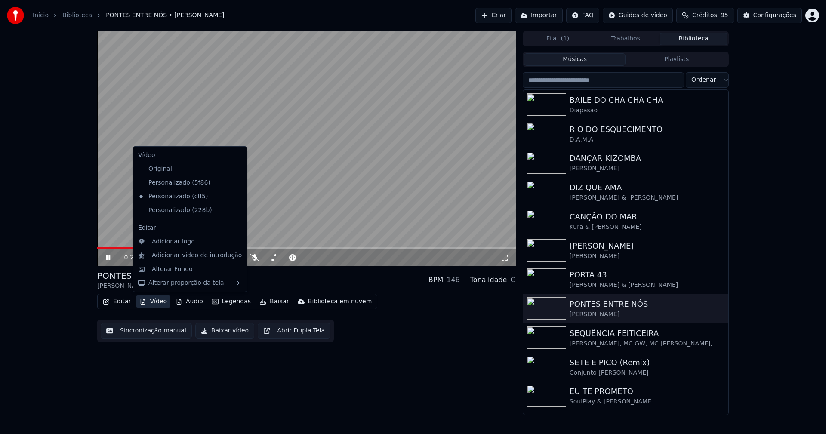
click at [236, 212] on icon at bounding box center [240, 210] width 9 height 7
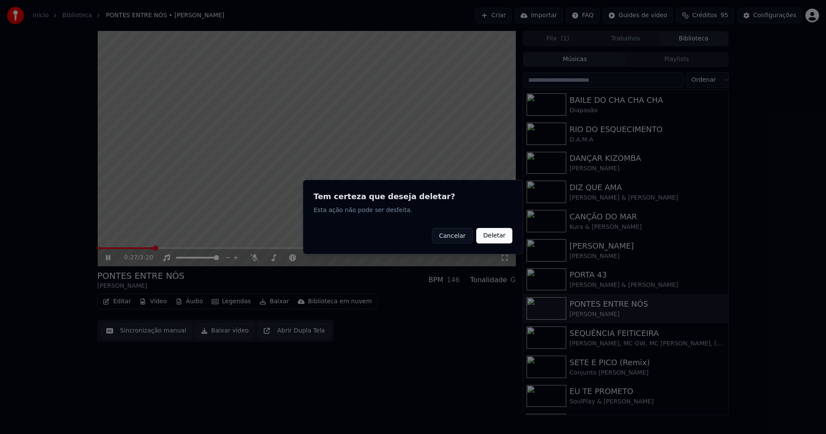
click at [499, 240] on button "Deletar" at bounding box center [494, 235] width 36 height 15
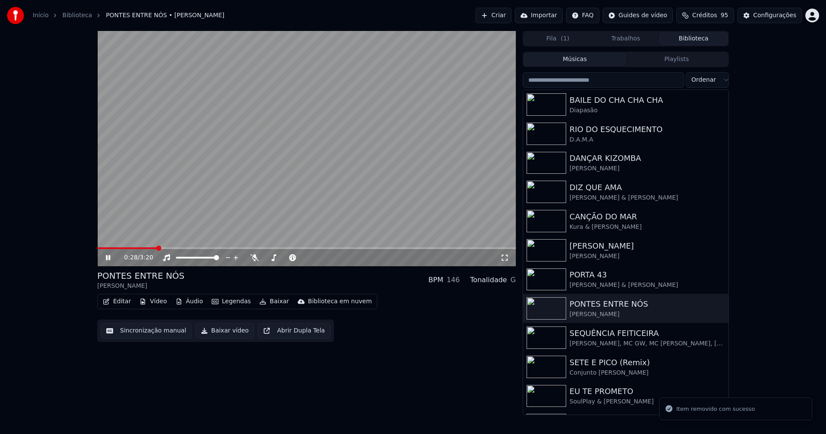
click at [508, 256] on icon at bounding box center [504, 257] width 9 height 7
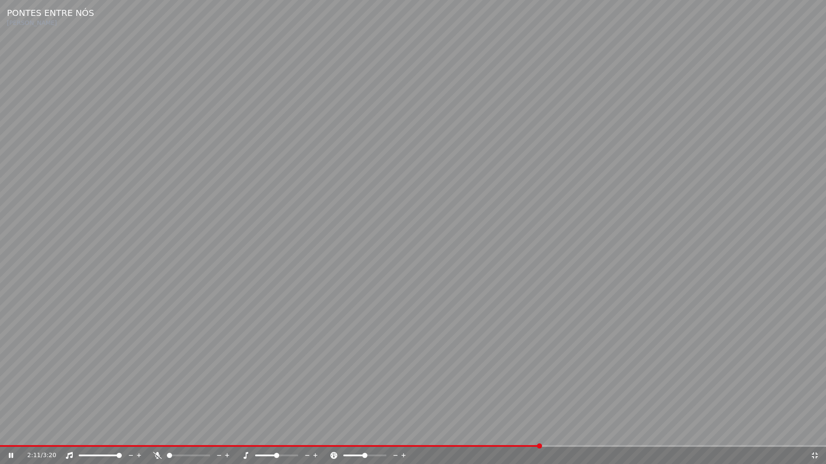
click at [812, 434] on icon at bounding box center [814, 455] width 9 height 7
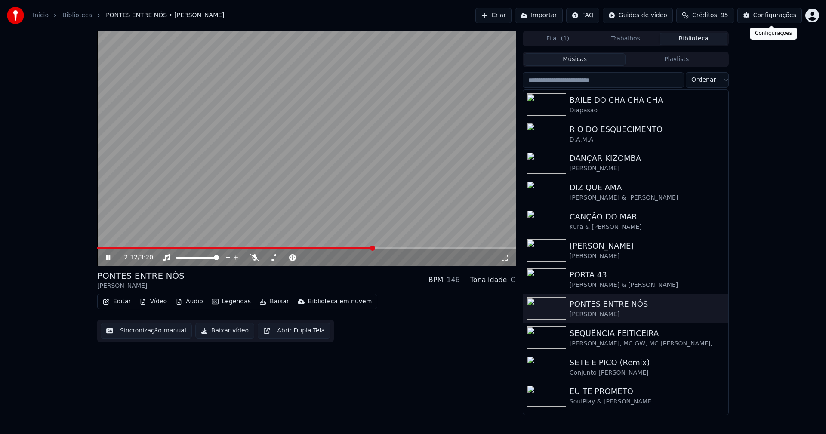
click at [772, 17] on div "Configurações" at bounding box center [774, 15] width 43 height 9
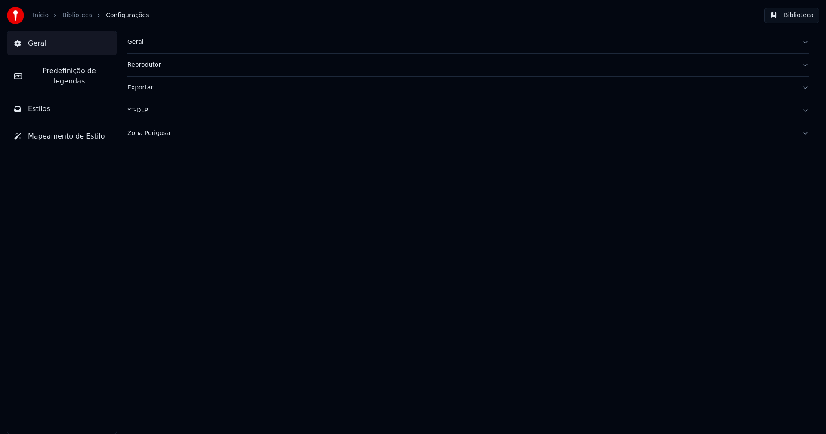
click at [82, 73] on span "Predefinição de legendas" at bounding box center [69, 76] width 81 height 21
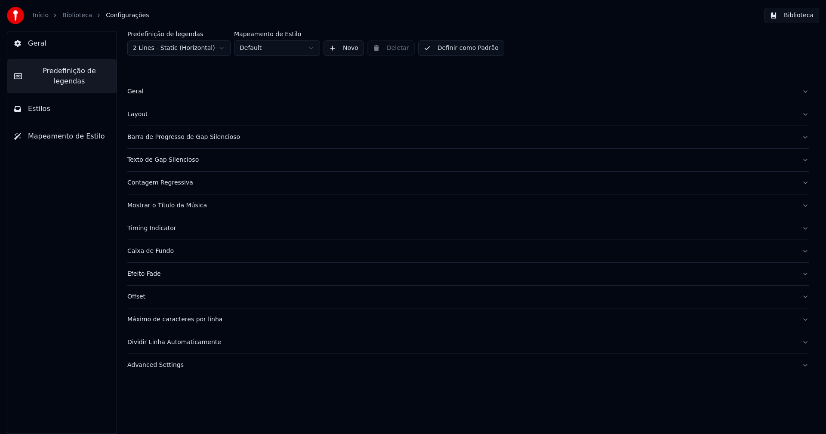
click at [174, 138] on div "Barra de Progresso de Gap Silencioso" at bounding box center [461, 137] width 668 height 9
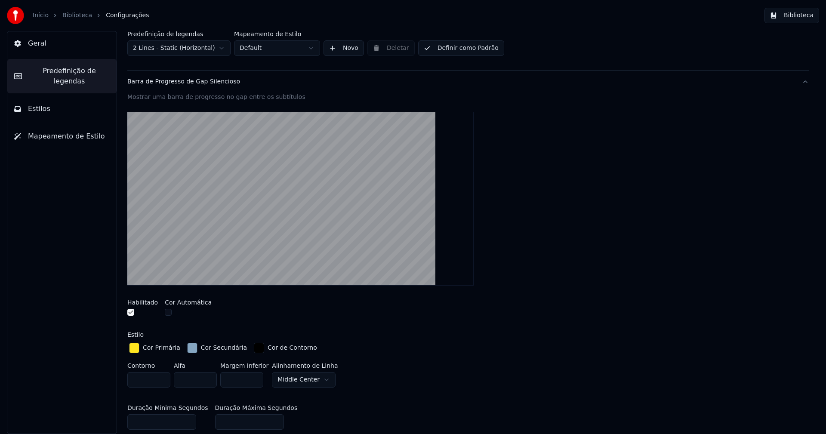
scroll to position [129, 0]
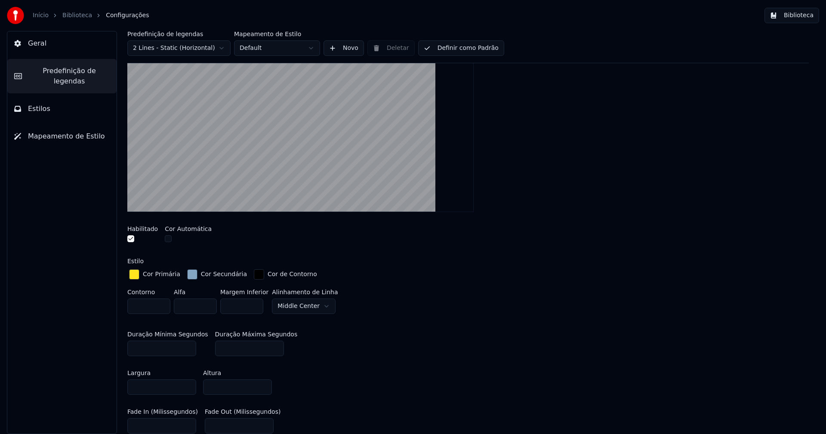
click at [188, 276] on div "button" at bounding box center [192, 274] width 10 height 10
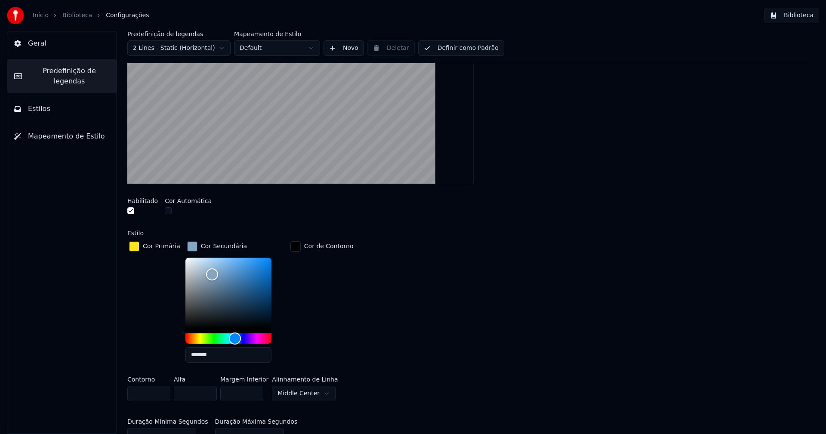
scroll to position [172, 0]
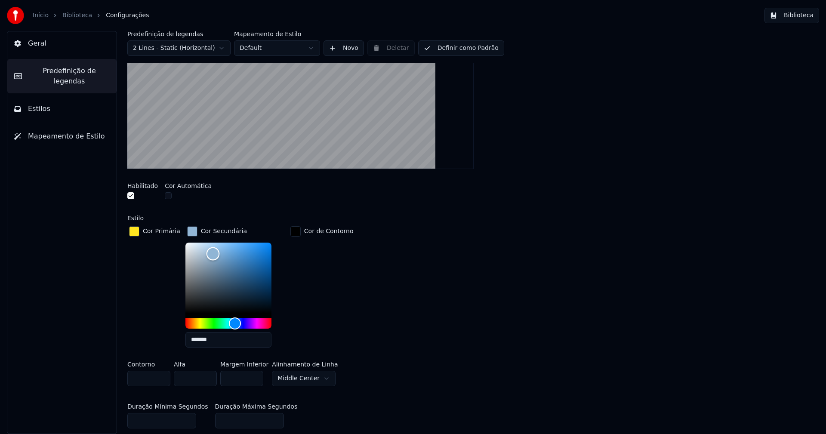
type input "*******"
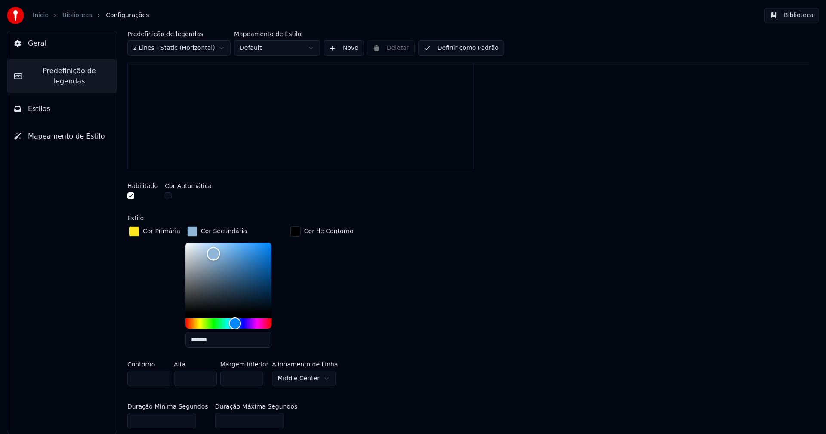
drag, startPoint x: 207, startPoint y: 260, endPoint x: 209, endPoint y: 253, distance: 7.0
click at [209, 253] on div "Color" at bounding box center [212, 253] width 13 height 13
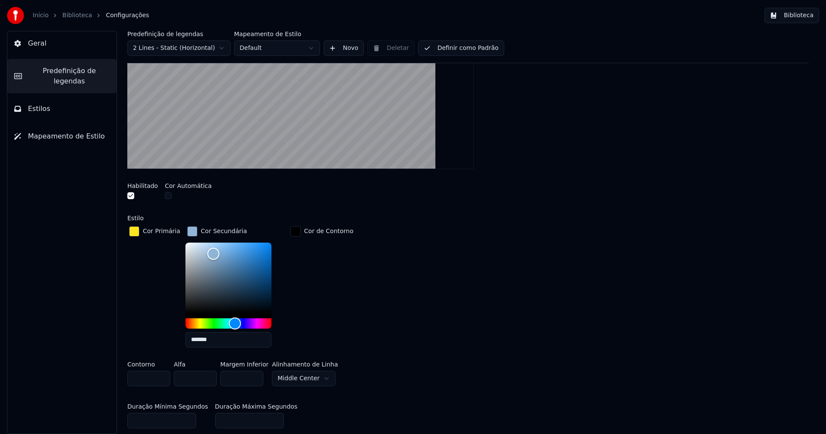
click at [187, 230] on div "button" at bounding box center [192, 231] width 10 height 10
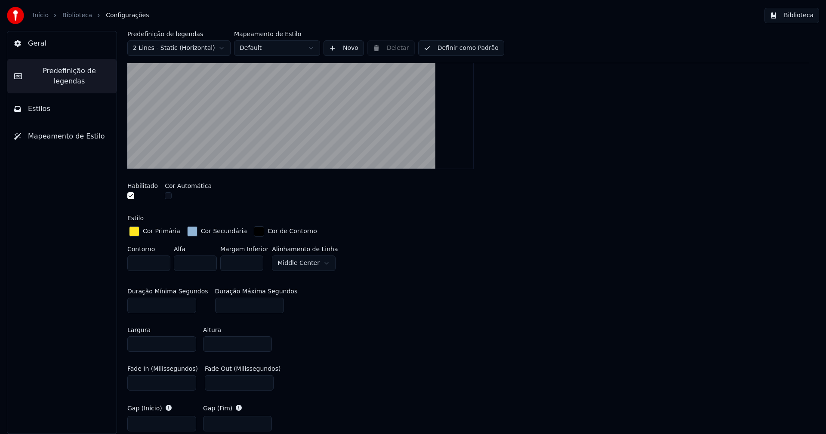
click at [790, 17] on button "Biblioteca" at bounding box center [791, 15] width 55 height 15
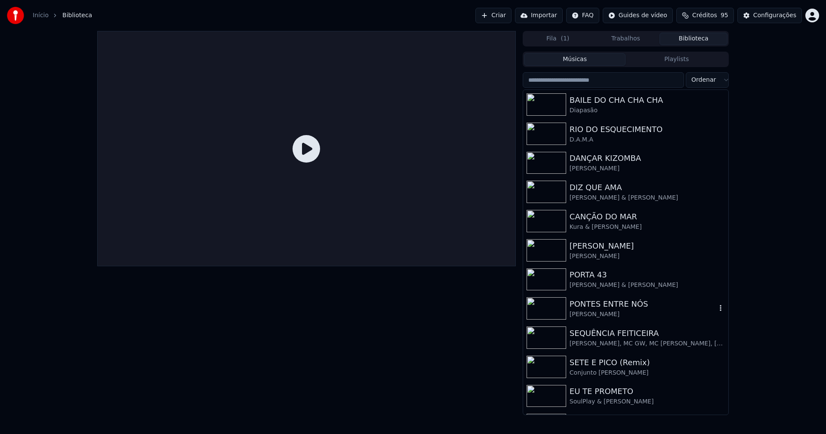
click at [603, 311] on div "Pedro Abrunhosa" at bounding box center [642, 314] width 147 height 9
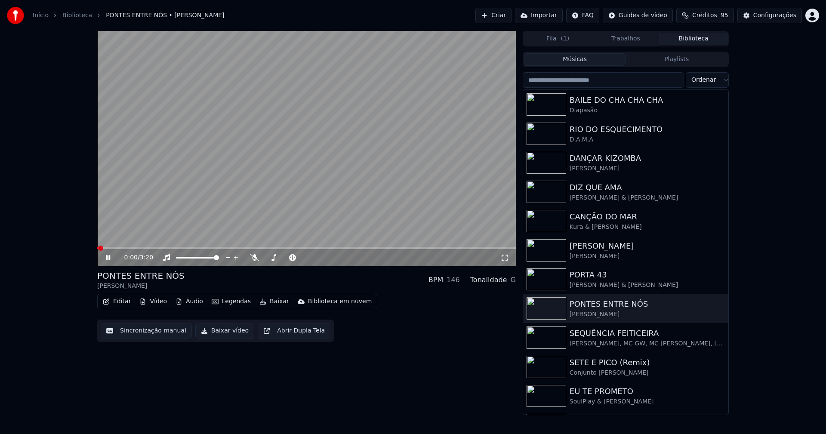
drag, startPoint x: 504, startPoint y: 257, endPoint x: 530, endPoint y: 347, distance: 93.6
click at [505, 257] on icon at bounding box center [504, 257] width 9 height 7
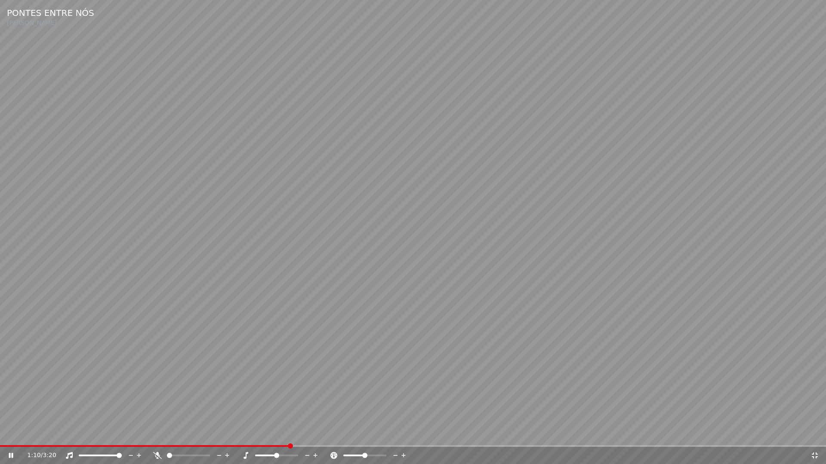
click at [816, 434] on icon at bounding box center [815, 456] width 6 height 6
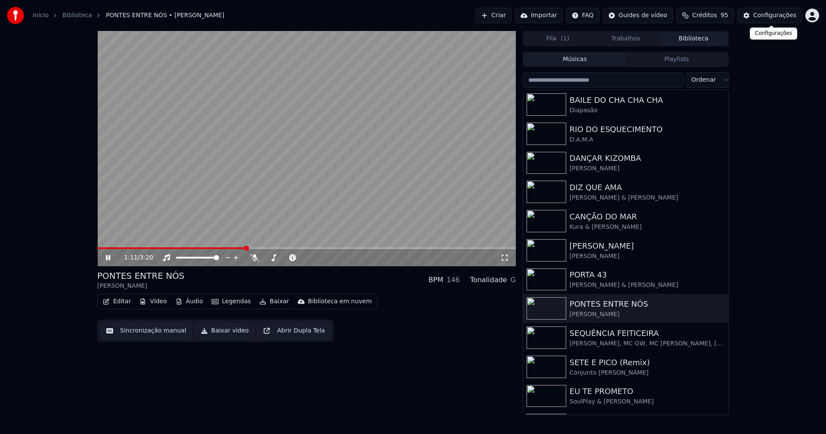
click at [781, 13] on div "Configurações" at bounding box center [774, 15] width 43 height 9
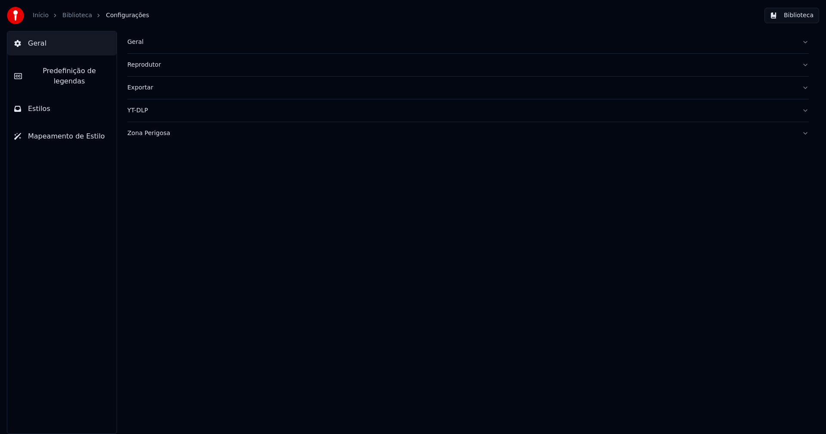
click at [67, 71] on span "Predefinição de legendas" at bounding box center [69, 76] width 81 height 21
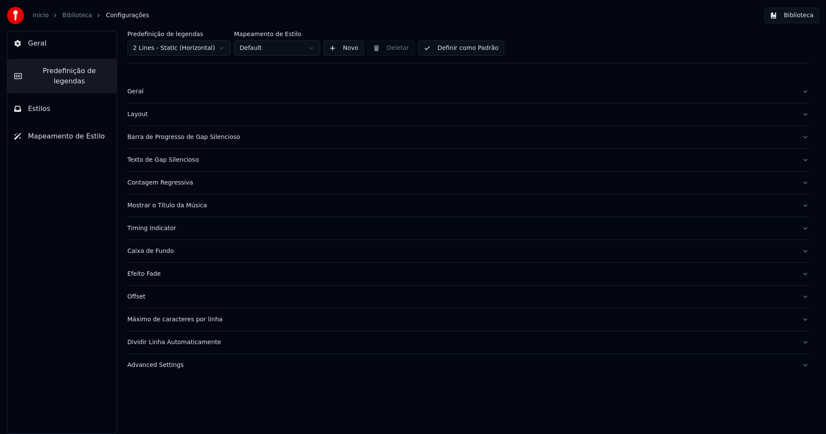
drag, startPoint x: 188, startPoint y: 138, endPoint x: 225, endPoint y: 146, distance: 38.1
click at [188, 138] on div "Barra de Progresso de Gap Silencioso" at bounding box center [461, 137] width 668 height 9
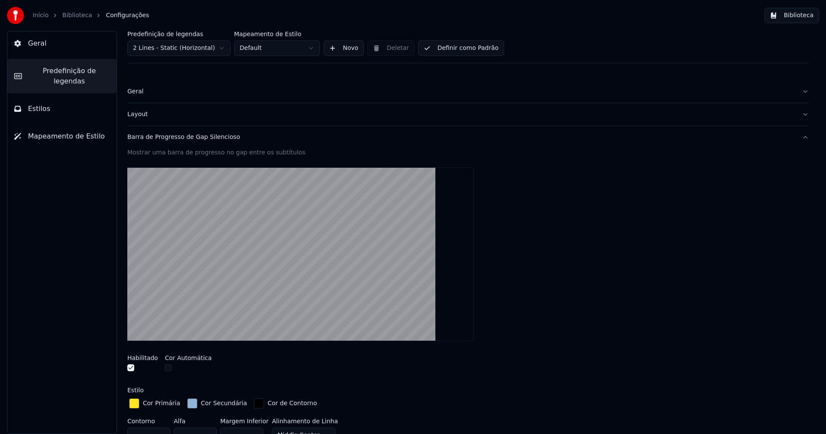
click at [189, 409] on div "Cor Secundária" at bounding box center [216, 404] width 63 height 14
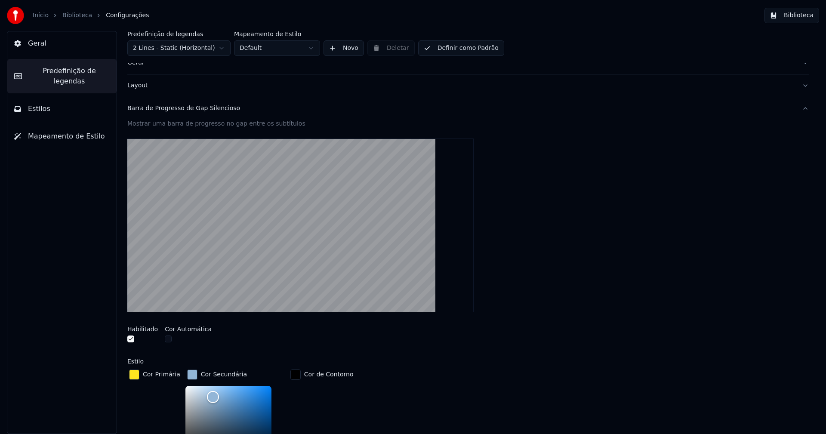
scroll to position [86, 0]
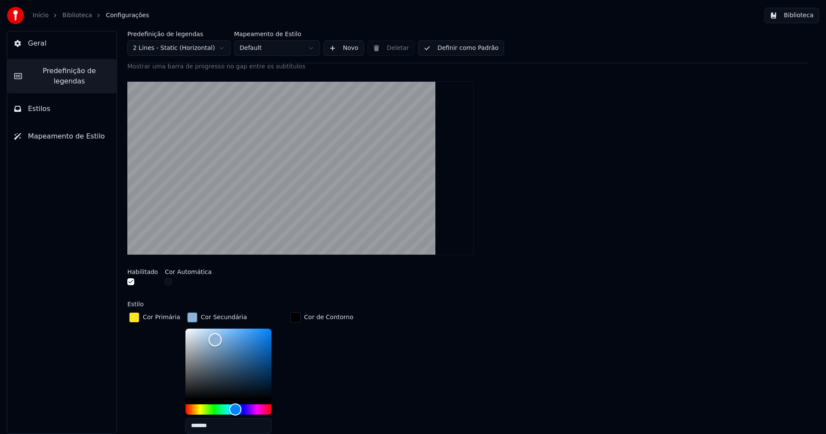
type input "*******"
click at [211, 339] on div "Color" at bounding box center [215, 339] width 13 height 13
click at [187, 320] on div "button" at bounding box center [192, 317] width 10 height 10
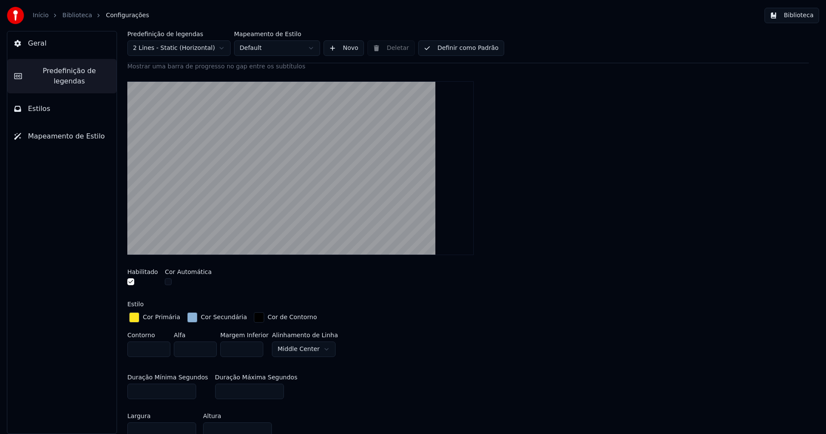
click at [801, 17] on button "Biblioteca" at bounding box center [791, 15] width 55 height 15
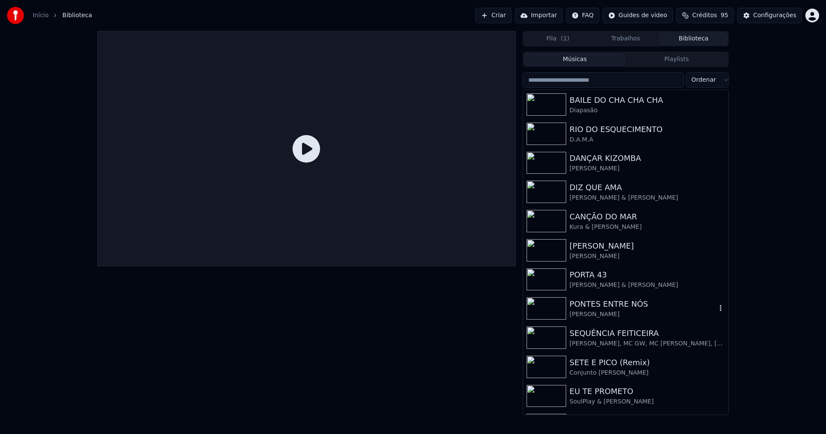
click at [617, 309] on div "PONTES ENTRE NÓS" at bounding box center [642, 304] width 147 height 12
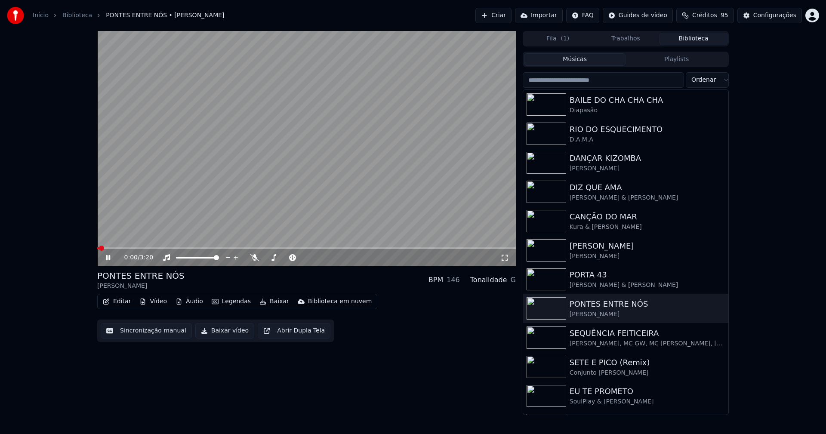
click at [247, 247] on video at bounding box center [306, 148] width 418 height 235
click at [246, 249] on span at bounding box center [306, 248] width 418 height 2
drag, startPoint x: 112, startPoint y: 257, endPoint x: 151, endPoint y: 255, distance: 38.8
click at [113, 257] on icon at bounding box center [114, 257] width 20 height 7
click at [505, 257] on icon at bounding box center [504, 257] width 9 height 7
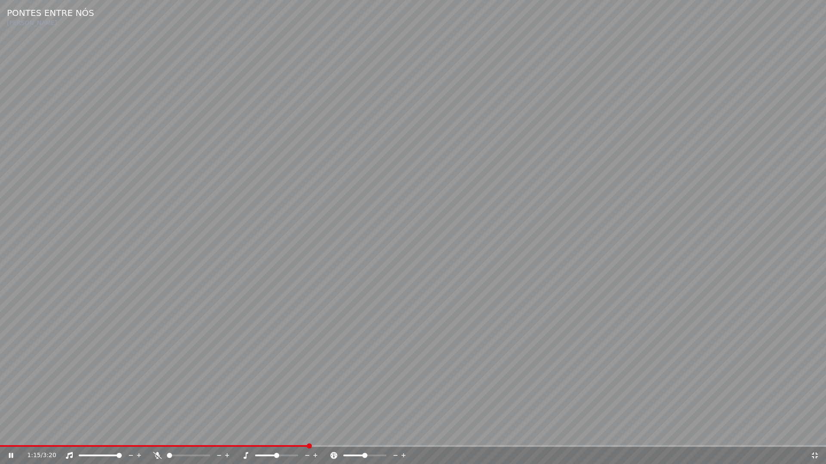
click at [281, 434] on span at bounding box center [154, 447] width 308 height 2
click at [295, 434] on span at bounding box center [148, 447] width 296 height 2
click at [271, 434] on span at bounding box center [151, 447] width 302 height 2
click at [236, 434] on div "1:11 / 3:20" at bounding box center [413, 455] width 826 height 17
click at [237, 434] on span at bounding box center [119, 447] width 238 height 2
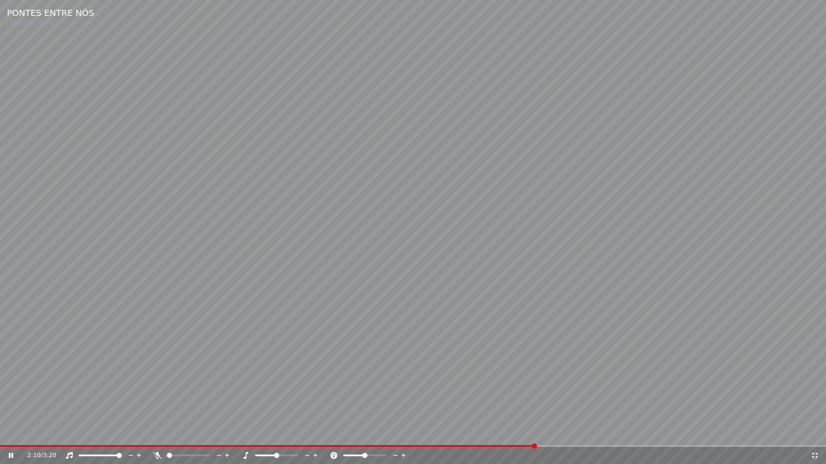
click at [816, 434] on icon at bounding box center [815, 456] width 6 height 6
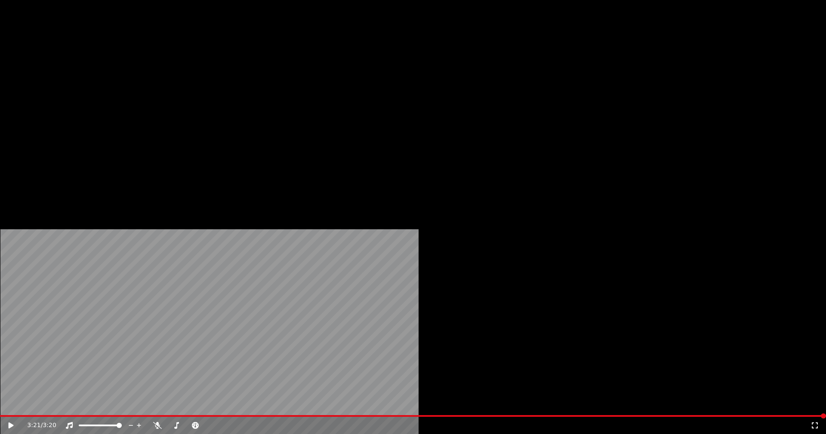
click at [128, 72] on button "Editar" at bounding box center [116, 66] width 35 height 12
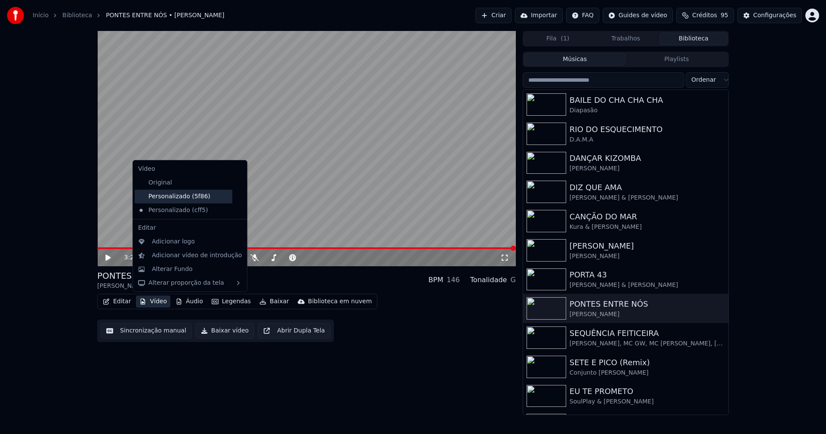
click at [170, 199] on div "Personalizado (5f86)" at bounding box center [184, 197] width 98 height 14
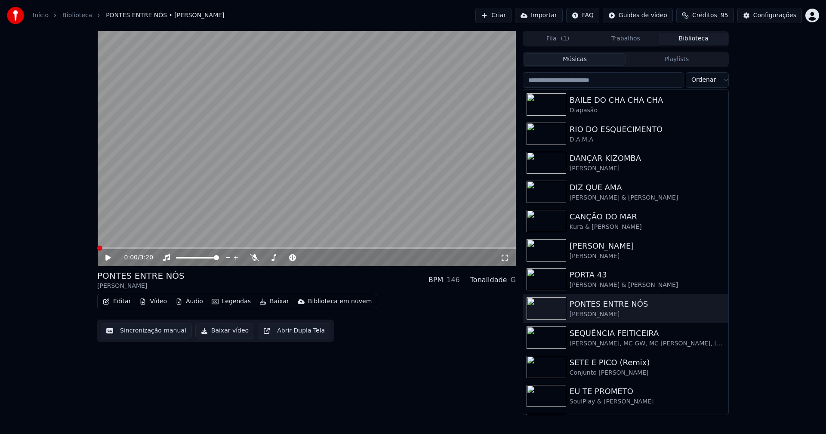
click at [107, 259] on icon at bounding box center [107, 258] width 5 height 6
click at [122, 300] on button "Editar" at bounding box center [116, 301] width 35 height 12
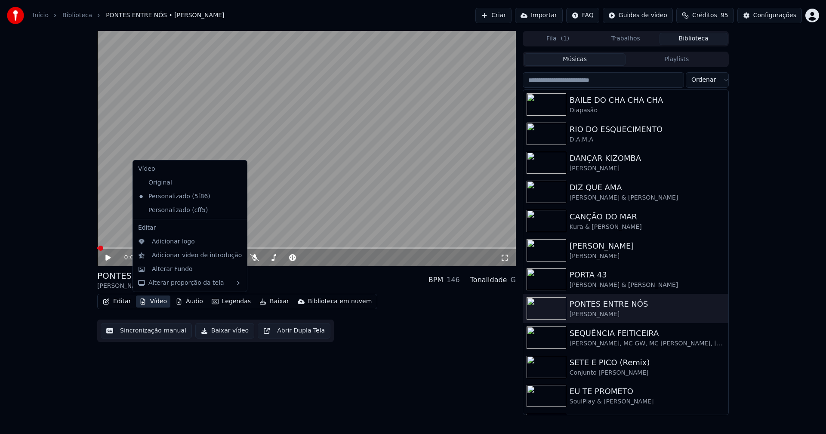
click at [236, 209] on icon at bounding box center [239, 210] width 6 height 7
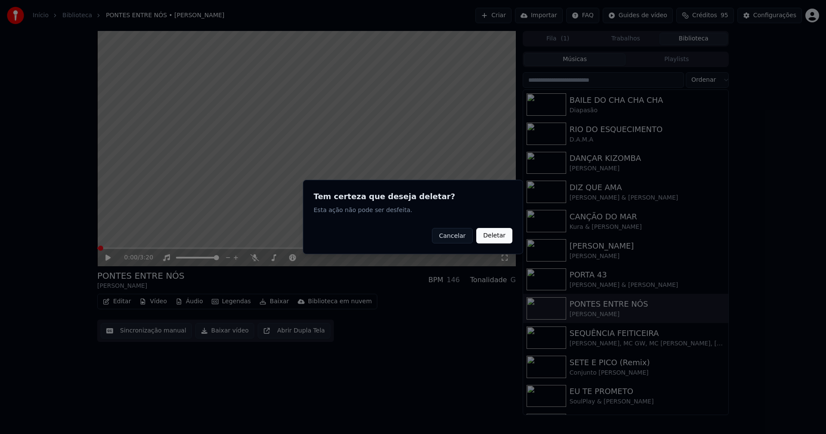
click at [496, 239] on button "Deletar" at bounding box center [494, 235] width 36 height 15
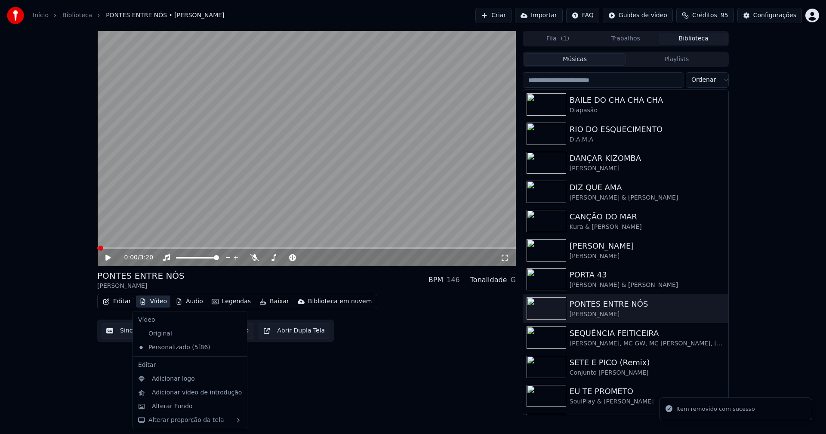
click at [154, 301] on button "Vídeo" at bounding box center [153, 301] width 34 height 12
click at [174, 408] on div "Alterar Fundo" at bounding box center [172, 406] width 41 height 9
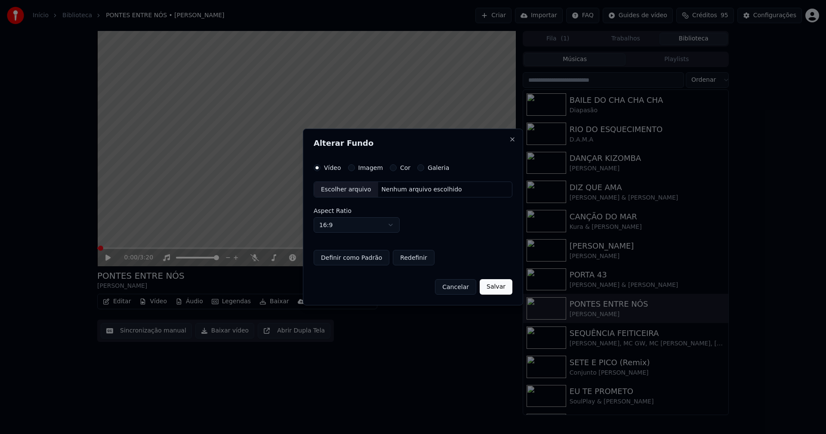
click at [352, 169] on button "Imagem" at bounding box center [351, 167] width 7 height 7
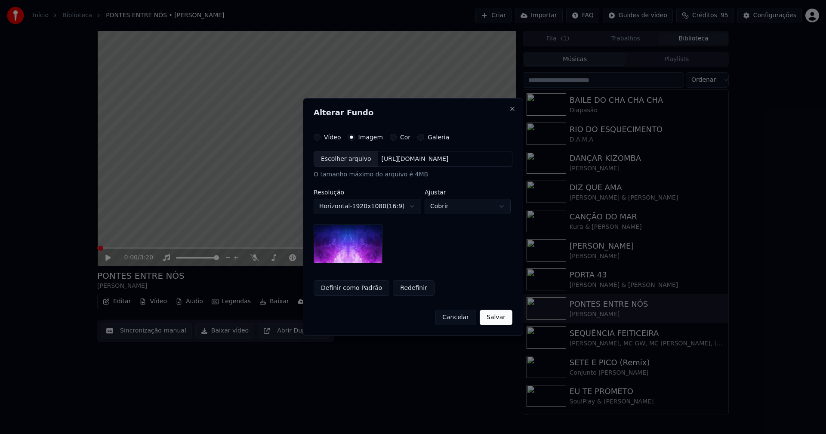
click at [333, 161] on div "Escolher arquivo" at bounding box center [346, 158] width 64 height 15
click at [363, 292] on button "Definir como Padrão" at bounding box center [352, 287] width 76 height 15
drag, startPoint x: 494, startPoint y: 317, endPoint x: 459, endPoint y: 313, distance: 35.5
click at [494, 317] on button "Salvar" at bounding box center [496, 317] width 33 height 15
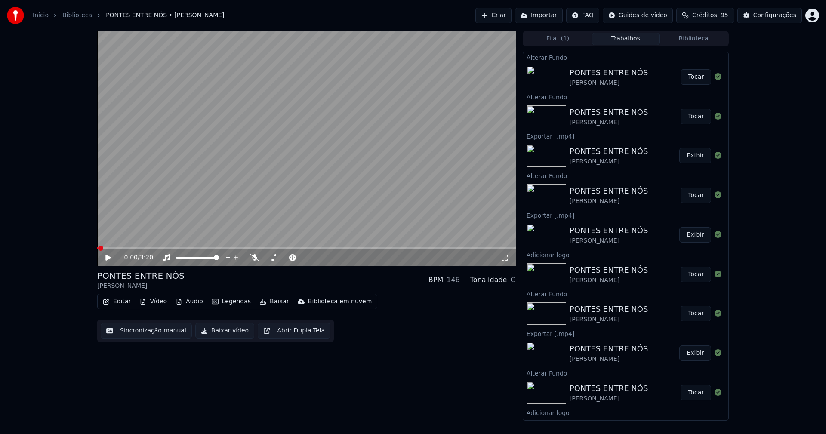
click at [692, 77] on button "Tocar" at bounding box center [695, 76] width 31 height 15
click at [108, 258] on icon at bounding box center [114, 257] width 20 height 7
click at [783, 15] on div "Configurações" at bounding box center [774, 15] width 43 height 9
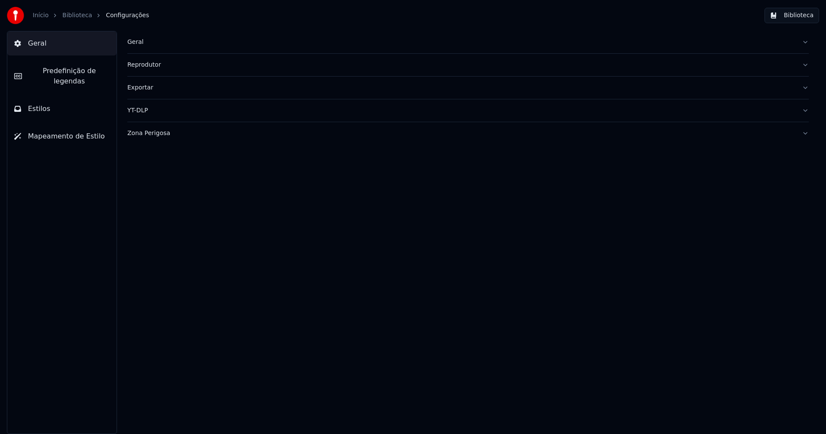
click at [71, 71] on span "Predefinição de legendas" at bounding box center [69, 76] width 81 height 21
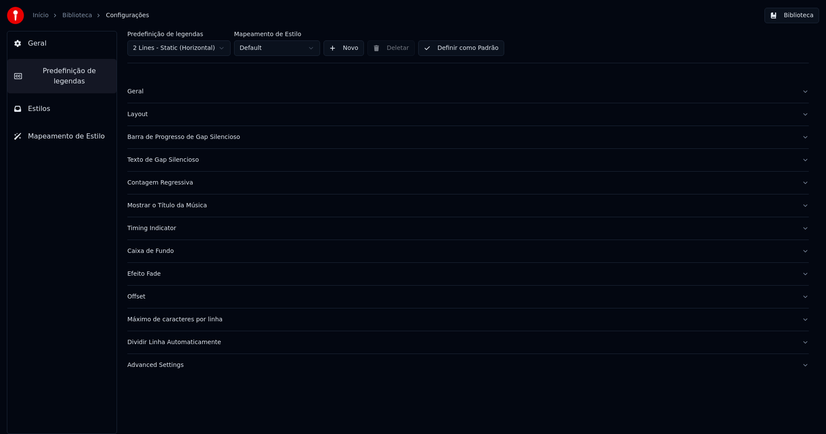
click at [187, 206] on div "Mostrar o Título da Música" at bounding box center [461, 205] width 668 height 9
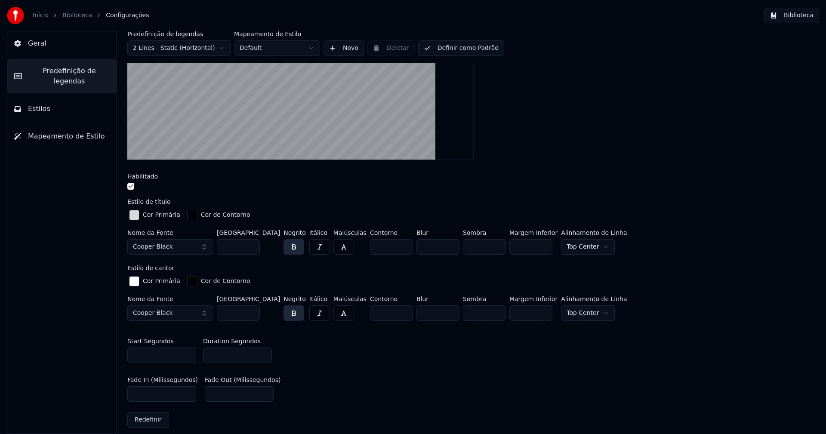
scroll to position [258, 0]
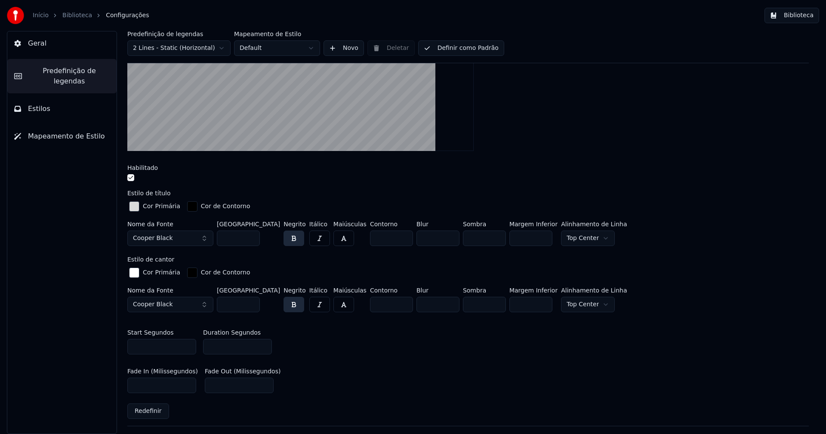
type input "*"
click at [482, 234] on input "*" at bounding box center [484, 238] width 43 height 15
click at [493, 341] on div "Start Segundos *** Duration Segundos *" at bounding box center [467, 342] width 681 height 39
click at [797, 11] on button "Biblioteca" at bounding box center [791, 15] width 55 height 15
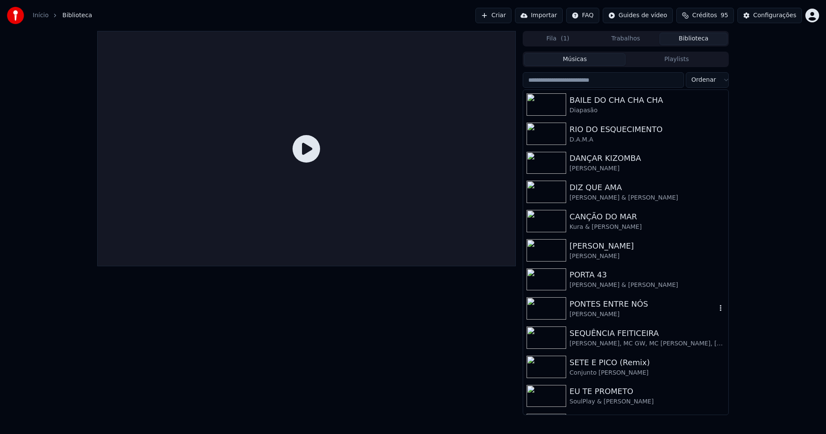
click at [601, 309] on div "PONTES ENTRE NÓS" at bounding box center [642, 304] width 147 height 12
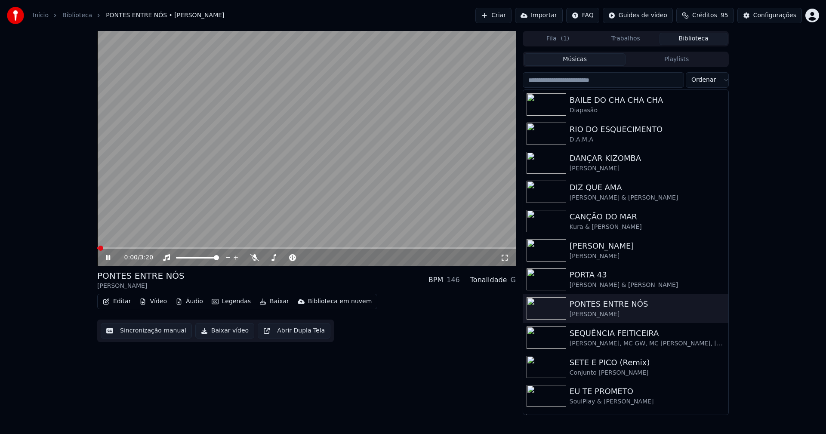
click at [506, 259] on icon at bounding box center [504, 257] width 9 height 7
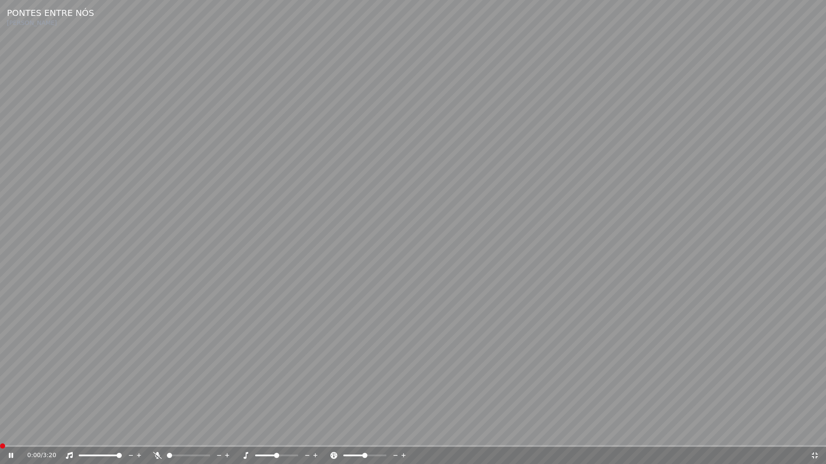
click at [0, 434] on span at bounding box center [0, 447] width 0 height 2
click at [9, 434] on icon at bounding box center [17, 455] width 20 height 7
click at [816, 434] on icon at bounding box center [815, 456] width 6 height 6
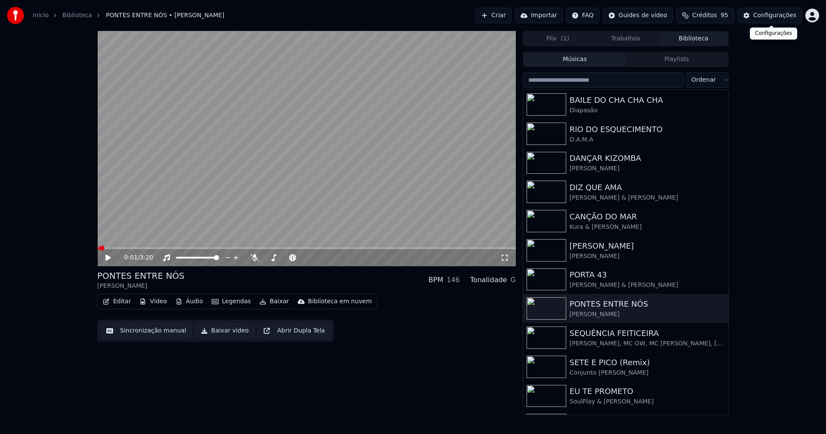
click at [779, 15] on div "Configurações" at bounding box center [774, 15] width 43 height 9
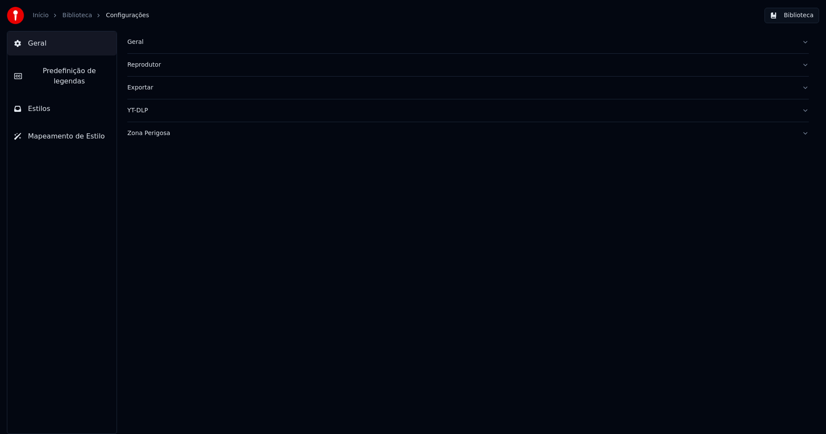
click at [82, 71] on span "Predefinição de legendas" at bounding box center [69, 76] width 81 height 21
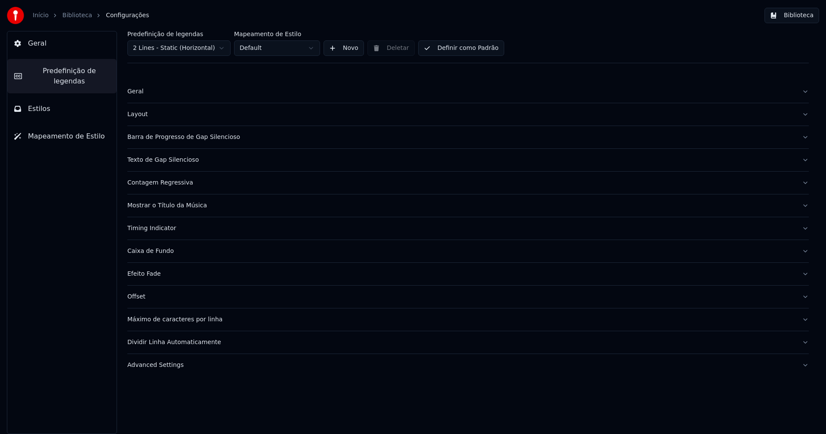
click at [182, 208] on div "Mostrar o Título da Música" at bounding box center [461, 205] width 668 height 9
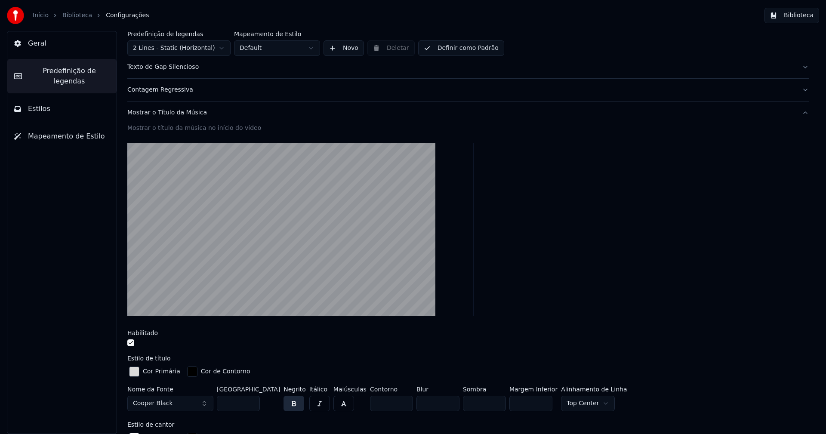
scroll to position [172, 0]
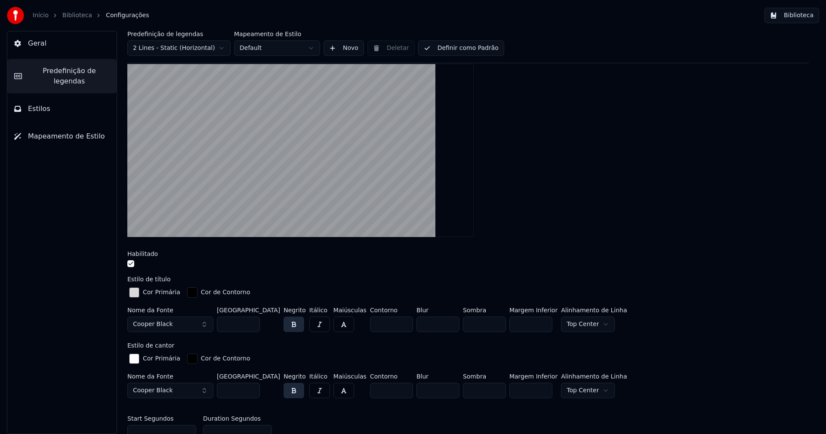
type input "*"
click at [482, 326] on input "*" at bounding box center [484, 324] width 43 height 15
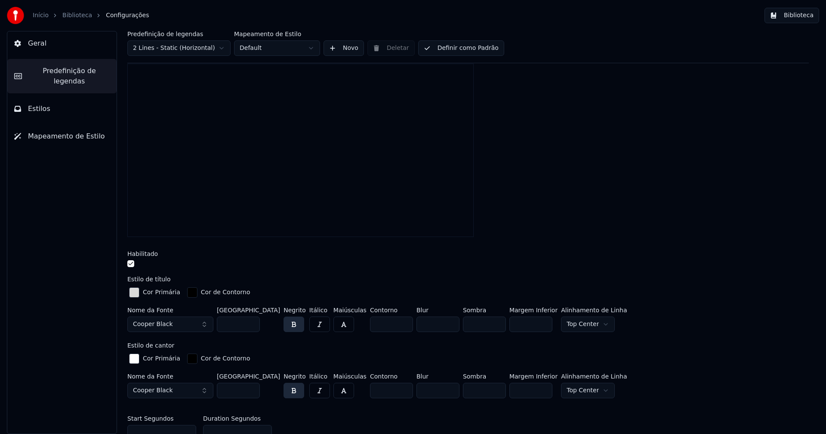
type input "*"
click at [388, 322] on input "*" at bounding box center [391, 324] width 43 height 15
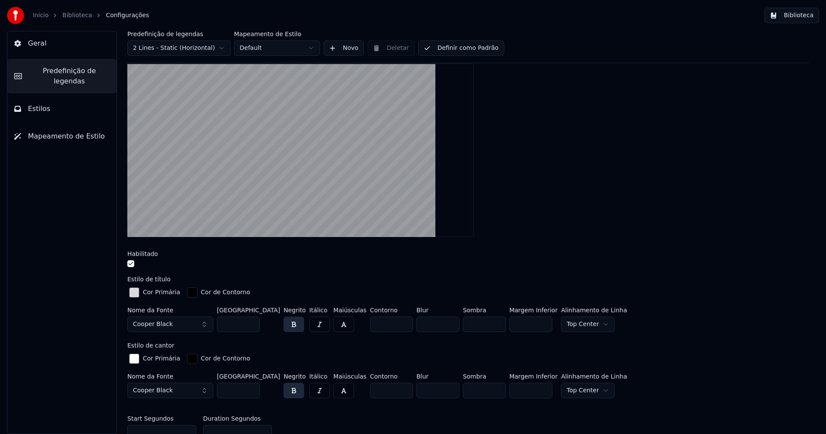
drag, startPoint x: 705, startPoint y: 197, endPoint x: 719, endPoint y: 188, distance: 16.2
click at [706, 197] on div at bounding box center [467, 151] width 681 height 188
click at [804, 12] on button "Biblioteca" at bounding box center [791, 15] width 55 height 15
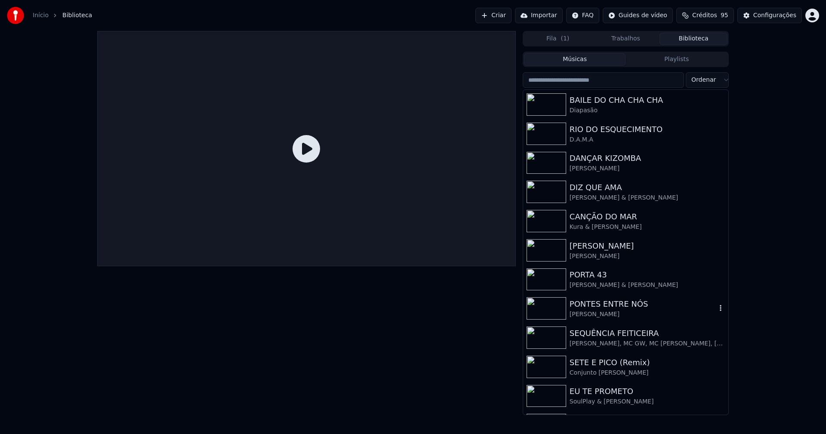
click at [608, 311] on div "Pedro Abrunhosa" at bounding box center [642, 314] width 147 height 9
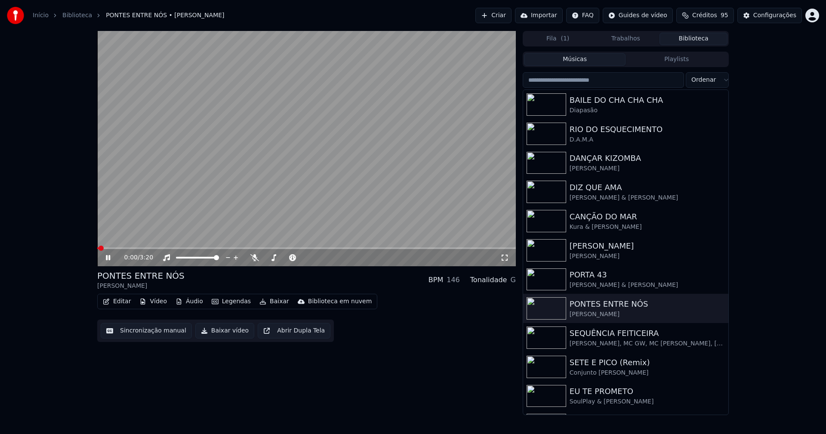
click at [505, 259] on icon at bounding box center [504, 257] width 9 height 7
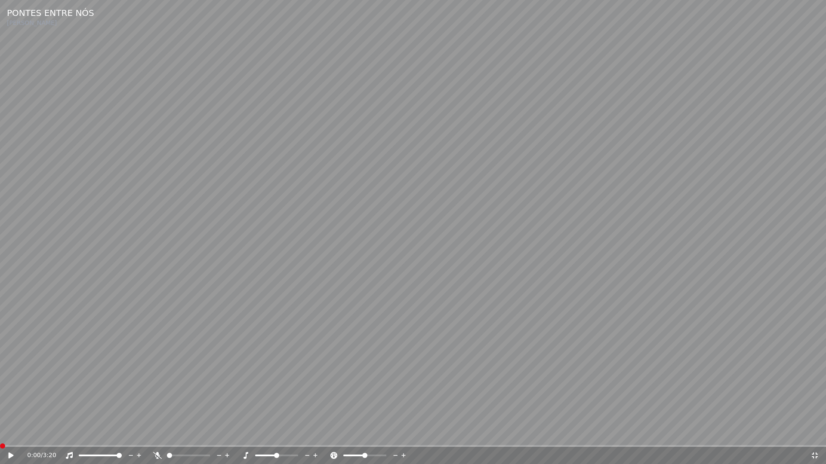
click at [0, 434] on span at bounding box center [0, 447] width 0 height 2
click at [8, 434] on icon at bounding box center [17, 455] width 20 height 7
click at [816, 434] on icon at bounding box center [815, 456] width 6 height 6
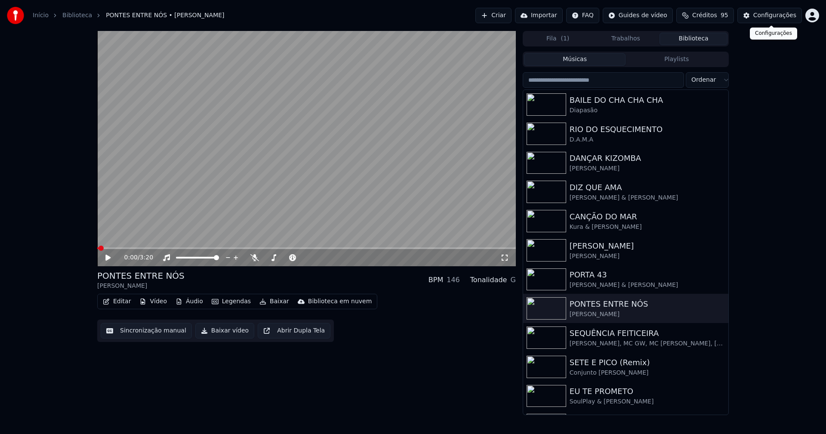
click at [787, 14] on div "Configurações" at bounding box center [774, 15] width 43 height 9
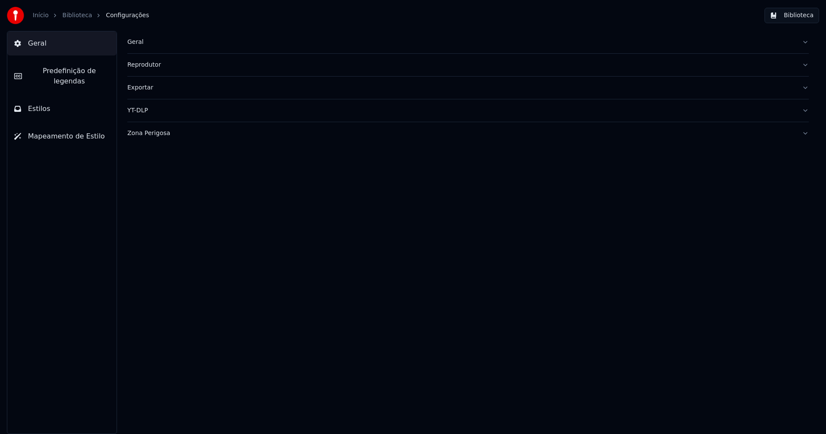
click at [74, 73] on span "Predefinição de legendas" at bounding box center [69, 76] width 81 height 21
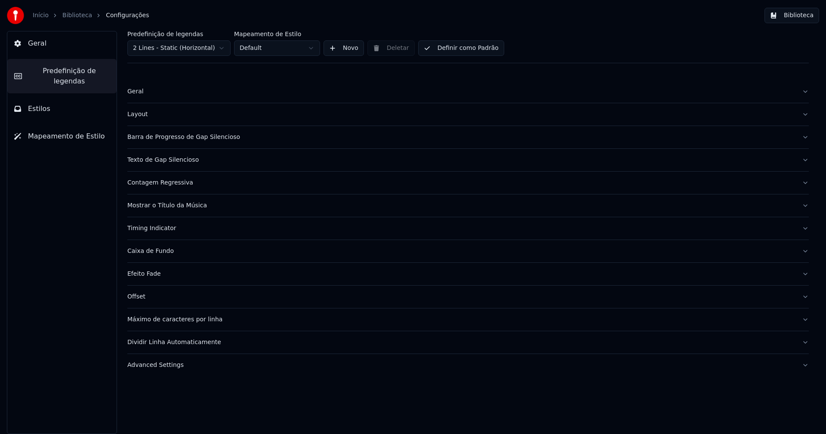
click at [186, 207] on div "Mostrar o Título da Música" at bounding box center [461, 205] width 668 height 9
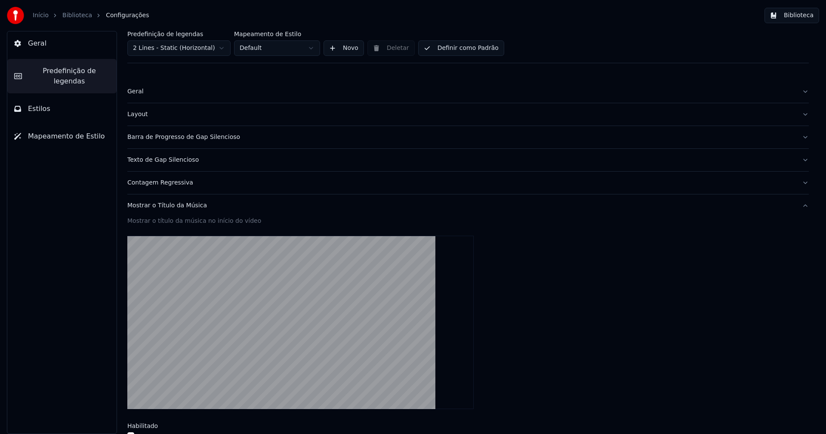
scroll to position [172, 0]
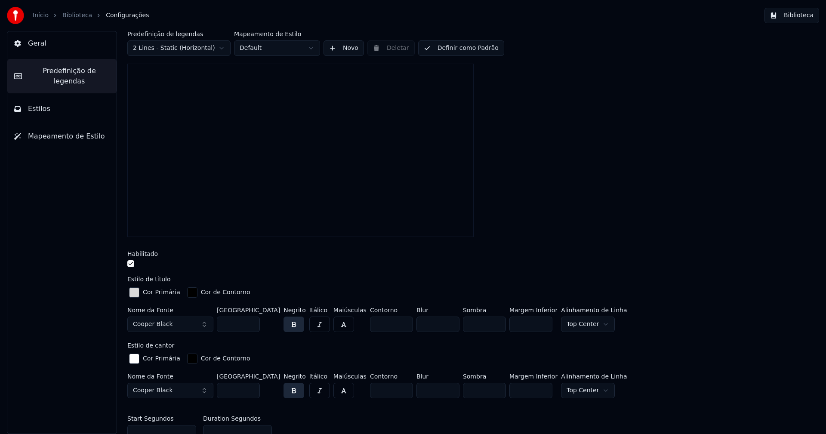
click at [481, 321] on input "*" at bounding box center [484, 324] width 43 height 15
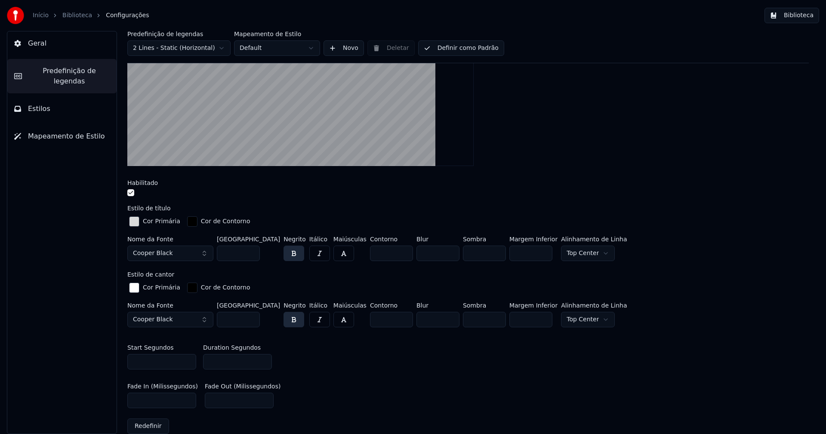
scroll to position [258, 0]
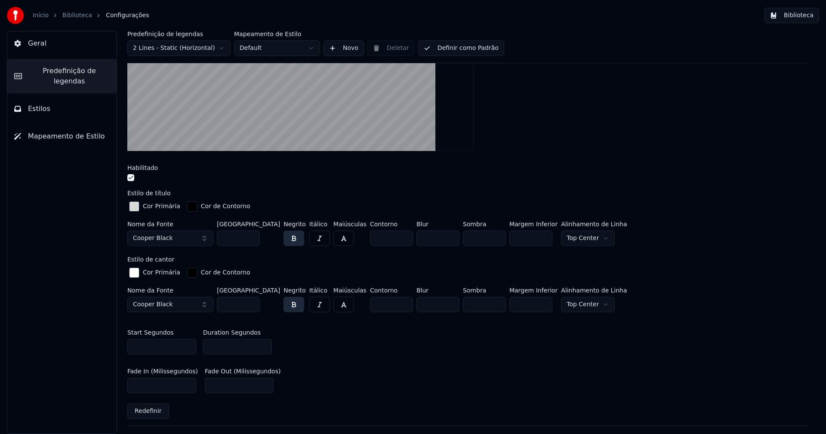
type input "*"
click at [466, 263] on div "Estilo de cantor Cor Primária Cor de Contorno Nome da Fonte Cooper Black Tamanh…" at bounding box center [467, 285] width 681 height 59
type input "*"
click at [434, 234] on input "*" at bounding box center [437, 238] width 43 height 15
click at [808, 15] on button "Biblioteca" at bounding box center [791, 15] width 55 height 15
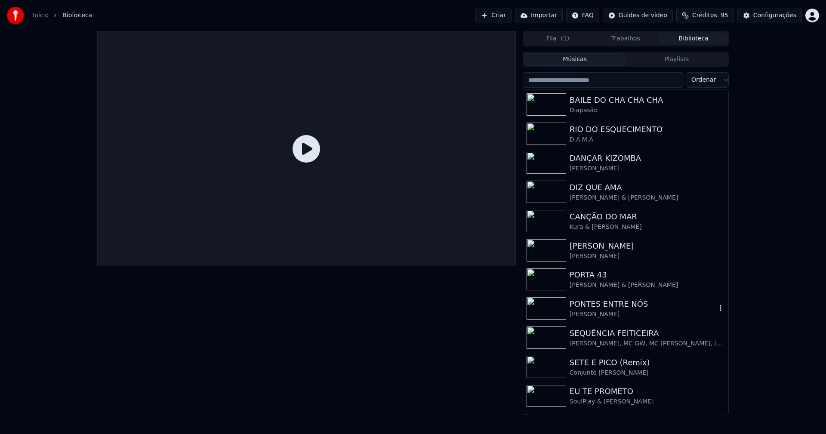
click at [612, 304] on div "PONTES ENTRE NÓS" at bounding box center [642, 304] width 147 height 12
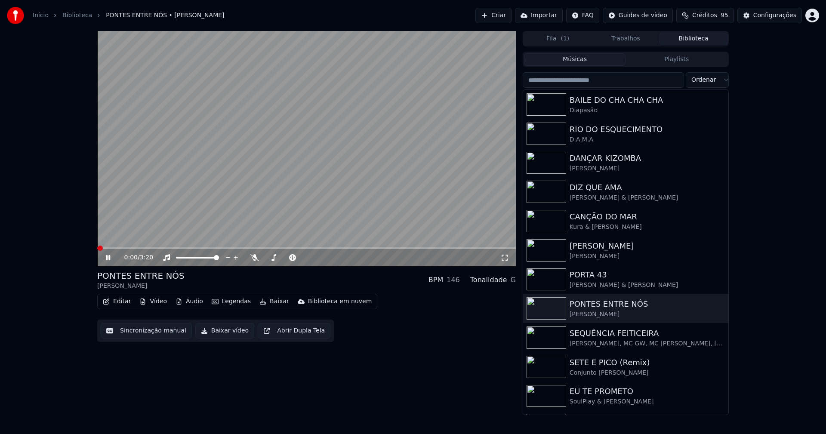
click at [505, 258] on icon at bounding box center [504, 257] width 9 height 7
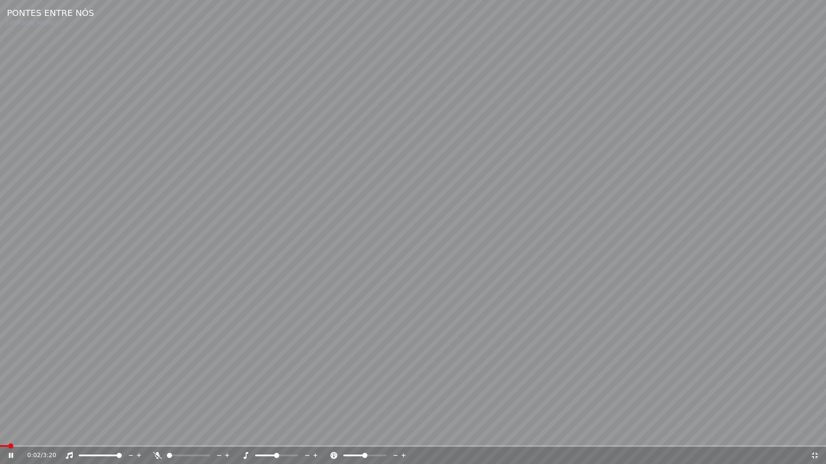
click at [14, 434] on icon at bounding box center [17, 455] width 20 height 7
click at [0, 434] on span at bounding box center [0, 447] width 0 height 2
click at [10, 434] on icon at bounding box center [11, 456] width 5 height 6
click at [10, 434] on icon at bounding box center [11, 455] width 4 height 5
click at [815, 434] on icon at bounding box center [814, 455] width 9 height 7
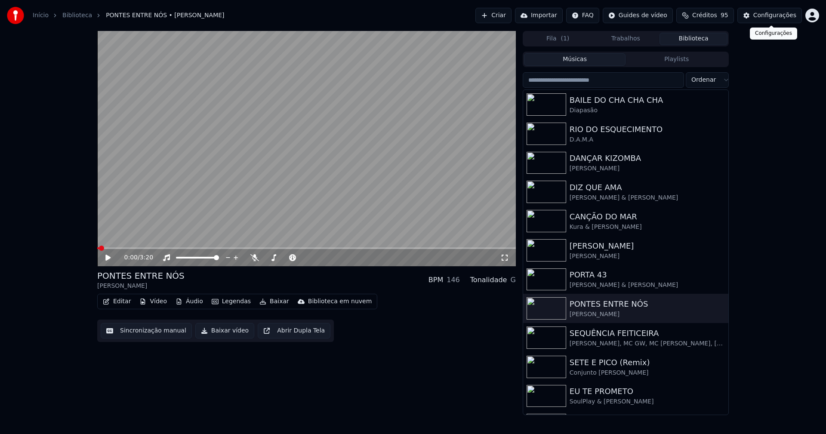
click at [774, 19] on div "Configurações" at bounding box center [774, 15] width 43 height 9
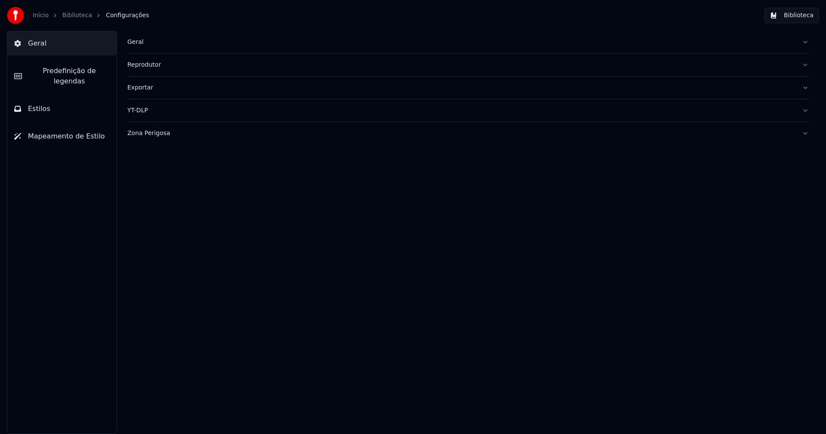
click at [82, 75] on span "Predefinição de legendas" at bounding box center [69, 76] width 81 height 21
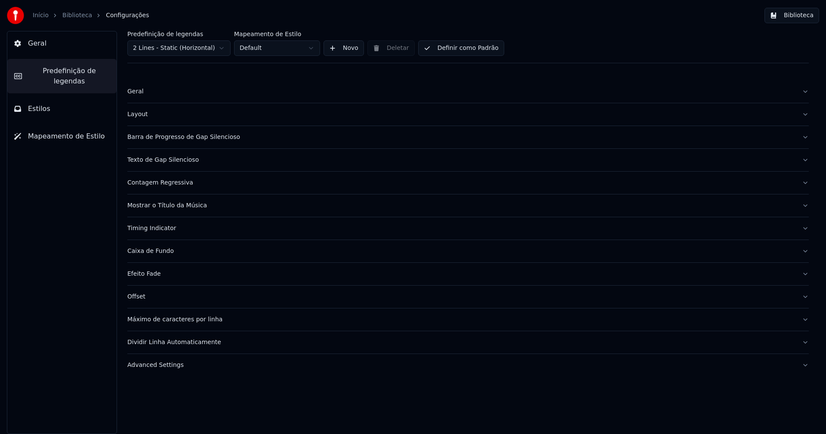
click at [192, 205] on div "Mostrar o Título da Música" at bounding box center [461, 205] width 668 height 9
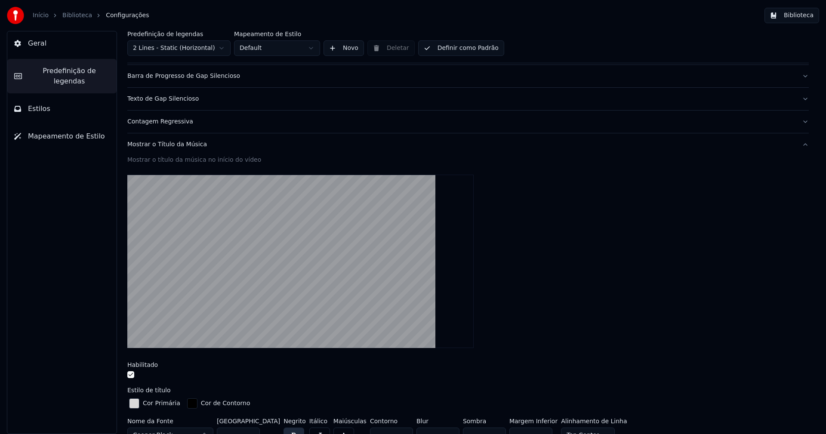
scroll to position [129, 0]
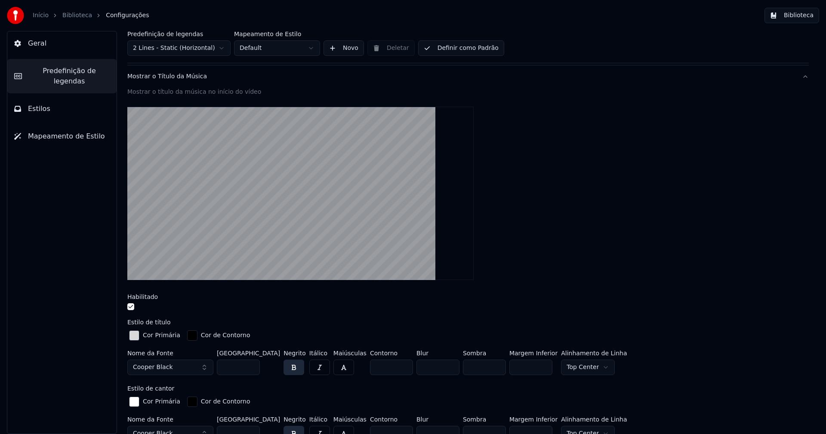
type input "*"
click at [435, 367] on input "*" at bounding box center [437, 367] width 43 height 15
click at [795, 17] on button "Biblioteca" at bounding box center [791, 15] width 55 height 15
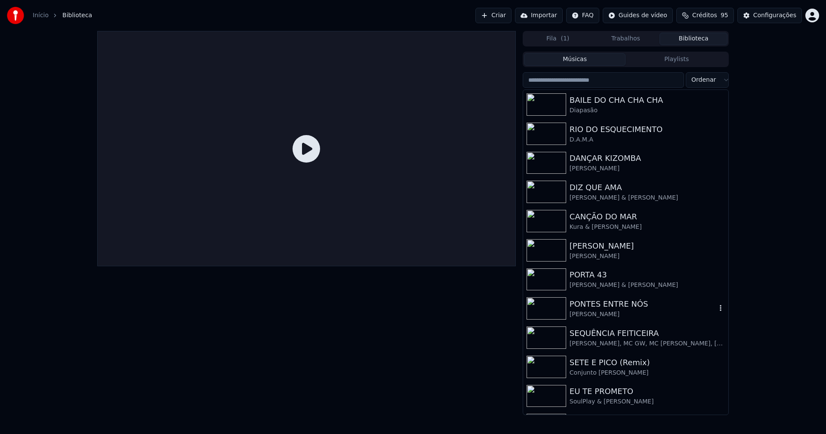
click at [596, 310] on div "Pedro Abrunhosa" at bounding box center [642, 314] width 147 height 9
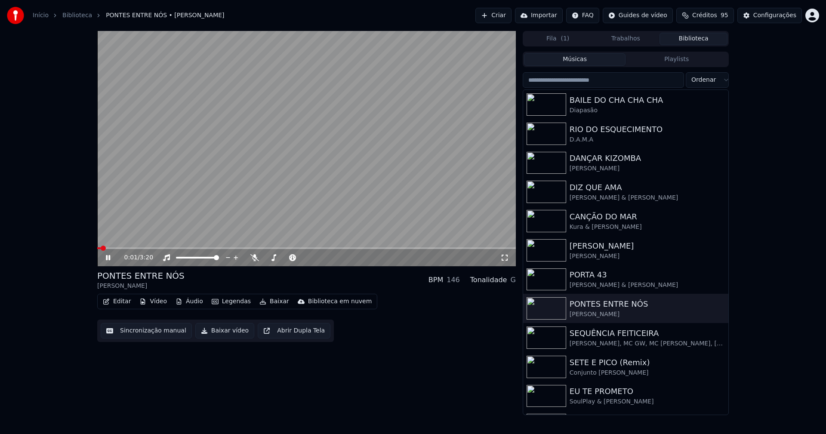
click at [506, 258] on icon at bounding box center [504, 257] width 9 height 7
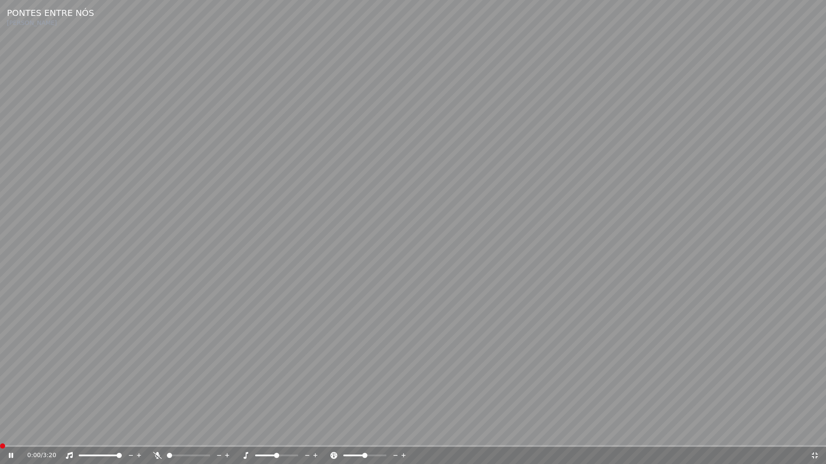
click at [0, 434] on span at bounding box center [0, 447] width 0 height 2
click at [9, 434] on icon at bounding box center [11, 455] width 4 height 5
click at [813, 434] on icon at bounding box center [814, 455] width 9 height 7
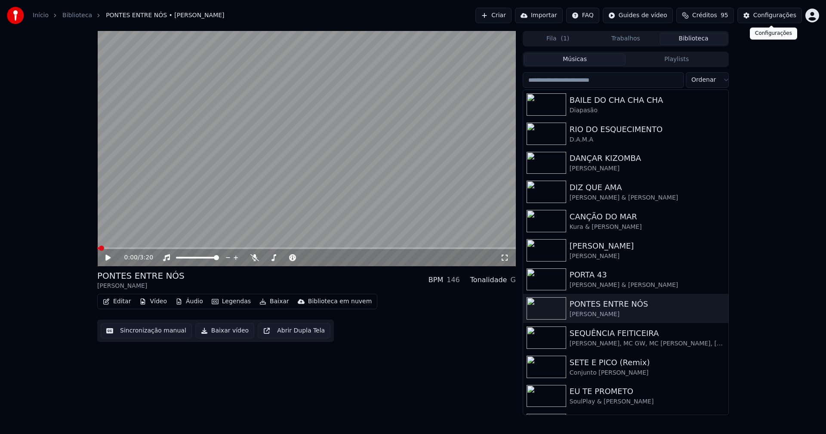
click at [787, 18] on div "Configurações" at bounding box center [774, 15] width 43 height 9
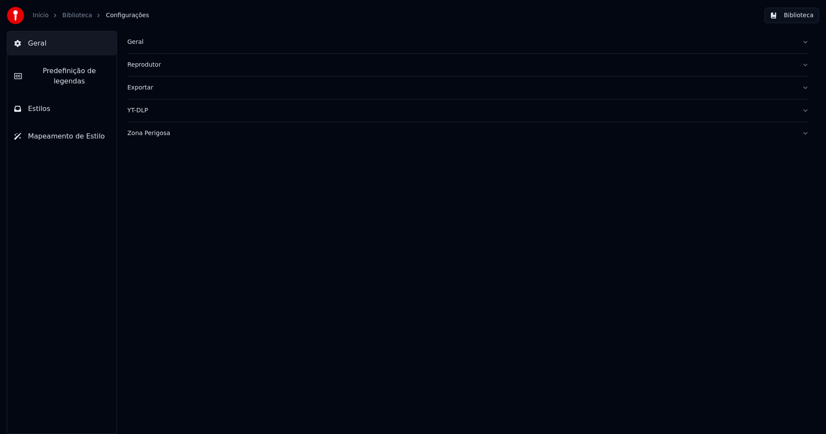
click at [69, 73] on span "Predefinição de legendas" at bounding box center [69, 76] width 81 height 21
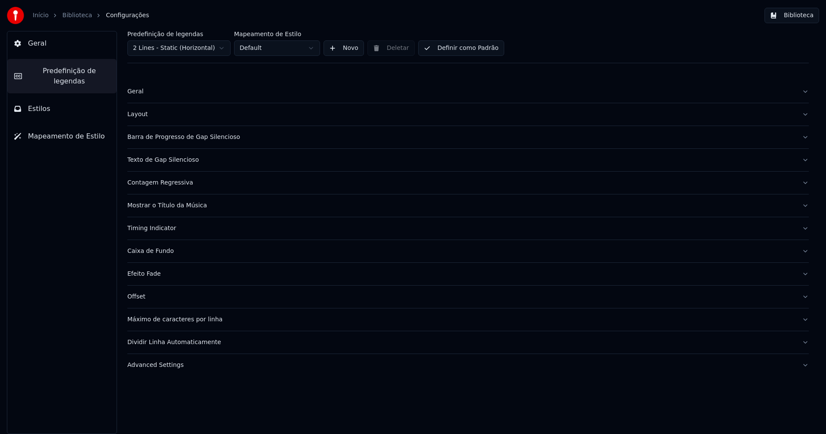
click at [193, 206] on div "Mostrar o Título da Música" at bounding box center [461, 205] width 668 height 9
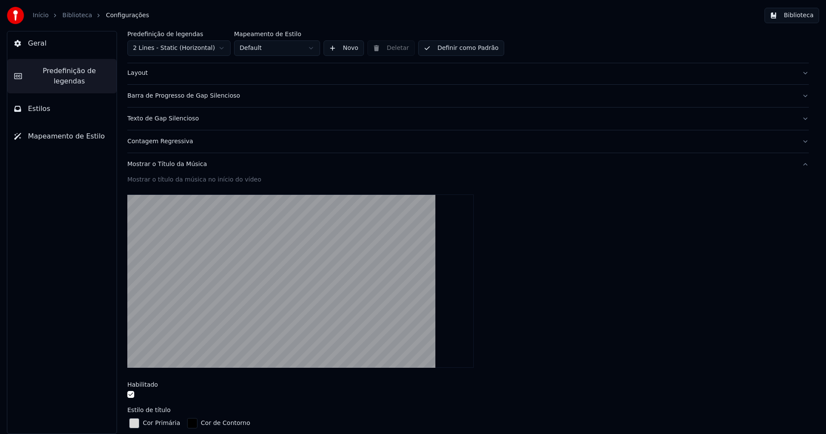
scroll to position [172, 0]
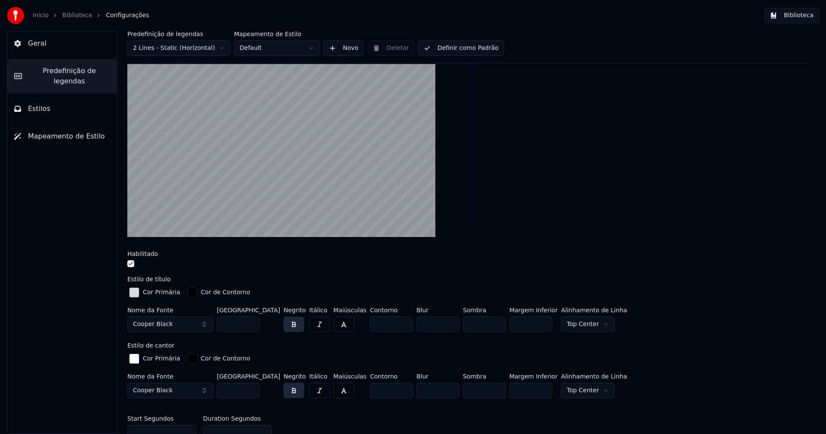
type input "*"
click at [388, 326] on input "*" at bounding box center [391, 324] width 43 height 15
click at [687, 154] on div at bounding box center [467, 151] width 681 height 188
click at [800, 14] on button "Biblioteca" at bounding box center [791, 15] width 55 height 15
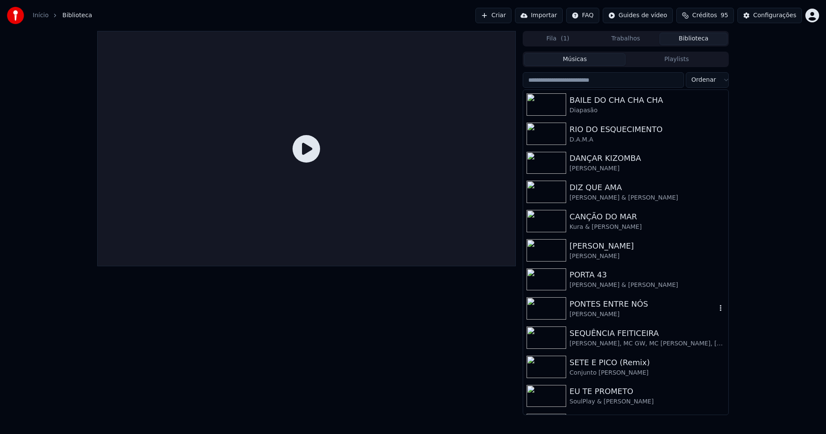
click at [606, 311] on div "Pedro Abrunhosa" at bounding box center [642, 314] width 147 height 9
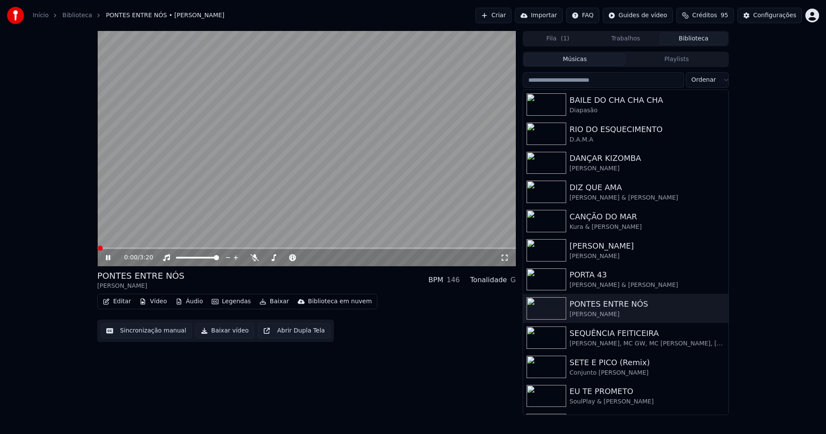
click at [504, 259] on icon at bounding box center [504, 257] width 9 height 7
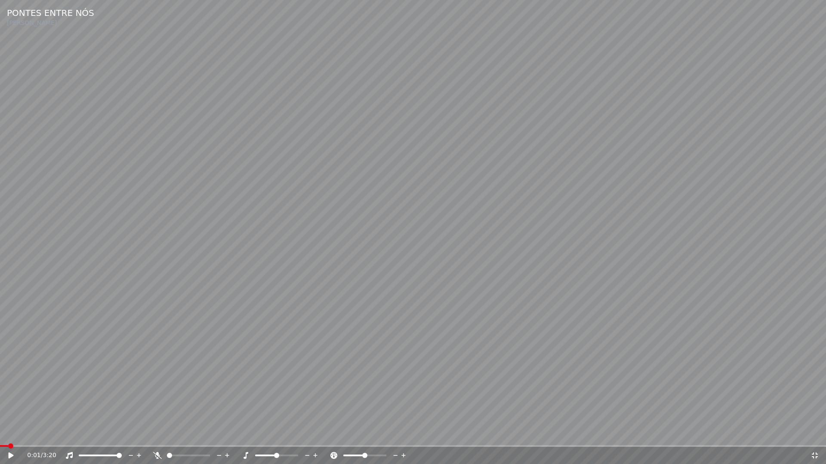
click at [1, 434] on span at bounding box center [4, 447] width 8 height 2
click at [10, 434] on icon at bounding box center [11, 456] width 5 height 6
click at [10, 434] on icon at bounding box center [11, 455] width 4 height 5
click at [813, 434] on icon at bounding box center [815, 456] width 6 height 6
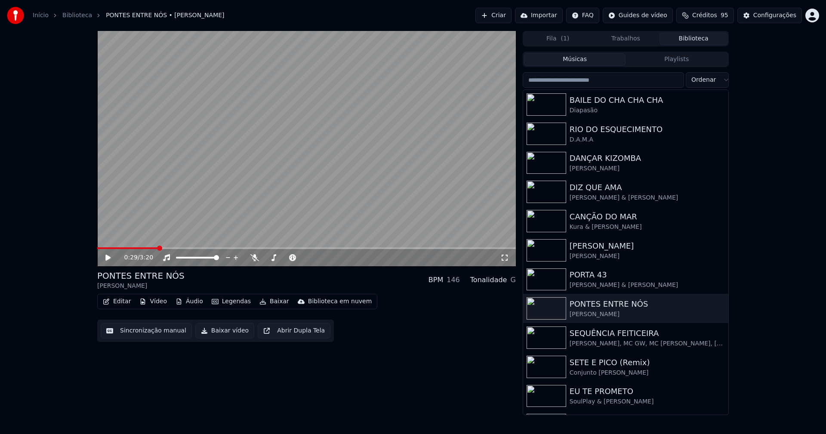
click at [157, 248] on span at bounding box center [306, 248] width 418 height 2
click at [209, 248] on span at bounding box center [306, 248] width 418 height 2
click at [244, 249] on span at bounding box center [306, 248] width 418 height 2
click at [505, 258] on icon at bounding box center [504, 257] width 9 height 7
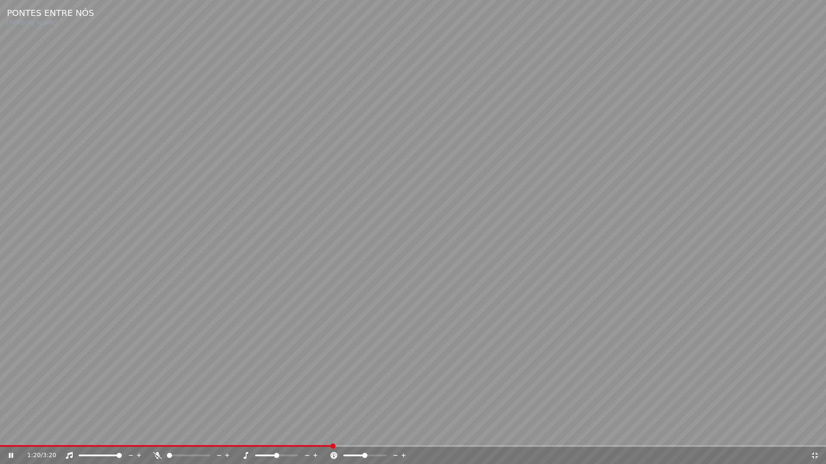
click at [816, 434] on icon at bounding box center [815, 456] width 6 height 6
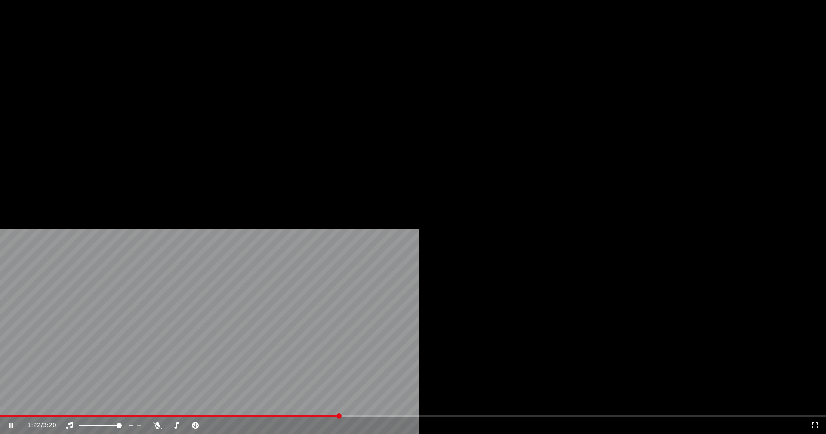
drag, startPoint x: 111, startPoint y: 256, endPoint x: 160, endPoint y: 313, distance: 74.7
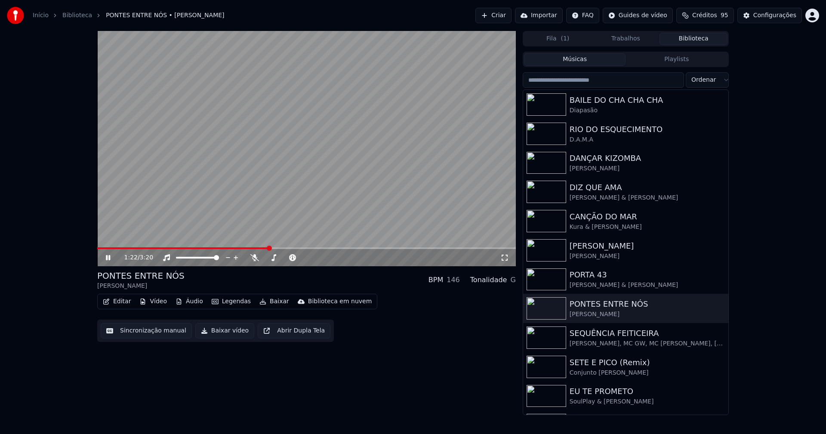
click at [112, 257] on icon at bounding box center [114, 257] width 20 height 7
click at [158, 302] on button "Vídeo" at bounding box center [153, 301] width 34 height 12
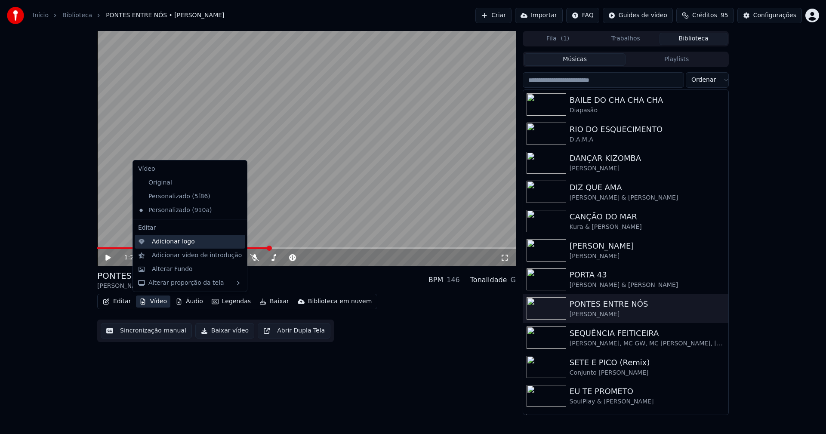
click at [170, 243] on div "Adicionar logo" at bounding box center [173, 241] width 43 height 9
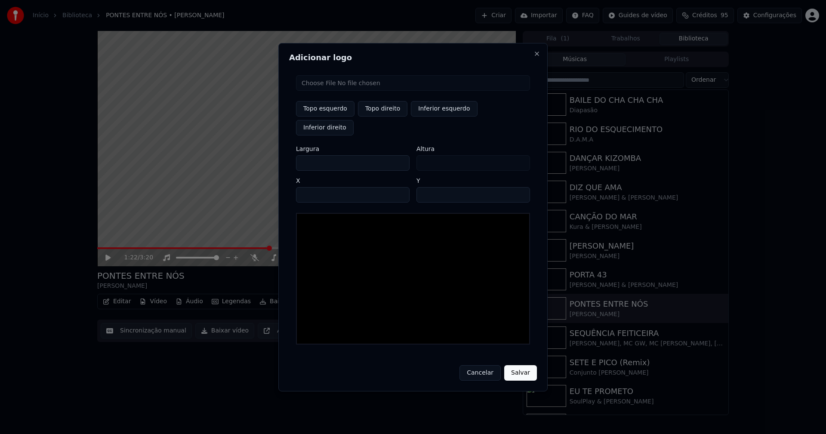
click at [322, 91] on input "file" at bounding box center [413, 82] width 234 height 15
type input "**********"
type input "***"
click at [392, 117] on button "Topo direito" at bounding box center [382, 108] width 49 height 15
type input "****"
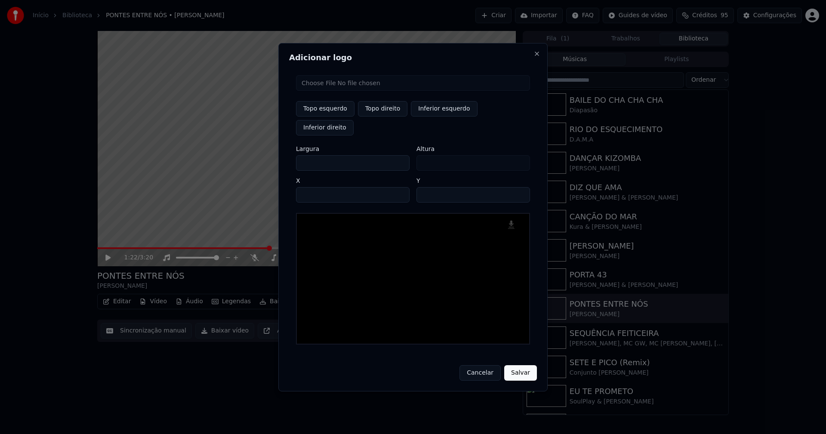
drag, startPoint x: 311, startPoint y: 154, endPoint x: 240, endPoint y: 155, distance: 71.0
click at [241, 154] on body "Início Biblioteca PONTES ENTRE NÓS • Pedro Abrunhosa Criar Importar FAQ Guides …" at bounding box center [413, 217] width 826 height 434
type input "**"
type input "***"
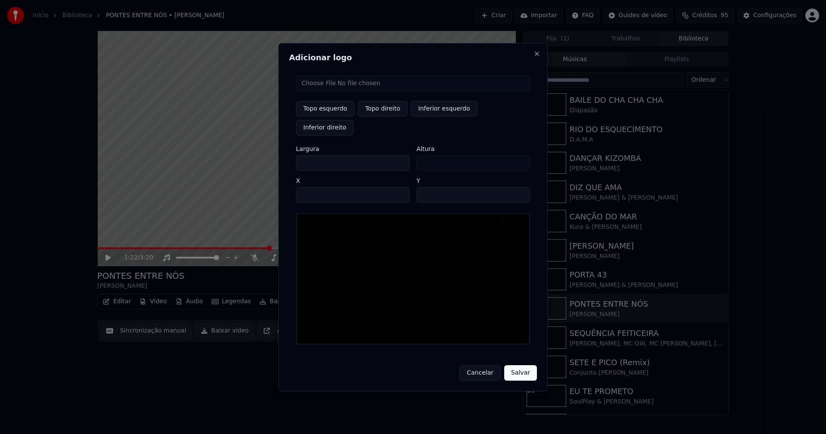
type input "***"
click at [314, 187] on input "****" at bounding box center [353, 194] width 114 height 15
type input "****"
click at [522, 365] on button "Salvar" at bounding box center [520, 372] width 33 height 15
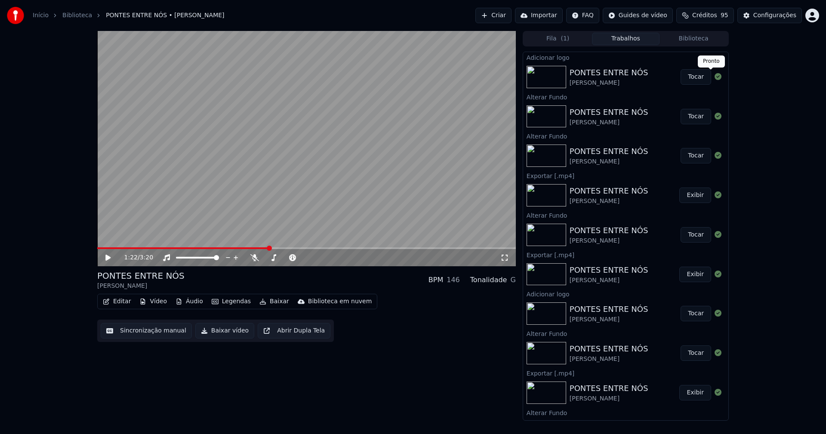
click at [684, 79] on button "Tocar" at bounding box center [695, 76] width 31 height 15
click at [501, 261] on div "0:00 / 3:20" at bounding box center [307, 257] width 412 height 9
click at [503, 259] on icon at bounding box center [504, 257] width 9 height 7
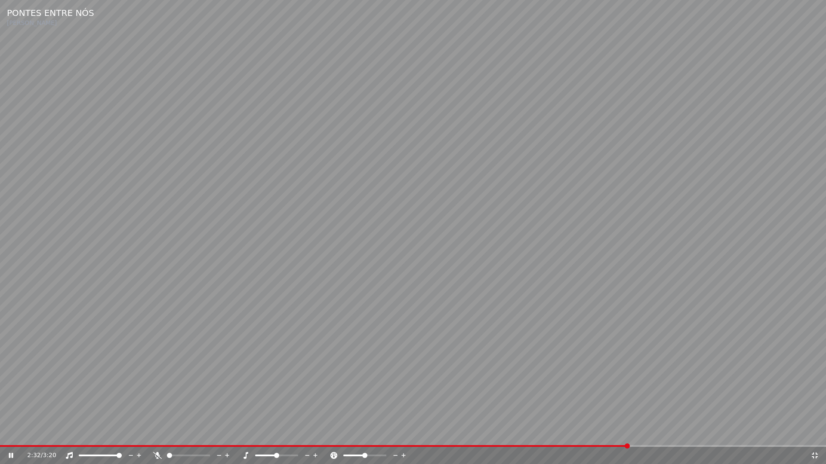
click at [814, 434] on icon at bounding box center [814, 455] width 9 height 7
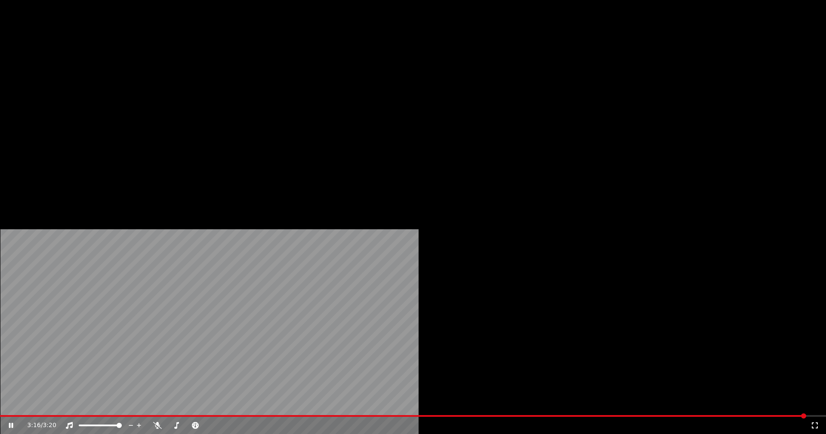
click at [157, 72] on button "Vídeo" at bounding box center [153, 66] width 34 height 12
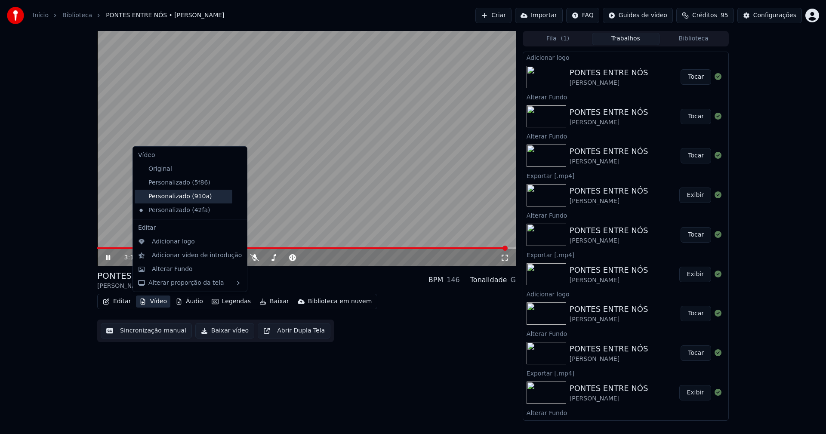
click at [180, 200] on div "Personalizado (910a)" at bounding box center [184, 197] width 98 height 14
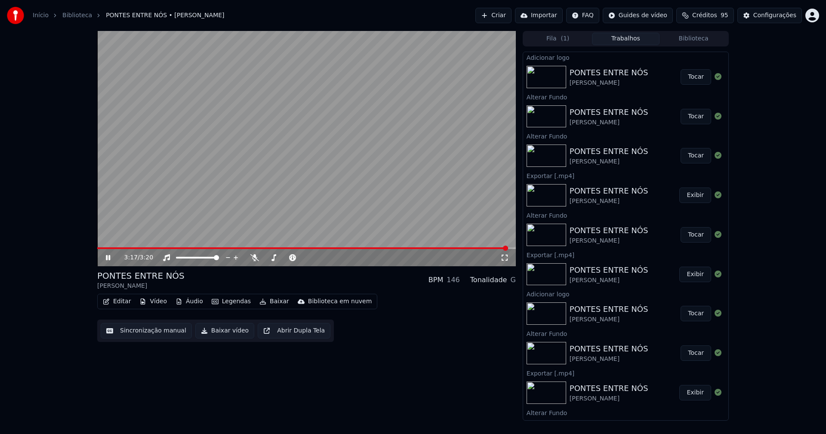
click at [158, 304] on button "Vídeo" at bounding box center [153, 301] width 34 height 12
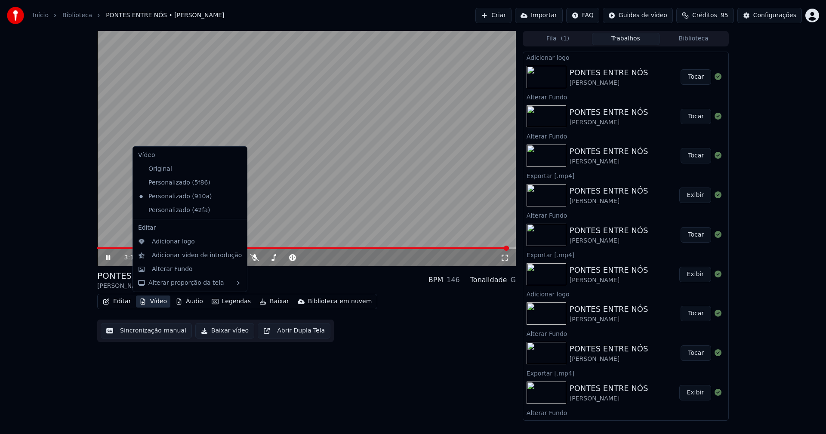
click at [236, 211] on icon at bounding box center [240, 210] width 9 height 7
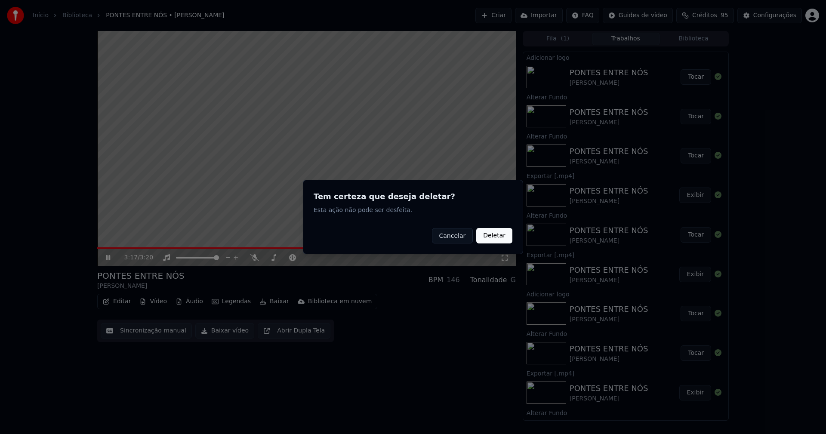
drag, startPoint x: 496, startPoint y: 239, endPoint x: 229, endPoint y: 262, distance: 268.6
click at [495, 238] on button "Deletar" at bounding box center [494, 235] width 36 height 15
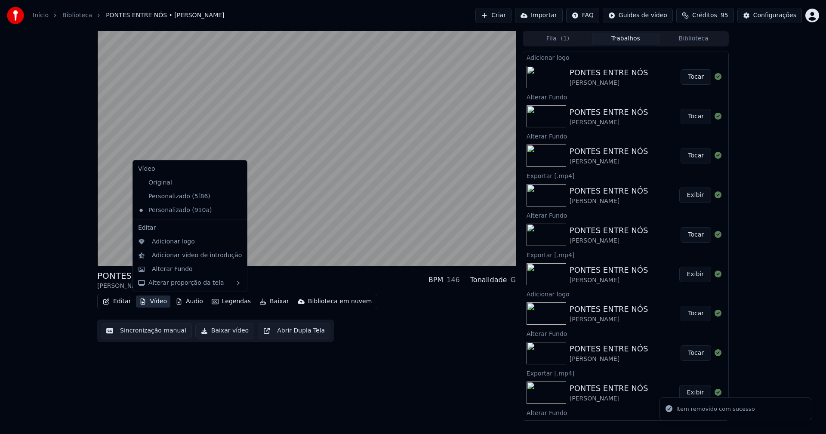
click at [155, 304] on button "Vídeo" at bounding box center [153, 301] width 34 height 12
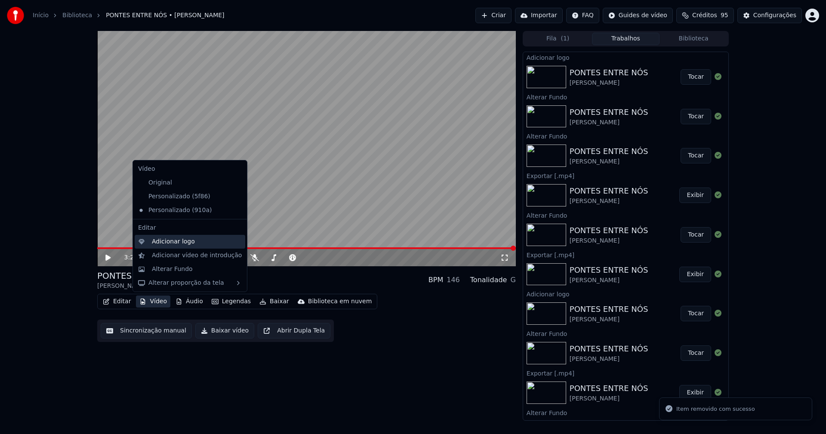
click at [162, 243] on div "Adicionar logo" at bounding box center [173, 241] width 43 height 9
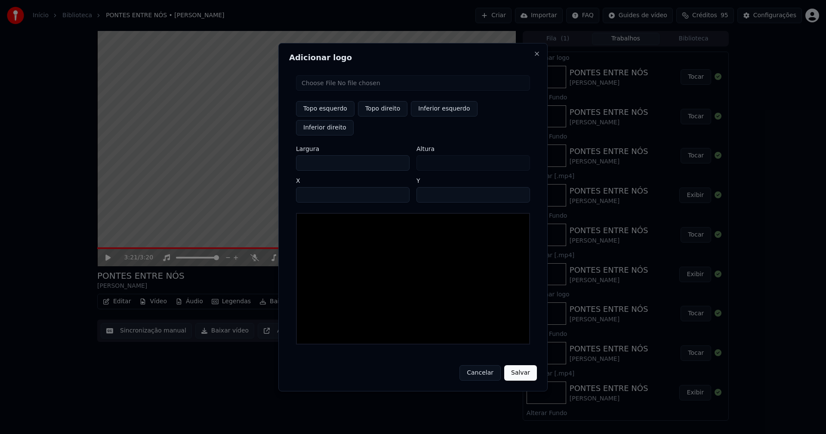
click at [326, 91] on input "file" at bounding box center [413, 82] width 234 height 15
type input "**********"
type input "***"
click at [384, 116] on button "Topo direito" at bounding box center [382, 108] width 49 height 15
type input "****"
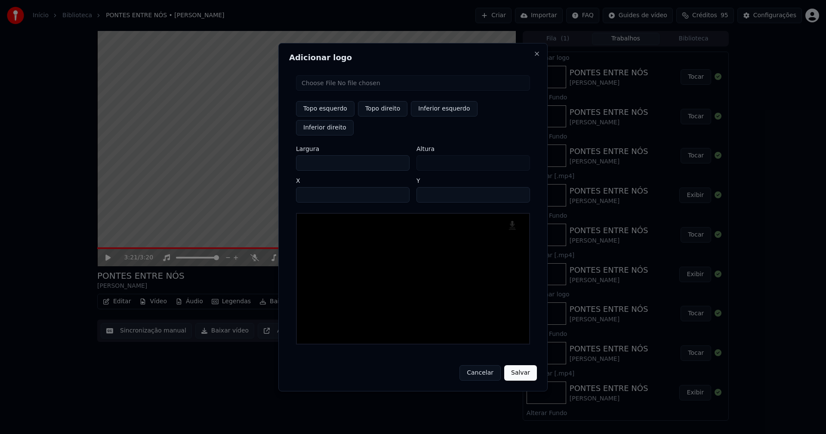
drag, startPoint x: 310, startPoint y: 154, endPoint x: 287, endPoint y: 154, distance: 22.8
click at [287, 154] on div "Adicionar logo Topo esquerdo Topo direito Inferior esquerdo Inferior direito La…" at bounding box center [412, 217] width 269 height 348
type input "**"
type input "***"
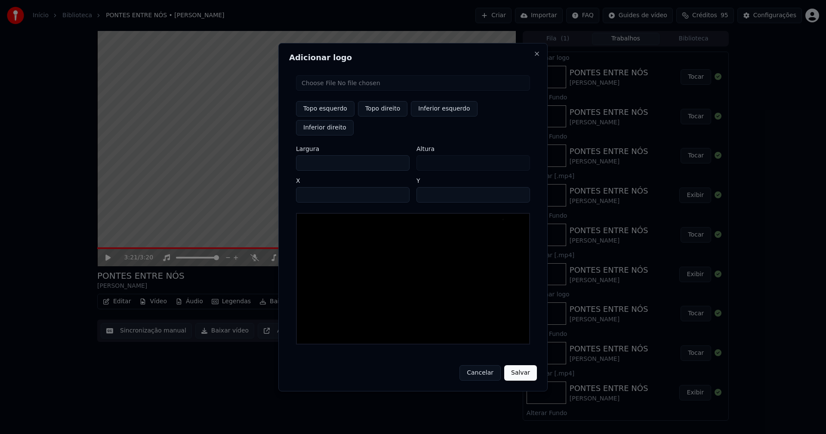
type input "***"
click at [313, 187] on input "****" at bounding box center [353, 194] width 114 height 15
type input "****"
click at [425, 187] on input "**" at bounding box center [473, 194] width 114 height 15
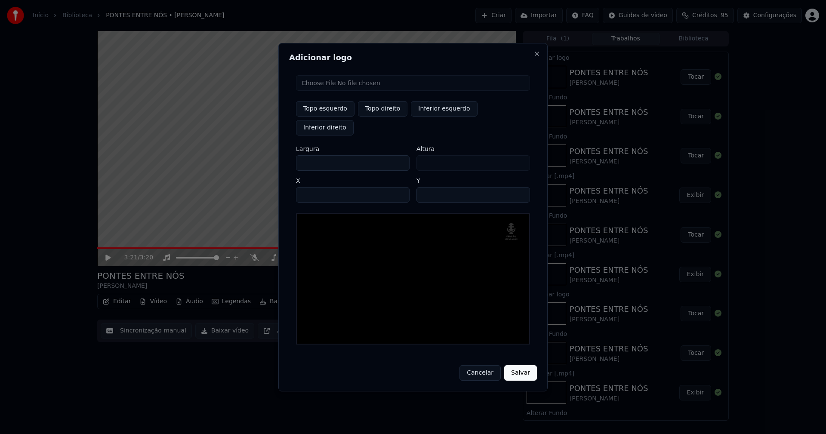
click at [431, 188] on input "**" at bounding box center [473, 194] width 114 height 15
type input "**"
drag, startPoint x: 522, startPoint y: 364, endPoint x: 514, endPoint y: 355, distance: 11.9
click at [522, 365] on button "Salvar" at bounding box center [520, 372] width 33 height 15
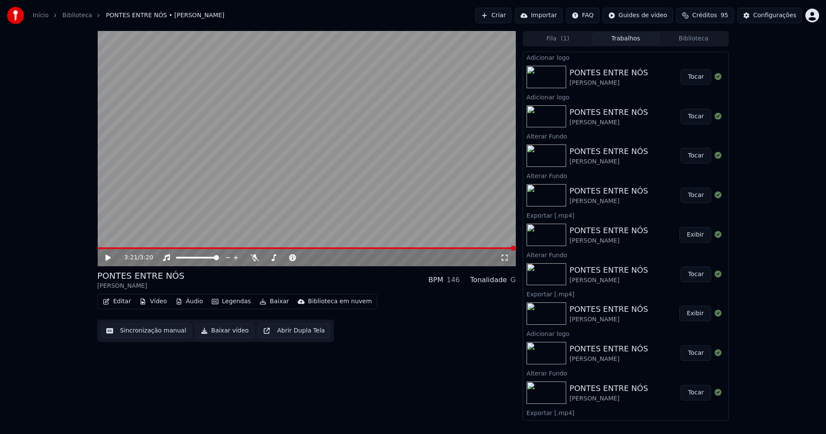
click at [697, 79] on button "Tocar" at bounding box center [695, 76] width 31 height 15
click at [503, 258] on icon at bounding box center [504, 257] width 9 height 7
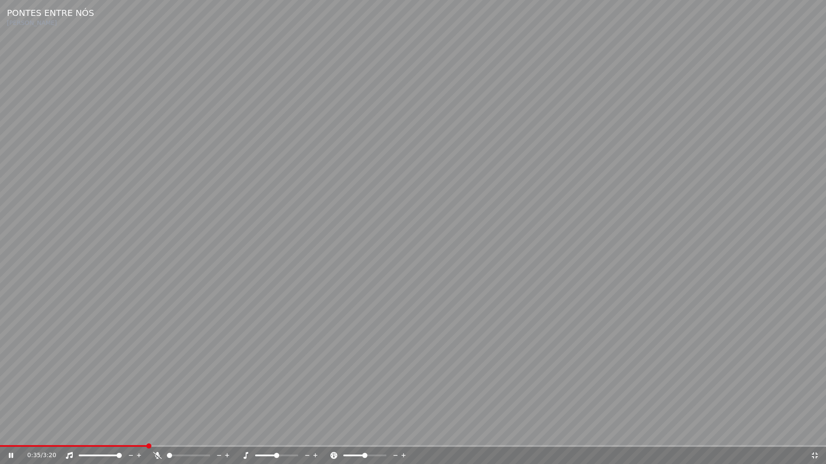
drag, startPoint x: 814, startPoint y: 457, endPoint x: 797, endPoint y: 235, distance: 222.6
click at [815, 434] on icon at bounding box center [814, 455] width 9 height 7
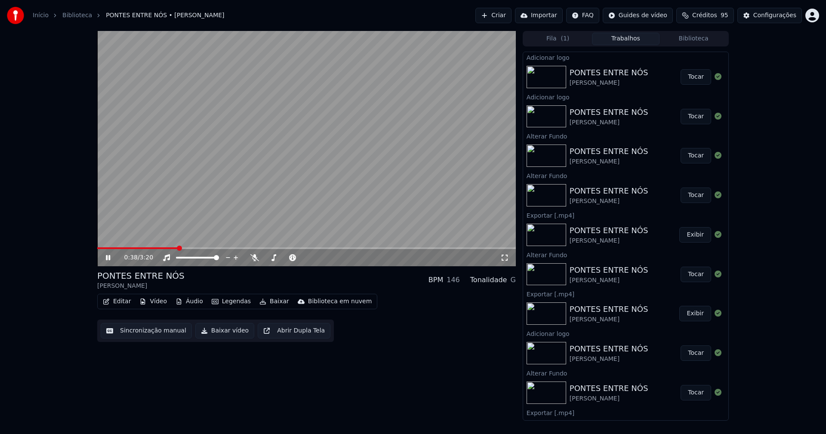
drag, startPoint x: 110, startPoint y: 256, endPoint x: 205, endPoint y: 192, distance: 114.6
click at [110, 258] on icon at bounding box center [108, 257] width 4 height 5
click at [773, 15] on div "Configurações" at bounding box center [774, 15] width 43 height 9
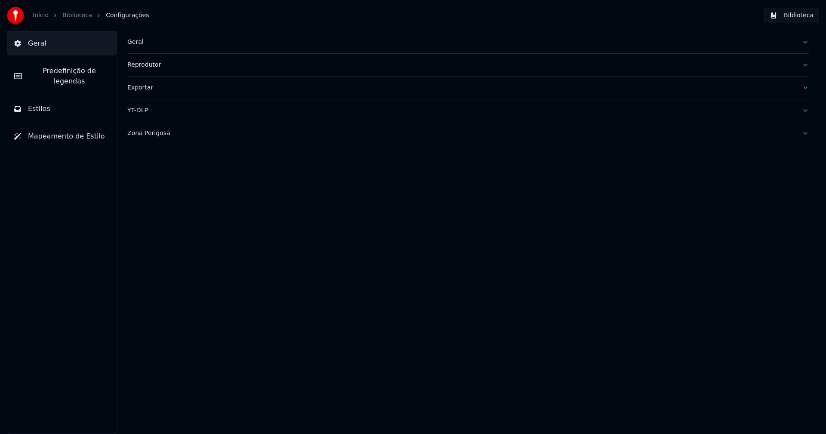
click at [89, 67] on span "Predefinição de legendas" at bounding box center [69, 76] width 81 height 21
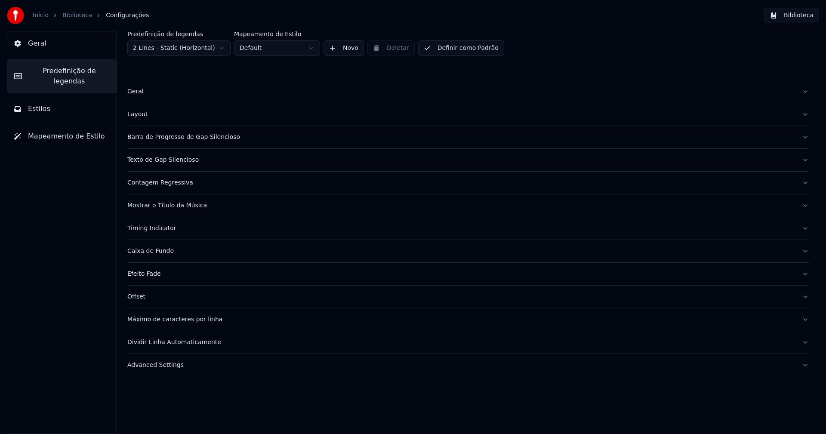
click at [187, 138] on div "Barra de Progresso de Gap Silencioso" at bounding box center [461, 137] width 668 height 9
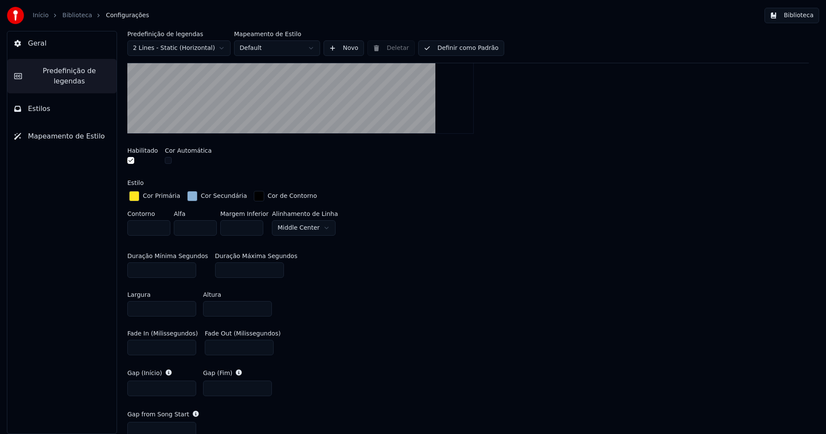
scroll to position [215, 0]
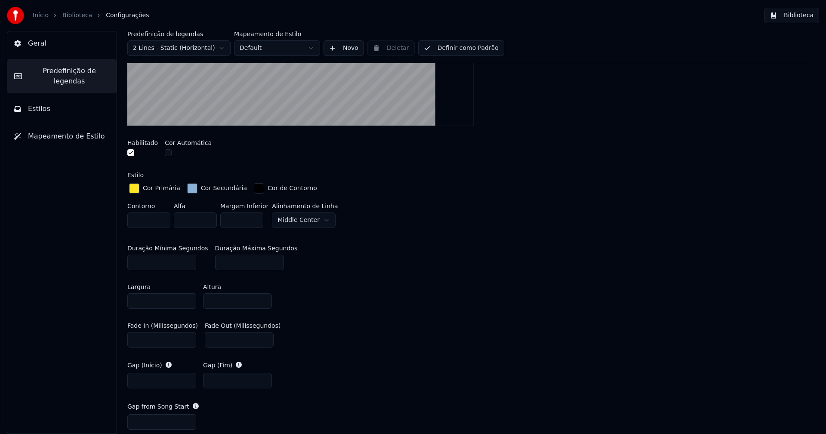
click at [139, 338] on input "****" at bounding box center [161, 339] width 69 height 15
type input "****"
click at [396, 266] on div "Duração Mínima Segundos * Duração Máxima Segundos ***" at bounding box center [467, 257] width 681 height 39
click at [800, 15] on button "Biblioteca" at bounding box center [791, 15] width 55 height 15
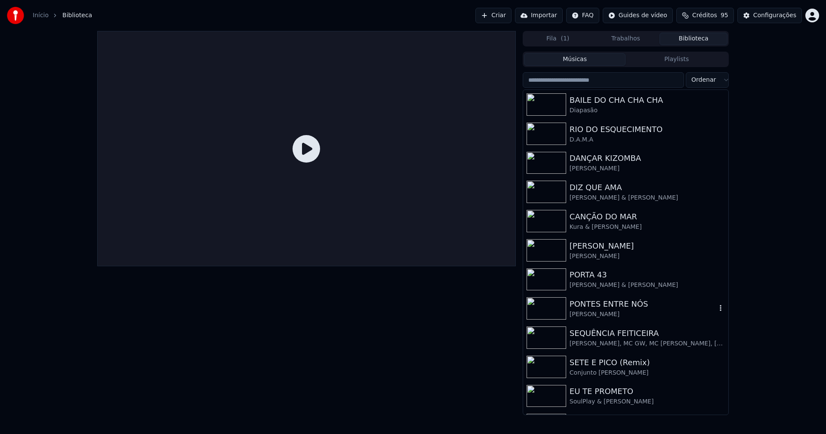
click at [612, 308] on div "PONTES ENTRE NÓS" at bounding box center [642, 304] width 147 height 12
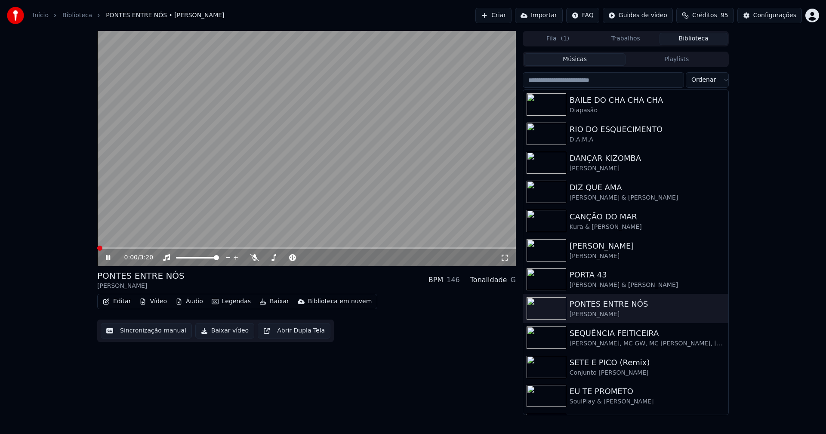
drag, startPoint x: 503, startPoint y: 258, endPoint x: 560, endPoint y: 290, distance: 65.3
click at [504, 258] on icon at bounding box center [504, 257] width 9 height 7
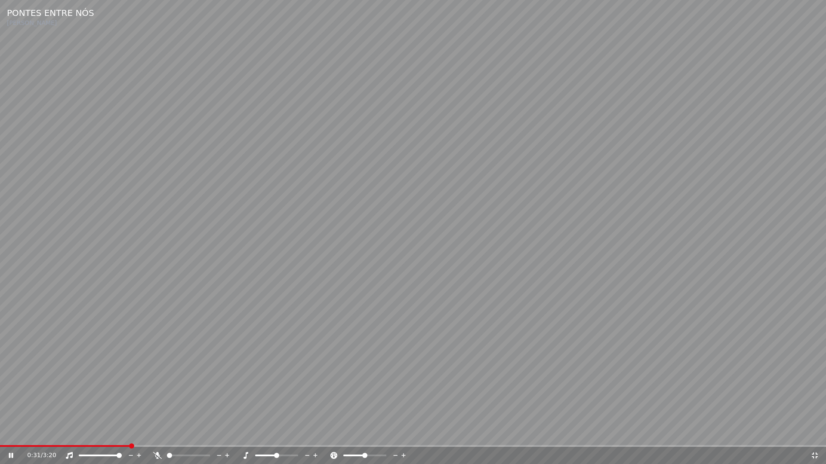
drag, startPoint x: 817, startPoint y: 458, endPoint x: 780, endPoint y: 163, distance: 297.4
click at [818, 434] on icon at bounding box center [814, 455] width 9 height 7
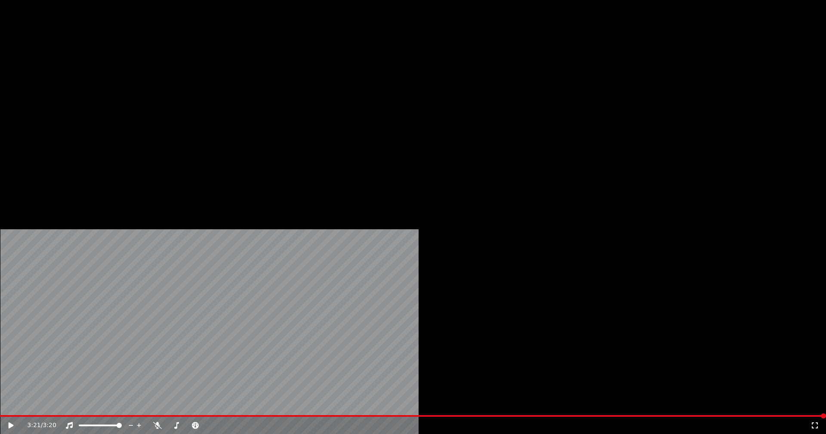
click at [157, 72] on button "Vídeo" at bounding box center [153, 66] width 34 height 12
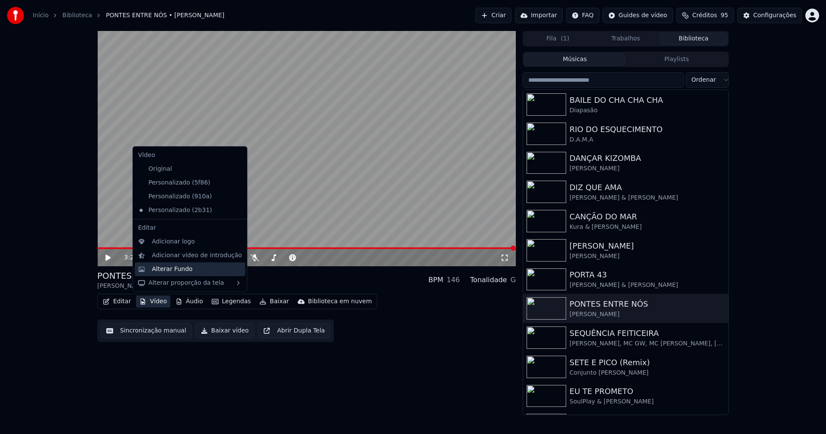
click at [171, 270] on div "Alterar Fundo" at bounding box center [172, 269] width 41 height 9
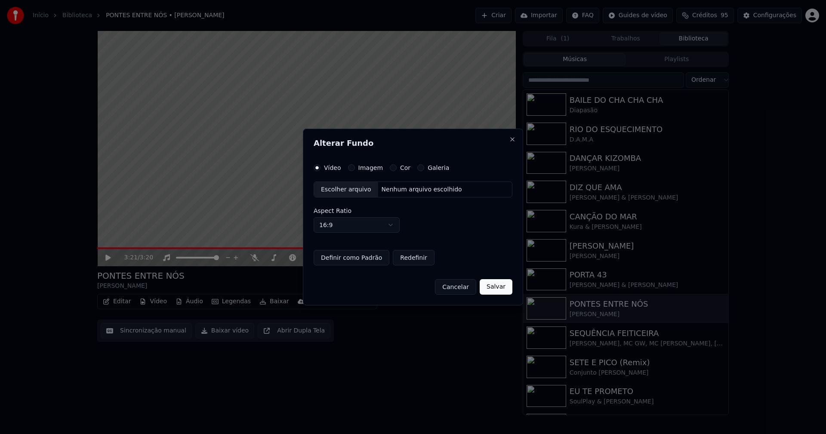
click at [349, 167] on button "Imagem" at bounding box center [351, 167] width 7 height 7
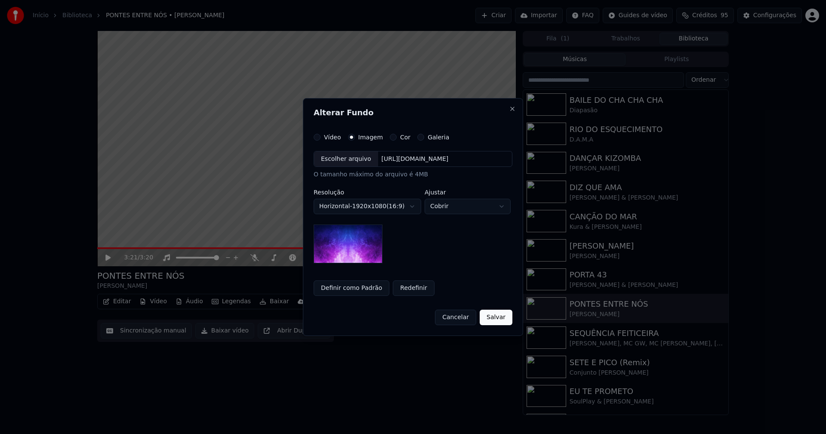
click at [347, 160] on div "Escolher arquivo" at bounding box center [346, 158] width 64 height 15
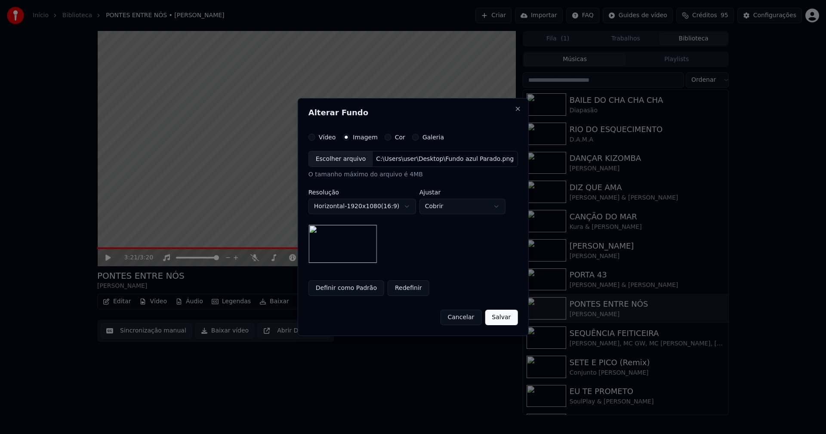
click at [351, 285] on button "Definir como Padrão" at bounding box center [346, 287] width 76 height 15
drag, startPoint x: 501, startPoint y: 318, endPoint x: 387, endPoint y: 253, distance: 131.0
click at [501, 318] on button "Salvar" at bounding box center [501, 317] width 33 height 15
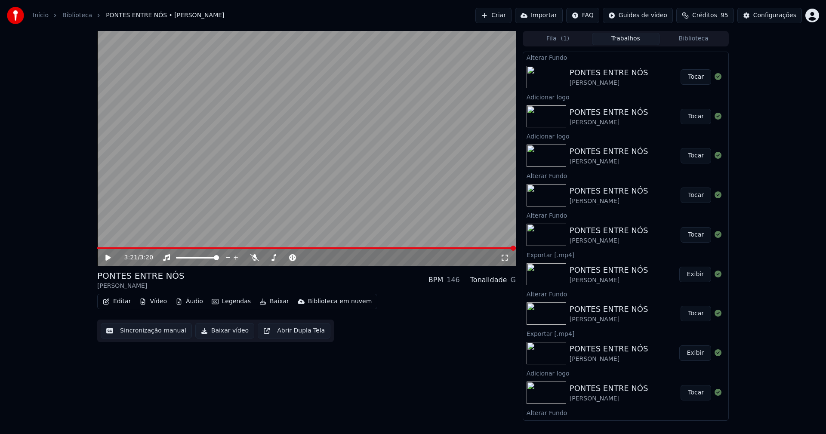
click at [693, 78] on button "Tocar" at bounding box center [695, 76] width 31 height 15
drag, startPoint x: 507, startPoint y: 259, endPoint x: 404, endPoint y: 311, distance: 114.8
click at [506, 258] on icon at bounding box center [504, 257] width 9 height 7
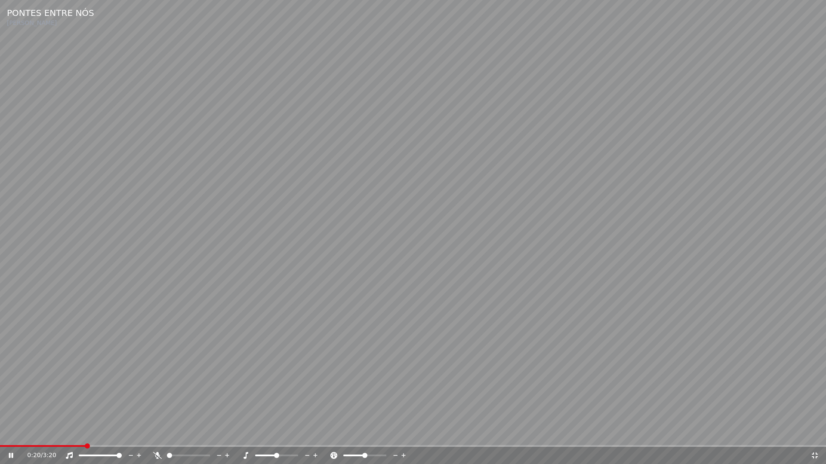
click at [816, 434] on div "0:20 / 3:20" at bounding box center [412, 456] width 819 height 9
drag, startPoint x: 814, startPoint y: 455, endPoint x: 381, endPoint y: 165, distance: 521.4
click at [815, 434] on icon at bounding box center [814, 455] width 9 height 7
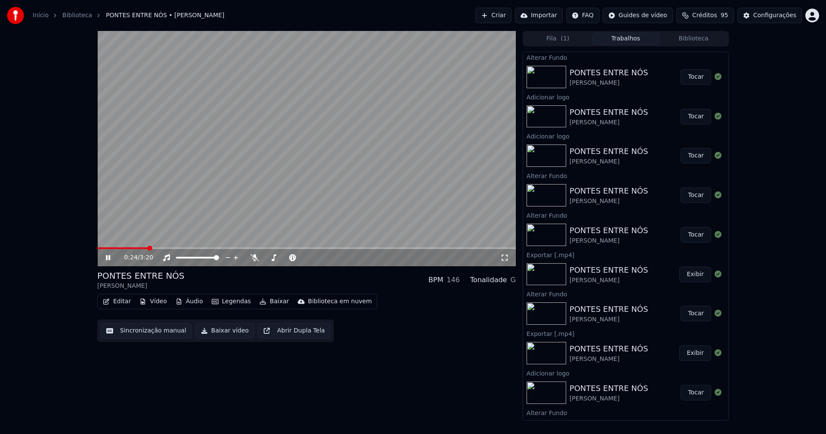
click at [110, 256] on icon at bounding box center [108, 257] width 4 height 5
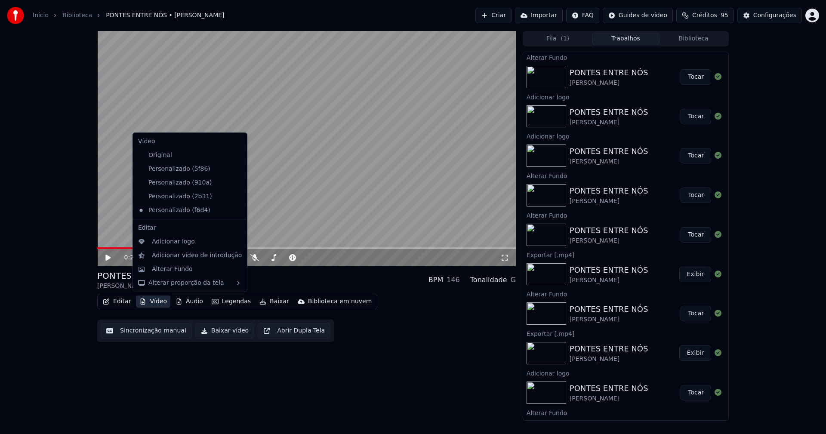
click at [151, 303] on button "Vídeo" at bounding box center [153, 301] width 34 height 12
click at [172, 197] on div "Personalizado (2b31)" at bounding box center [184, 197] width 98 height 14
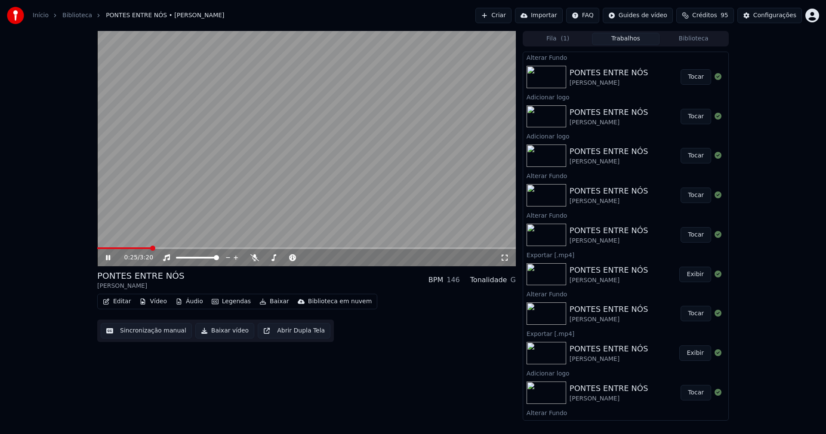
click at [108, 257] on icon at bounding box center [114, 257] width 20 height 7
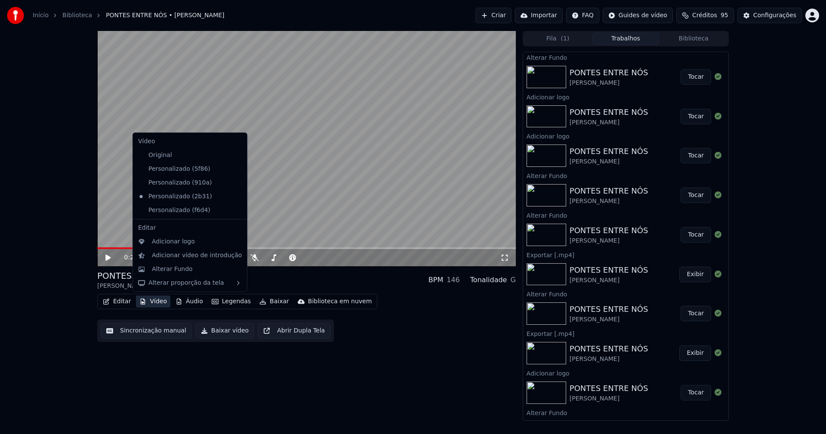
click at [153, 305] on button "Vídeo" at bounding box center [153, 301] width 34 height 12
click at [193, 210] on div "Personalizado (f6d4)" at bounding box center [184, 210] width 98 height 14
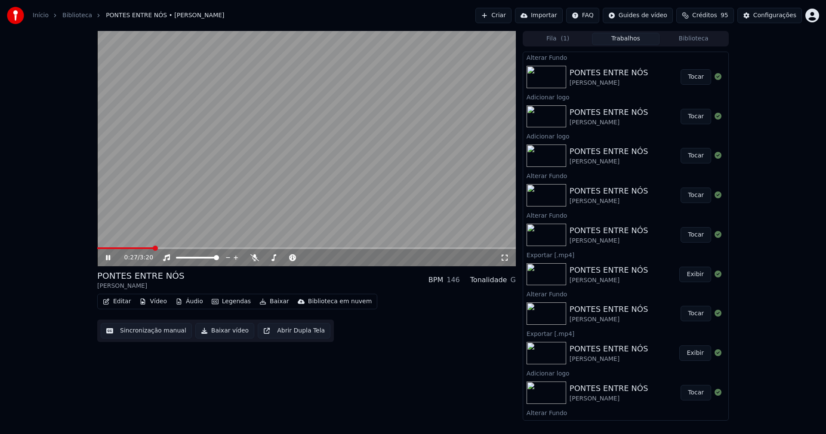
click at [151, 302] on button "Vídeo" at bounding box center [153, 301] width 34 height 12
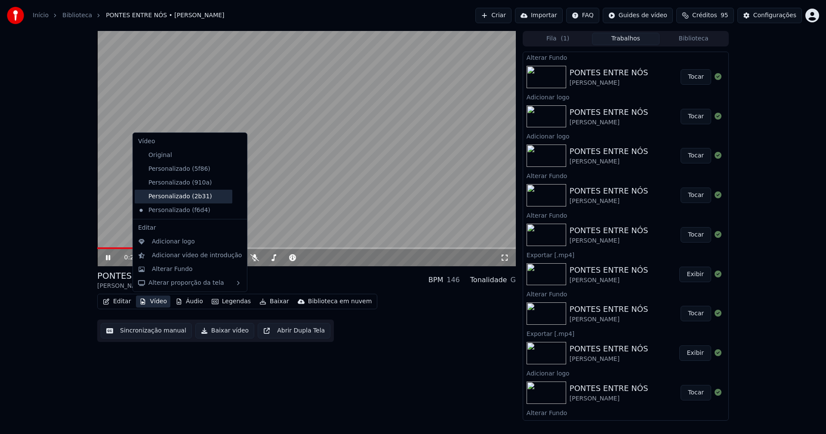
click at [200, 197] on div "Personalizado (2b31)" at bounding box center [184, 197] width 98 height 14
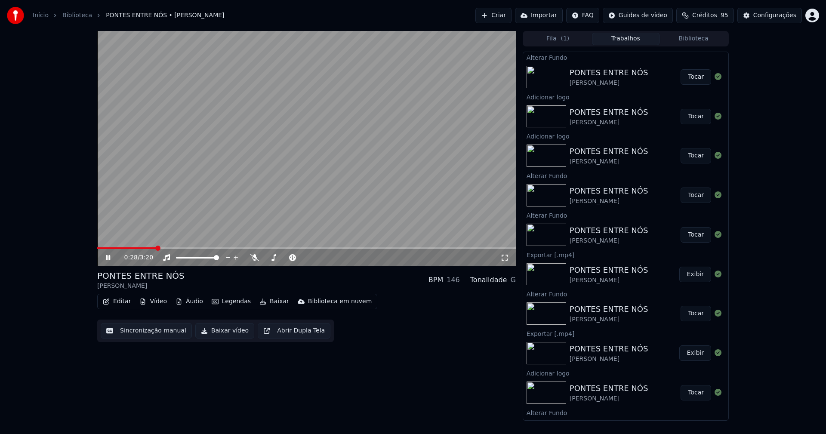
click at [109, 257] on icon at bounding box center [108, 257] width 4 height 5
click at [157, 303] on button "Vídeo" at bounding box center [153, 301] width 34 height 12
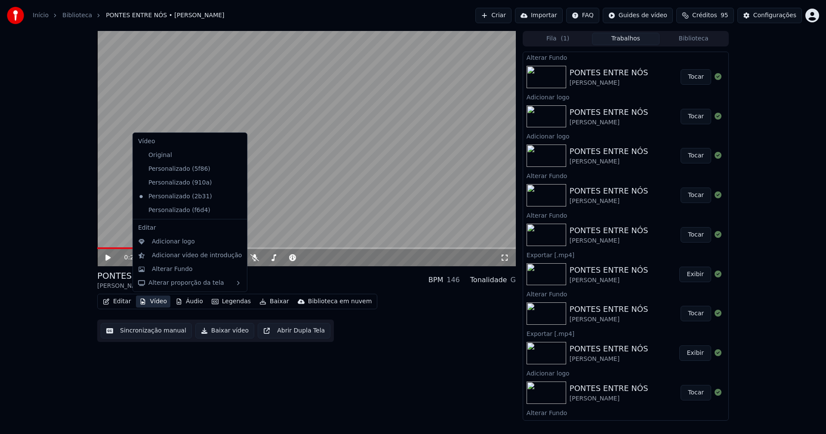
click at [236, 210] on icon at bounding box center [239, 210] width 6 height 7
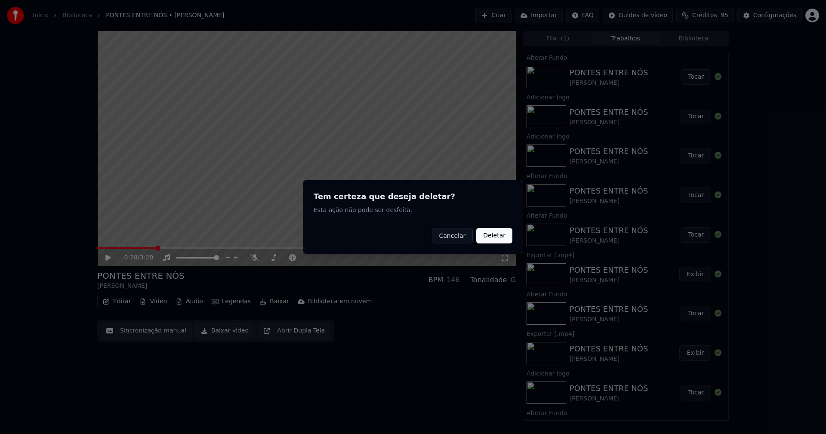
click at [491, 236] on button "Deletar" at bounding box center [494, 235] width 36 height 15
